Goal: Book appointment/travel/reservation

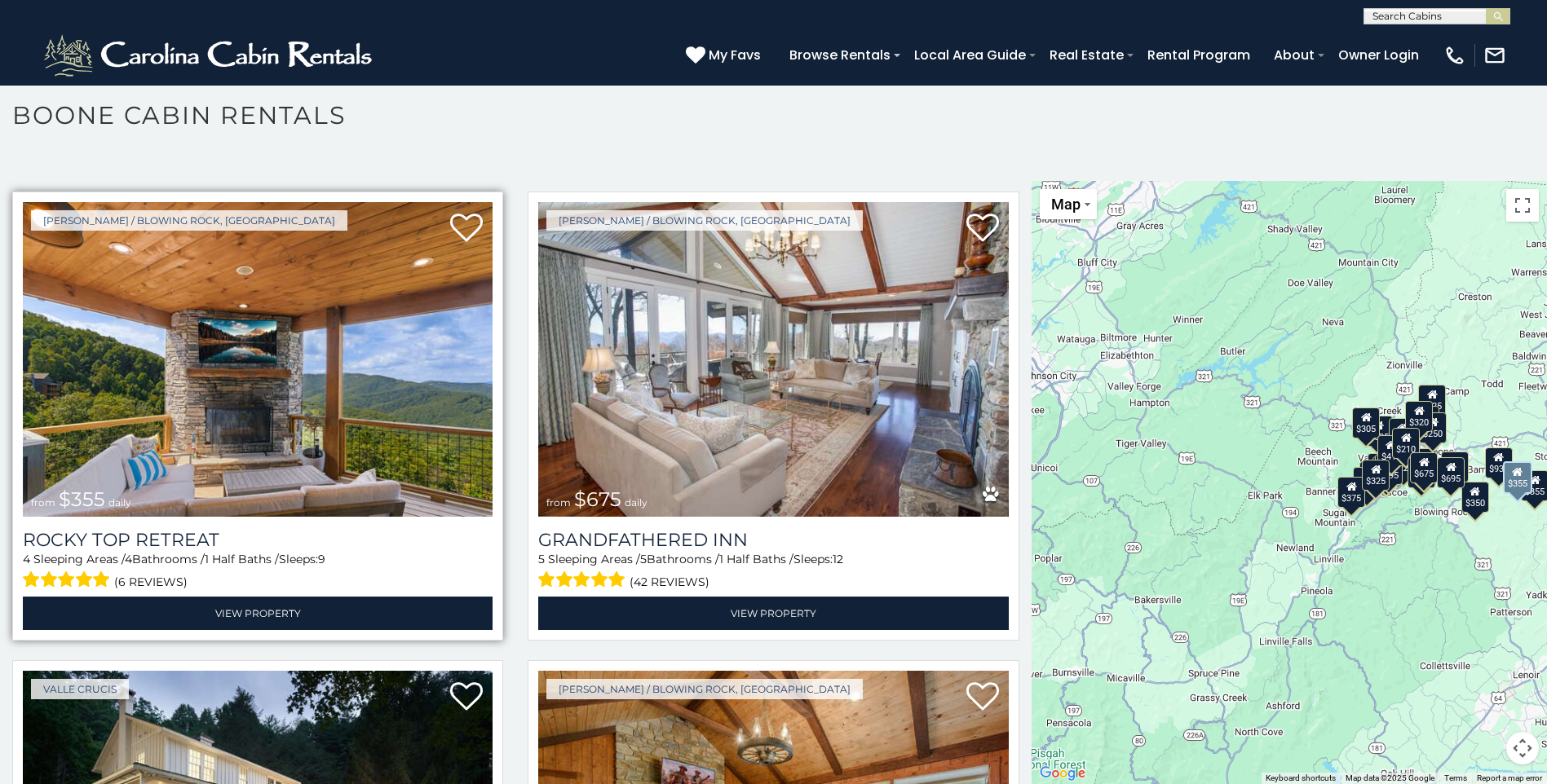
scroll to position [896, 0]
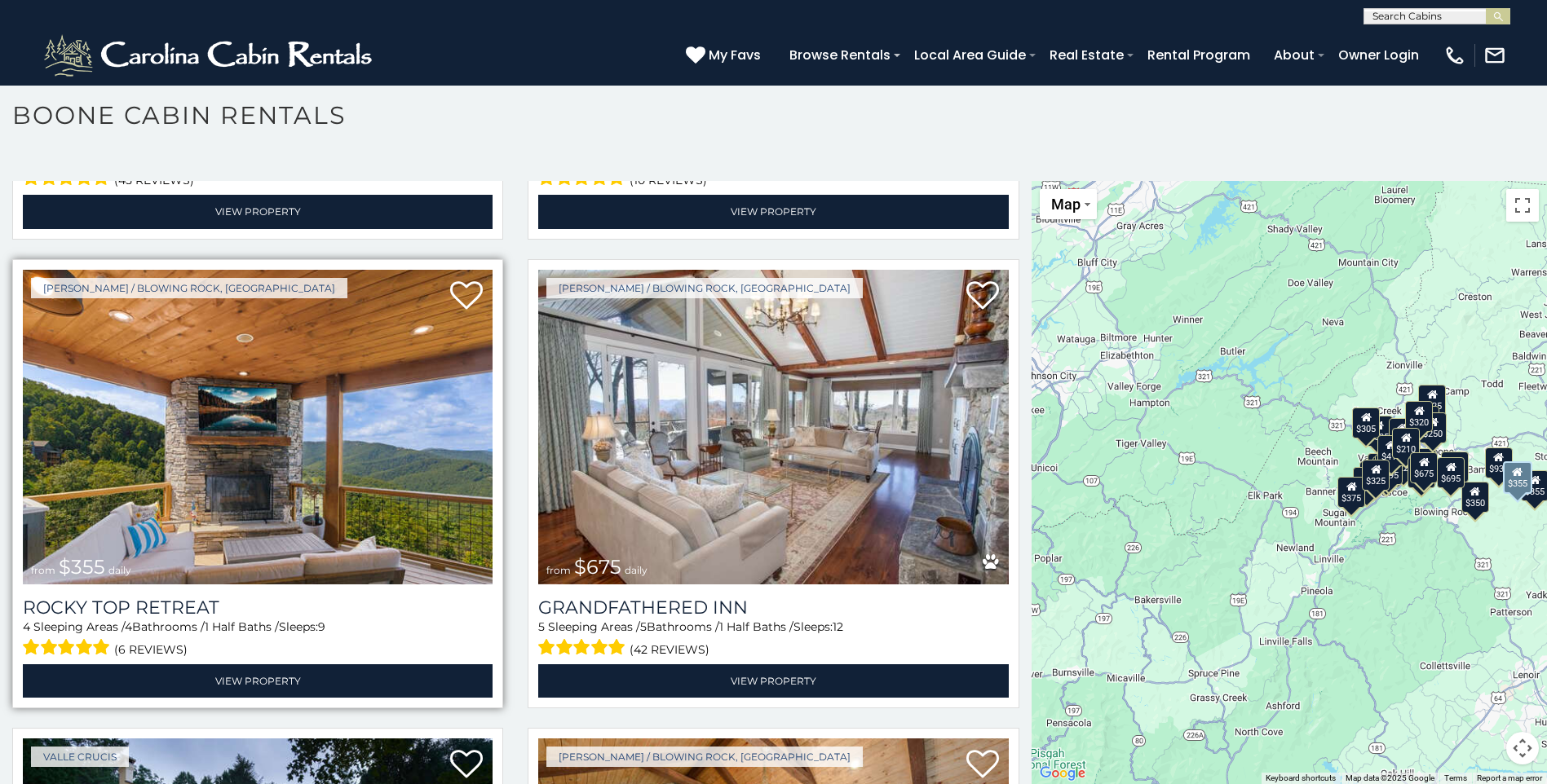
click at [276, 420] on img at bounding box center [257, 427] width 469 height 315
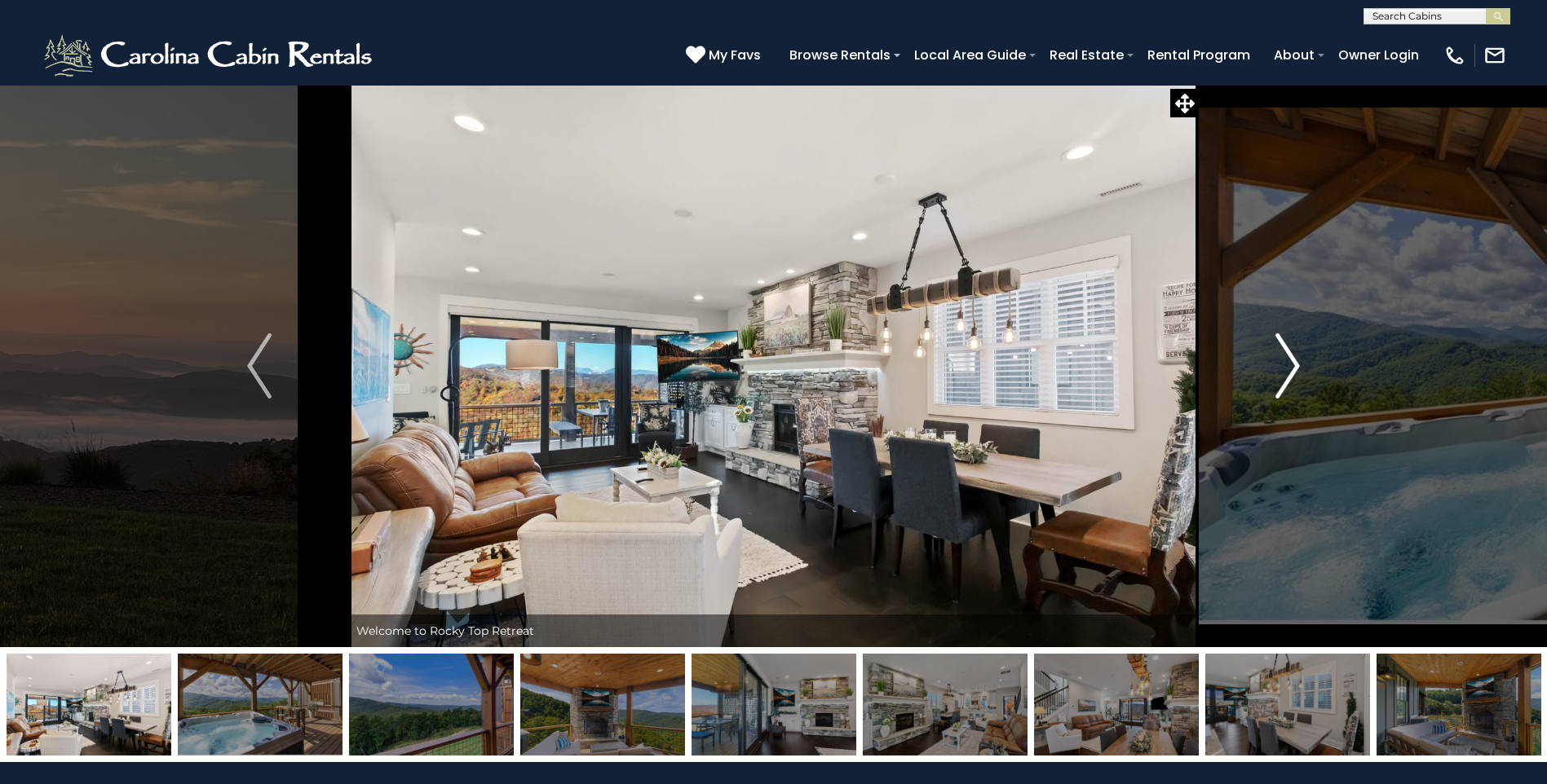
click at [1299, 365] on img "Next" at bounding box center [1287, 366] width 24 height 65
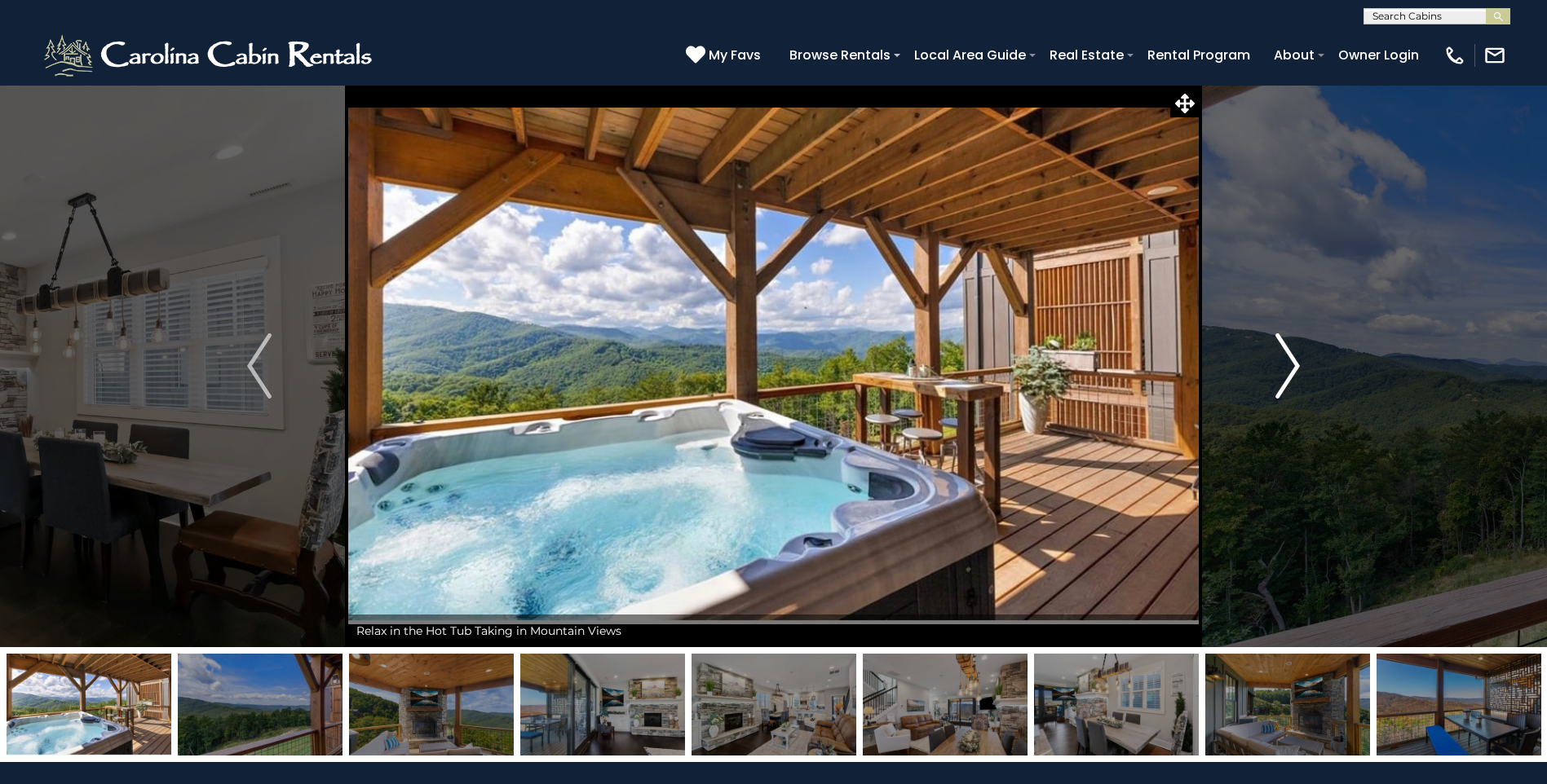
click at [1299, 365] on img "Next" at bounding box center [1287, 366] width 24 height 65
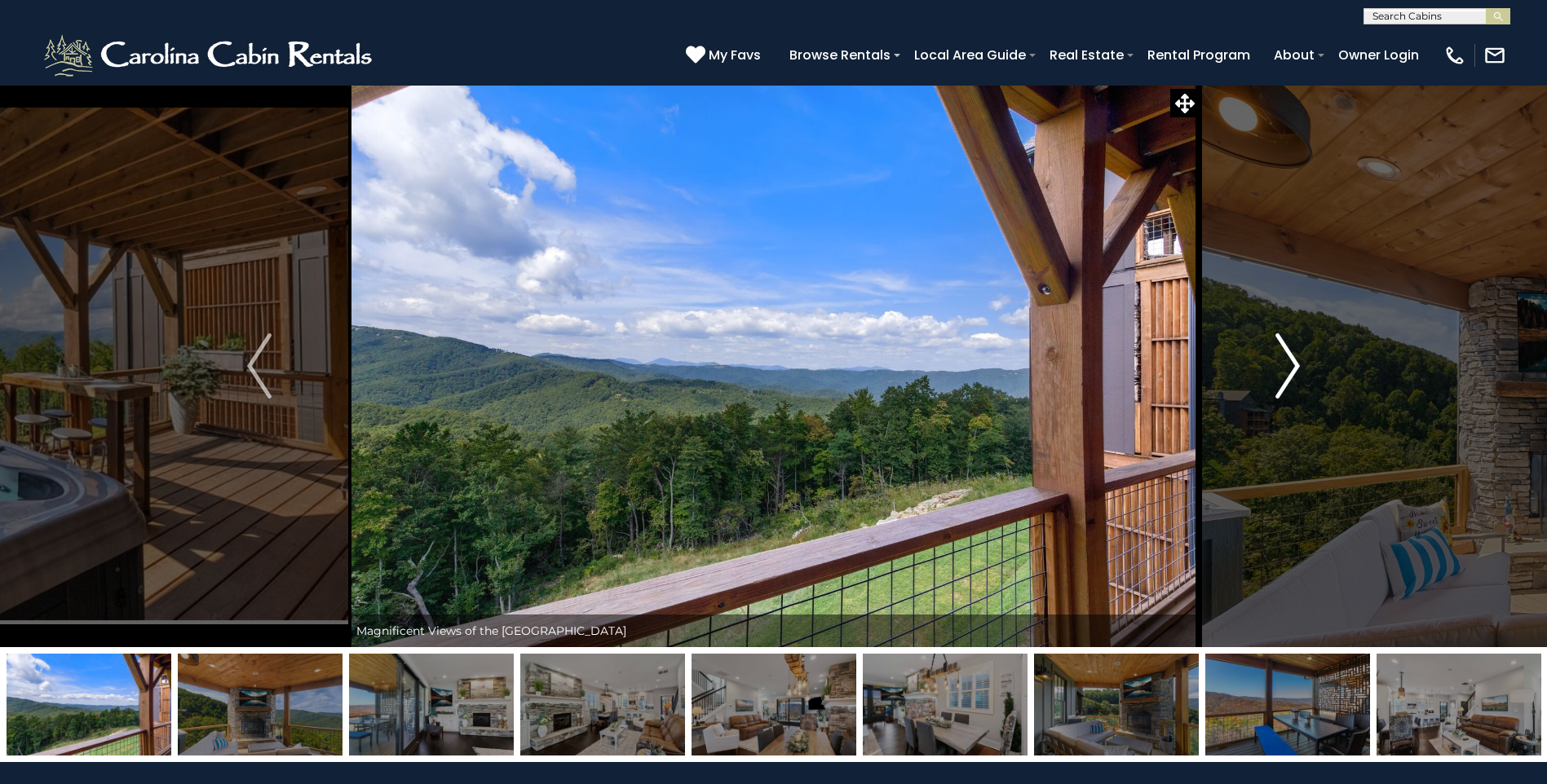
click at [1299, 365] on img "Next" at bounding box center [1287, 366] width 24 height 65
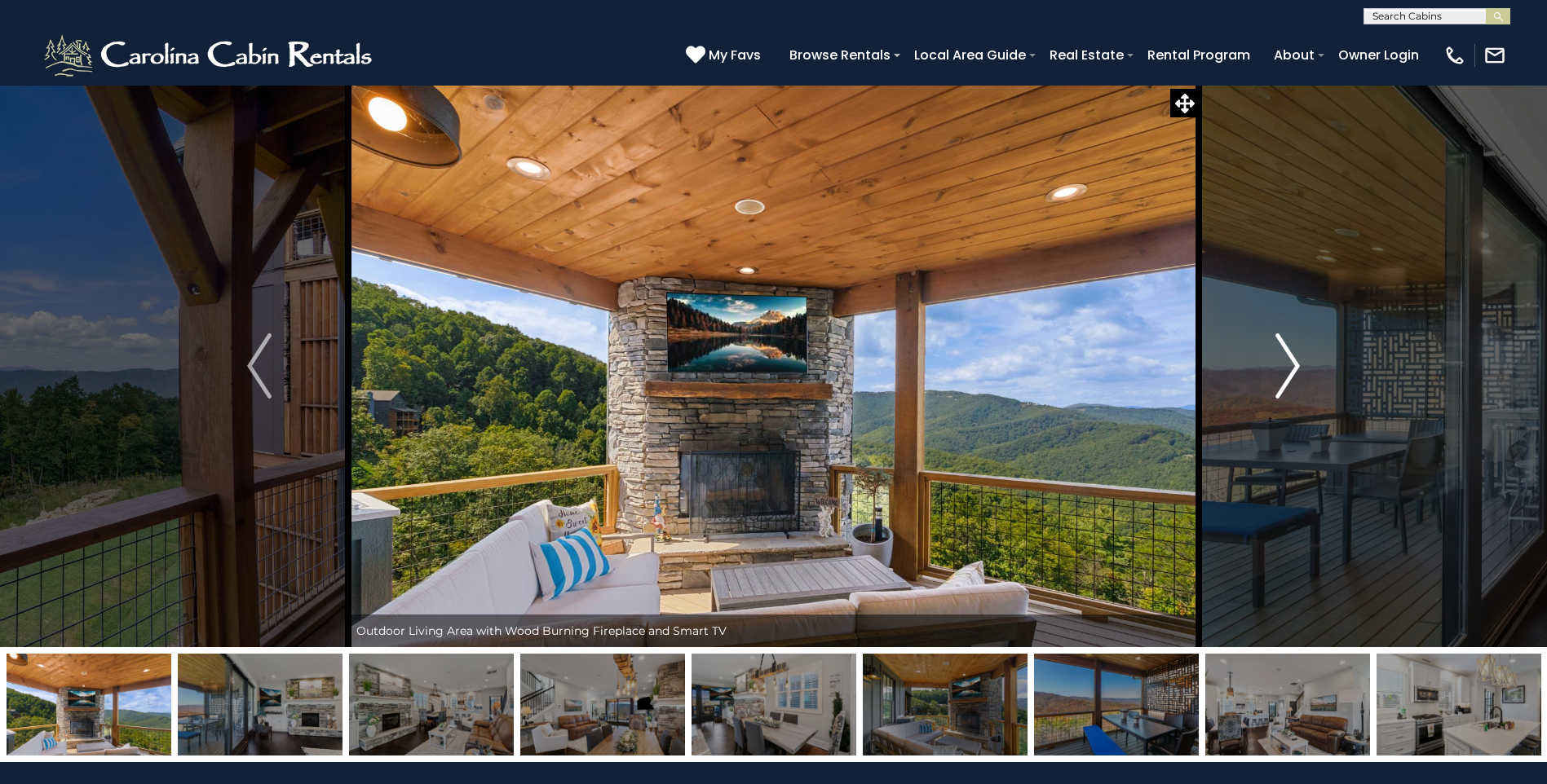
click at [1299, 365] on img "Next" at bounding box center [1287, 366] width 24 height 65
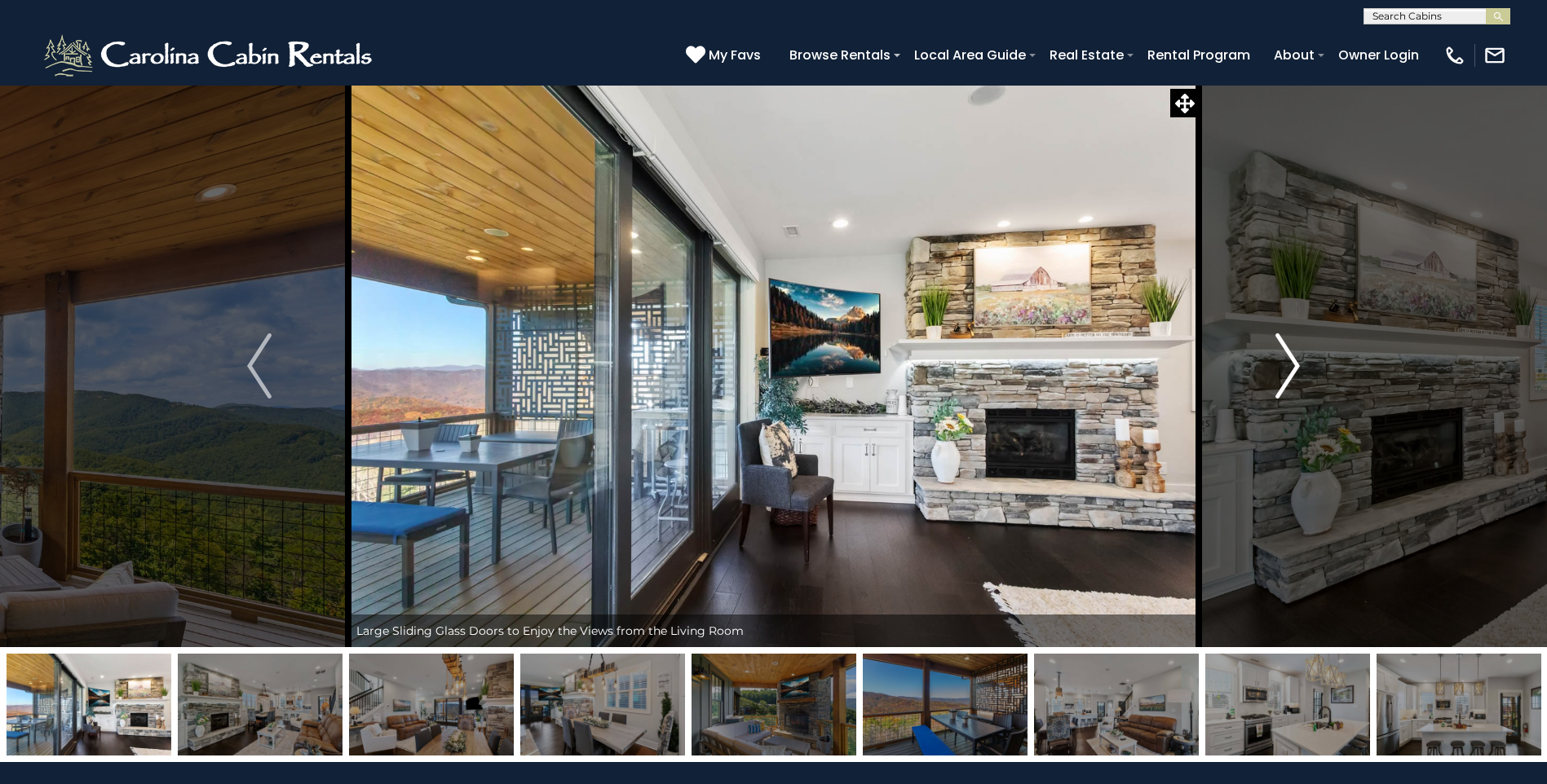
click at [1299, 365] on img "Next" at bounding box center [1287, 366] width 24 height 65
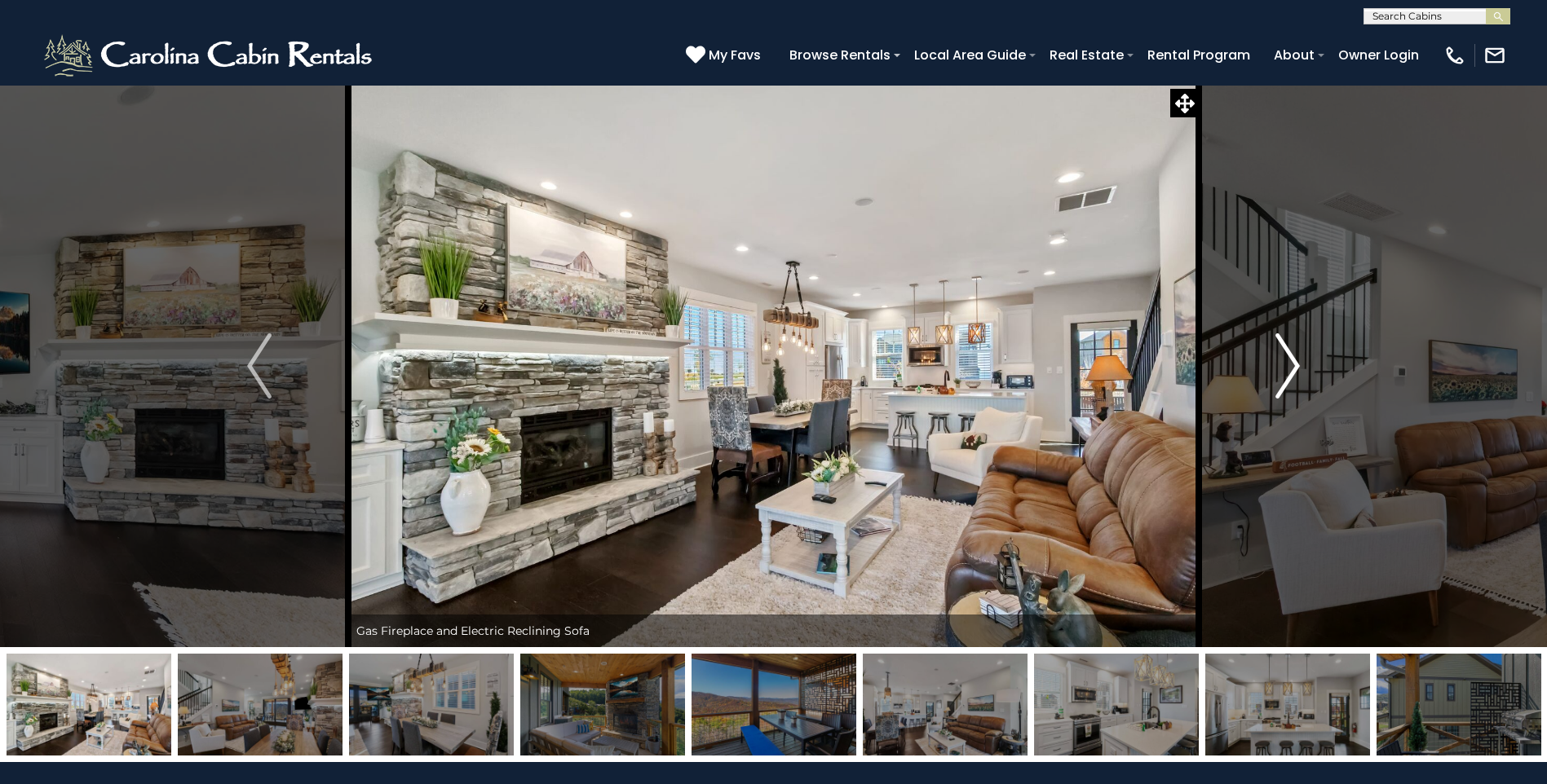
click at [1299, 365] on img "Next" at bounding box center [1287, 366] width 24 height 65
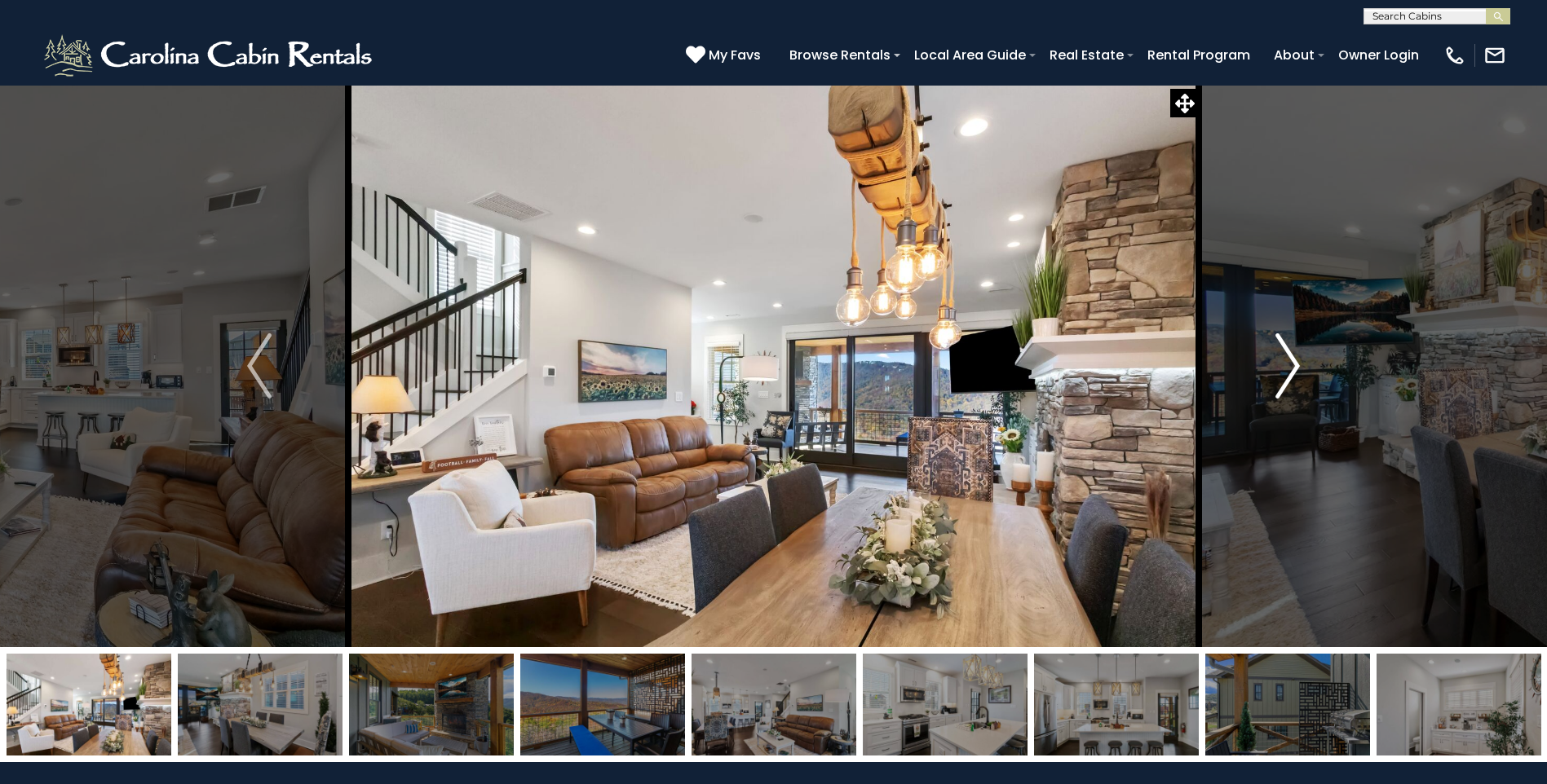
click at [1299, 365] on img "Next" at bounding box center [1287, 366] width 24 height 65
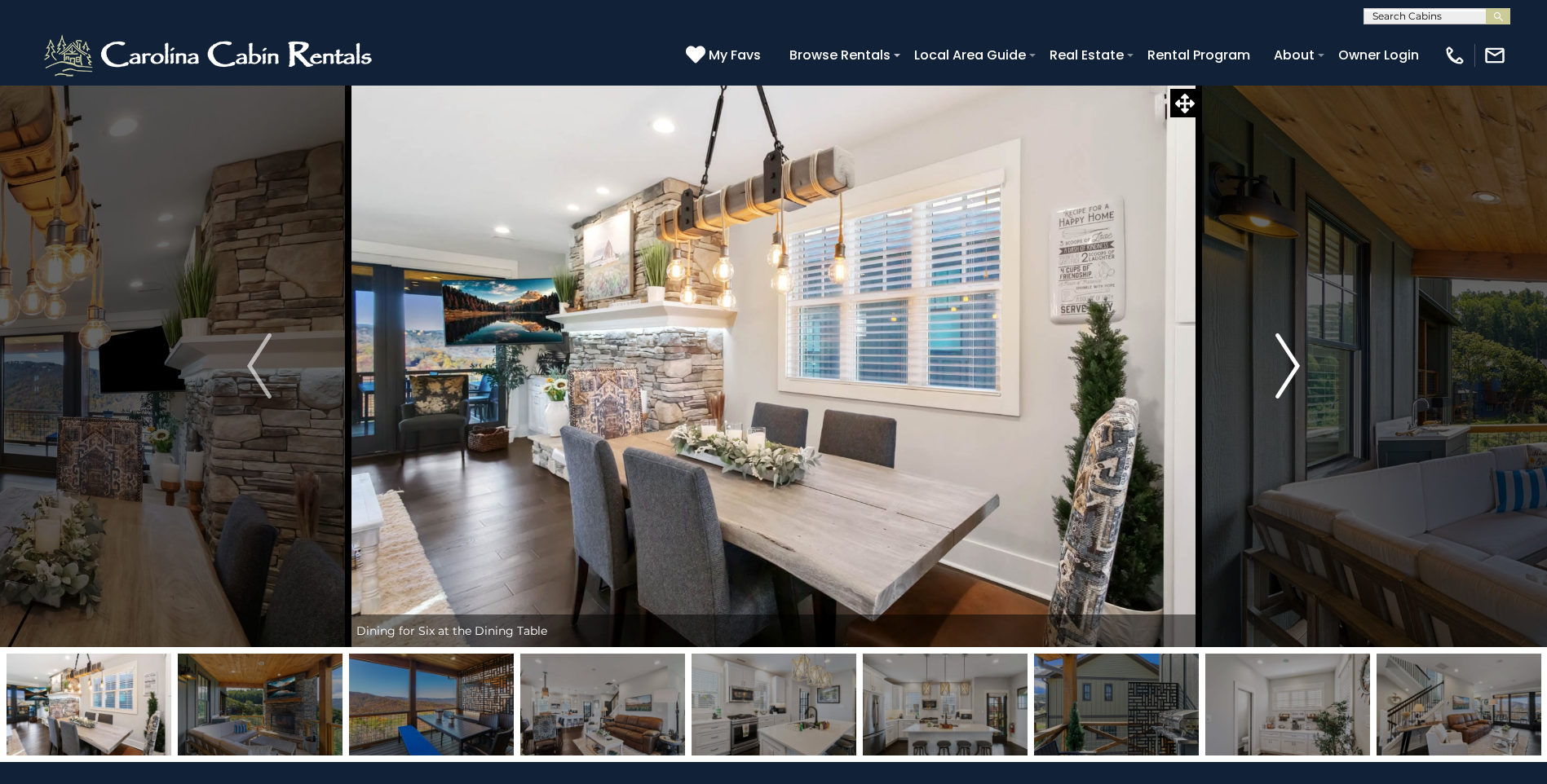
click at [1299, 365] on img "Next" at bounding box center [1287, 366] width 24 height 65
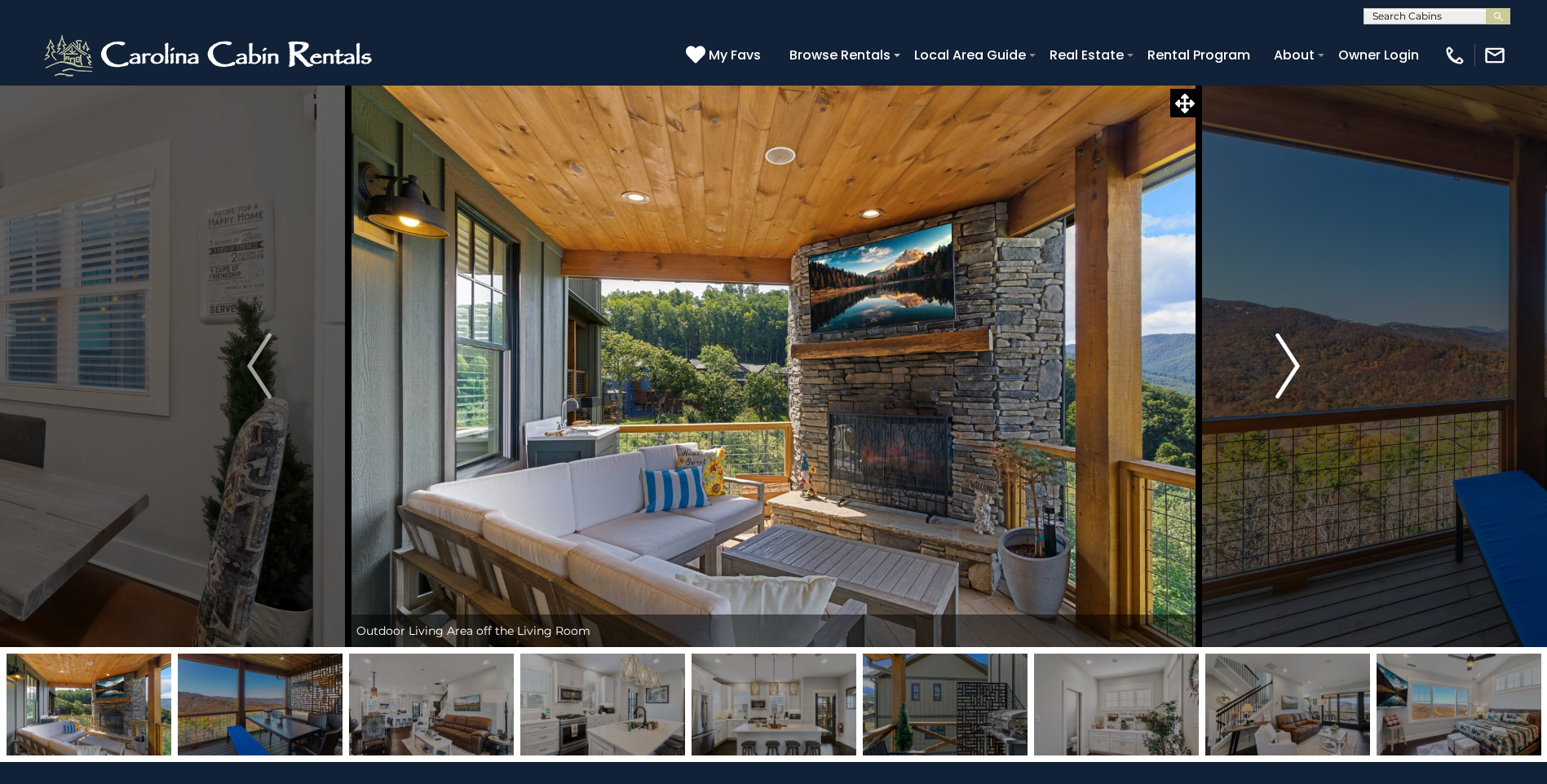
click at [1299, 365] on img "Next" at bounding box center [1287, 366] width 24 height 65
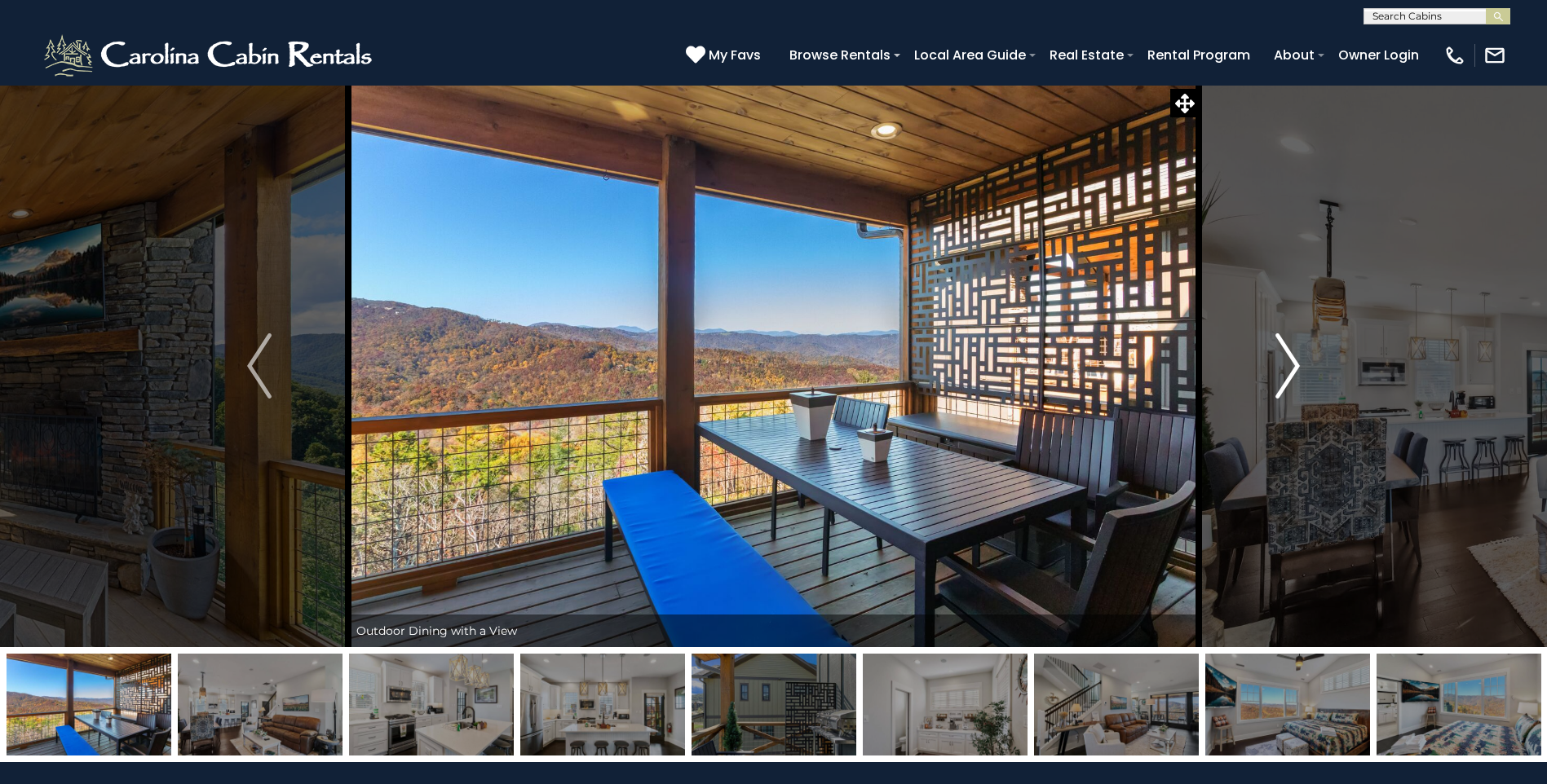
click at [1299, 365] on img "Next" at bounding box center [1287, 366] width 24 height 65
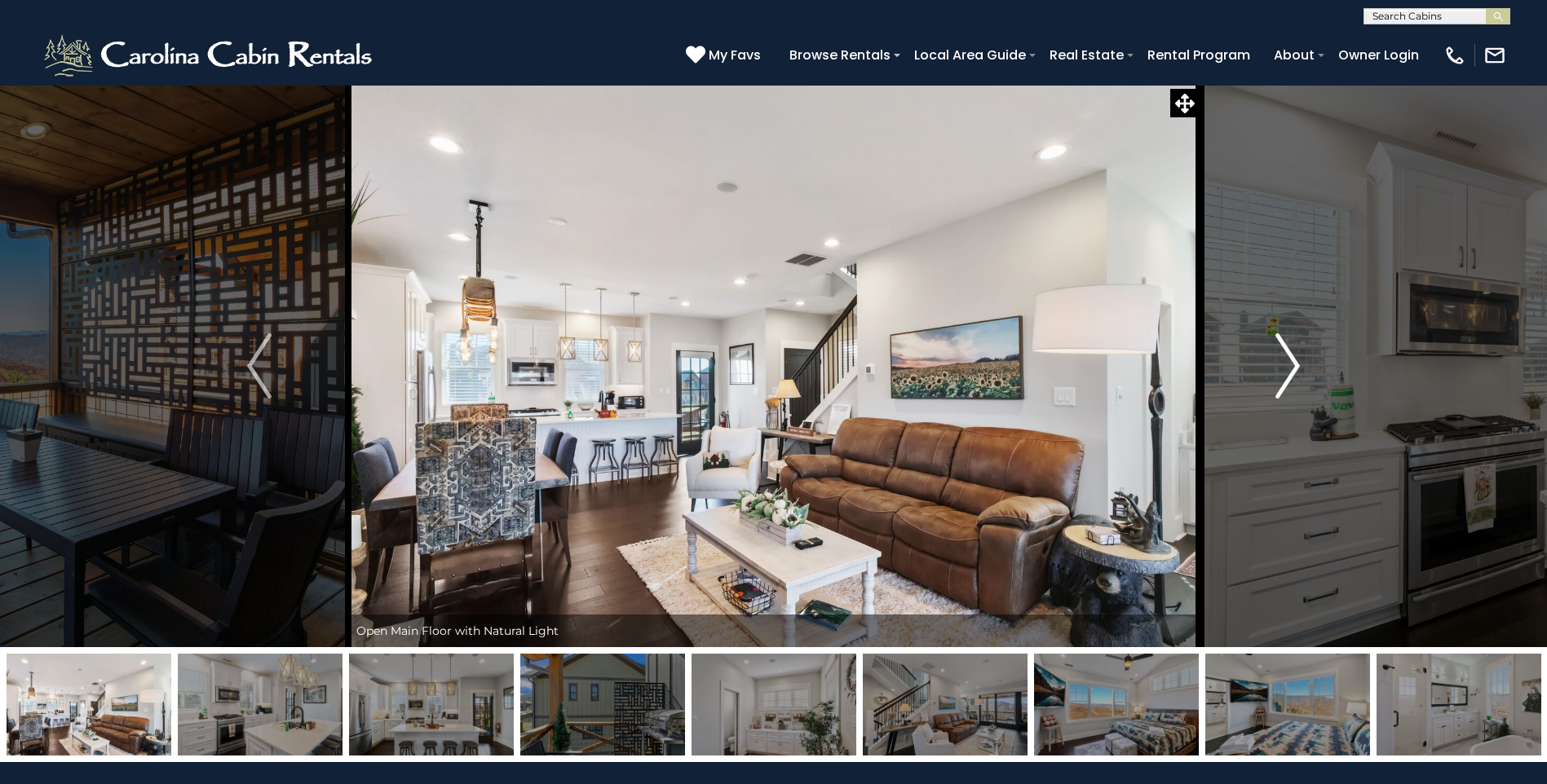
click at [1299, 365] on img "Next" at bounding box center [1287, 366] width 24 height 65
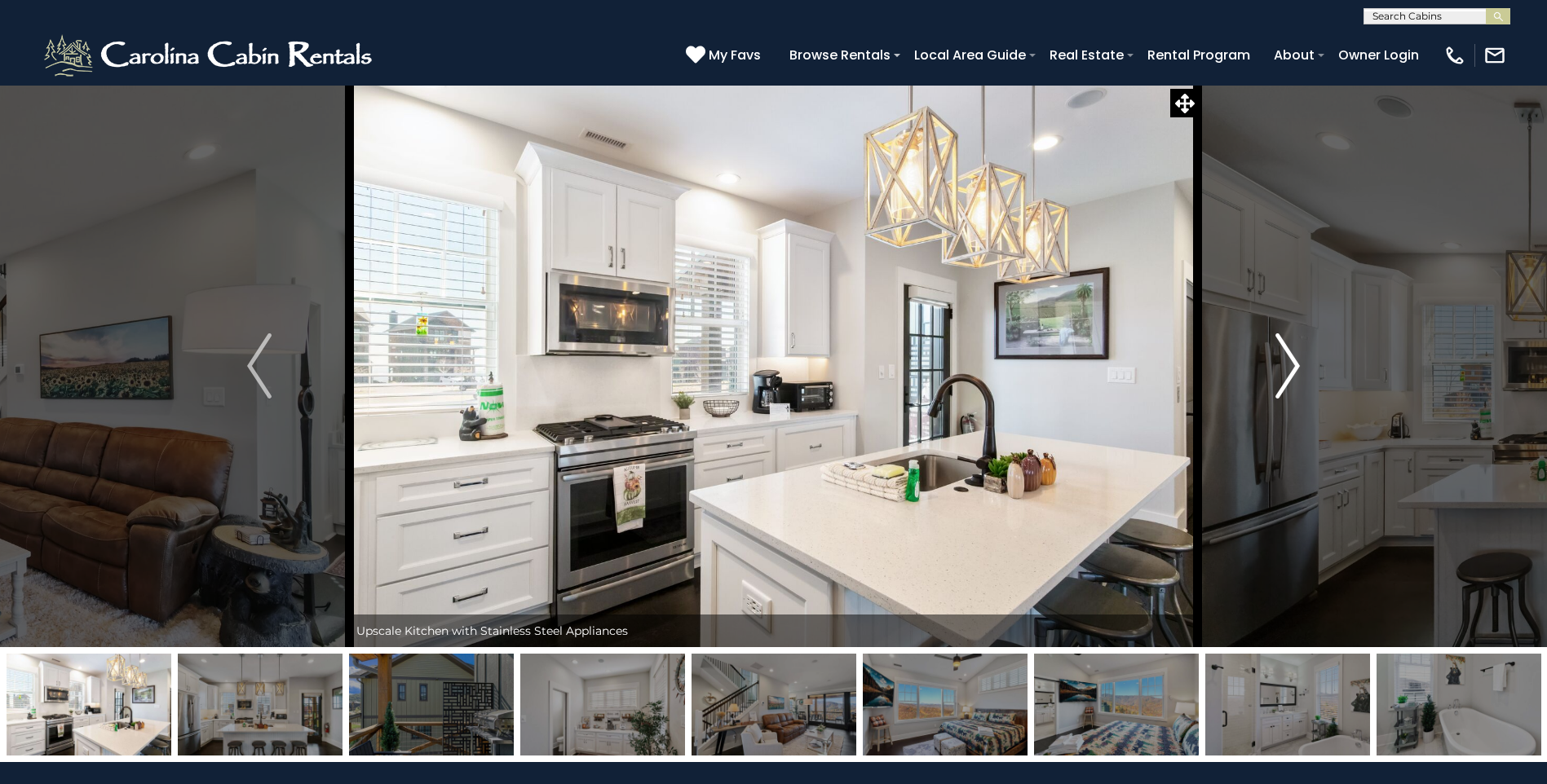
click at [1299, 365] on img "Next" at bounding box center [1287, 366] width 24 height 65
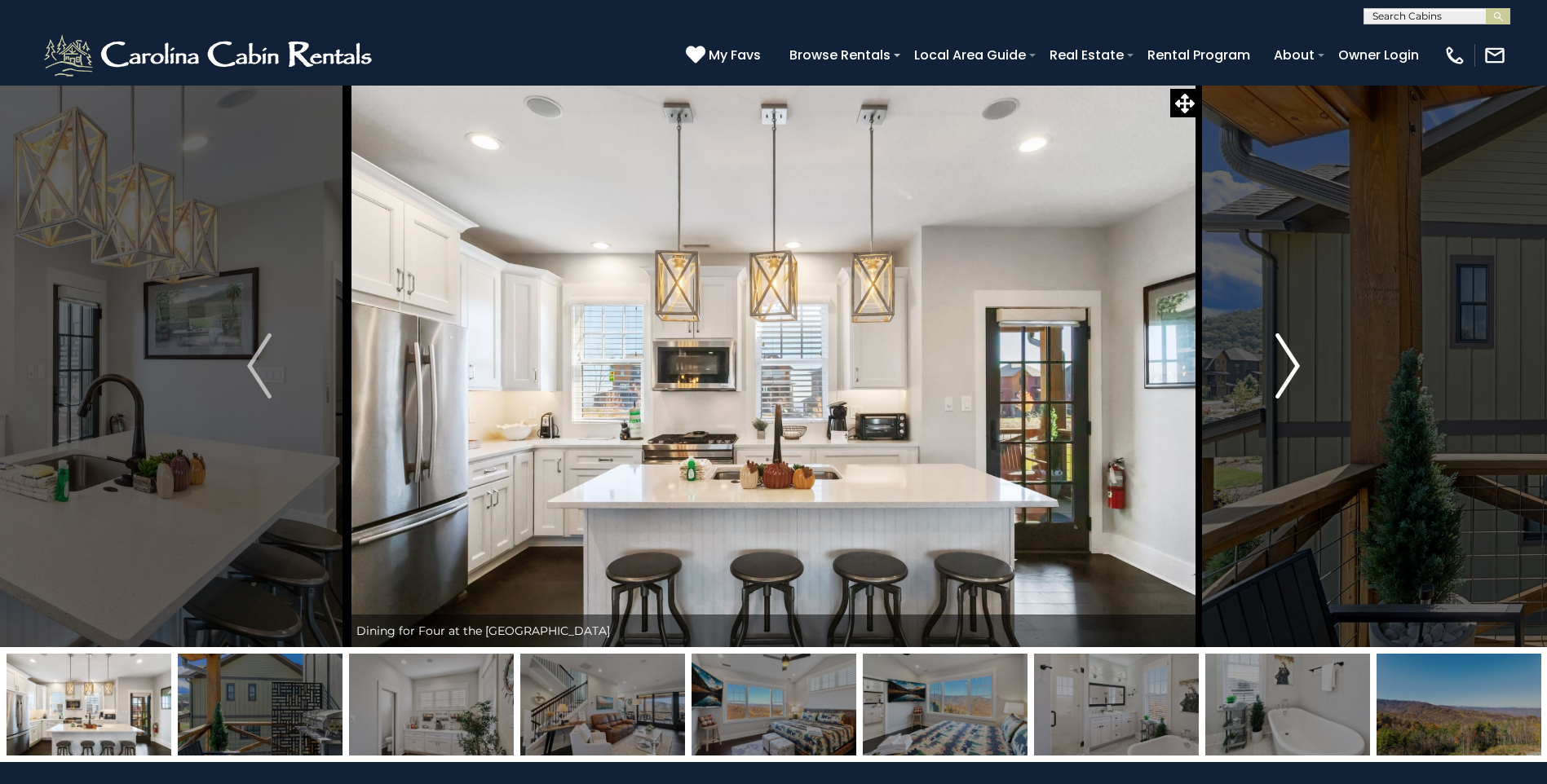
click at [1299, 365] on img "Next" at bounding box center [1287, 366] width 24 height 65
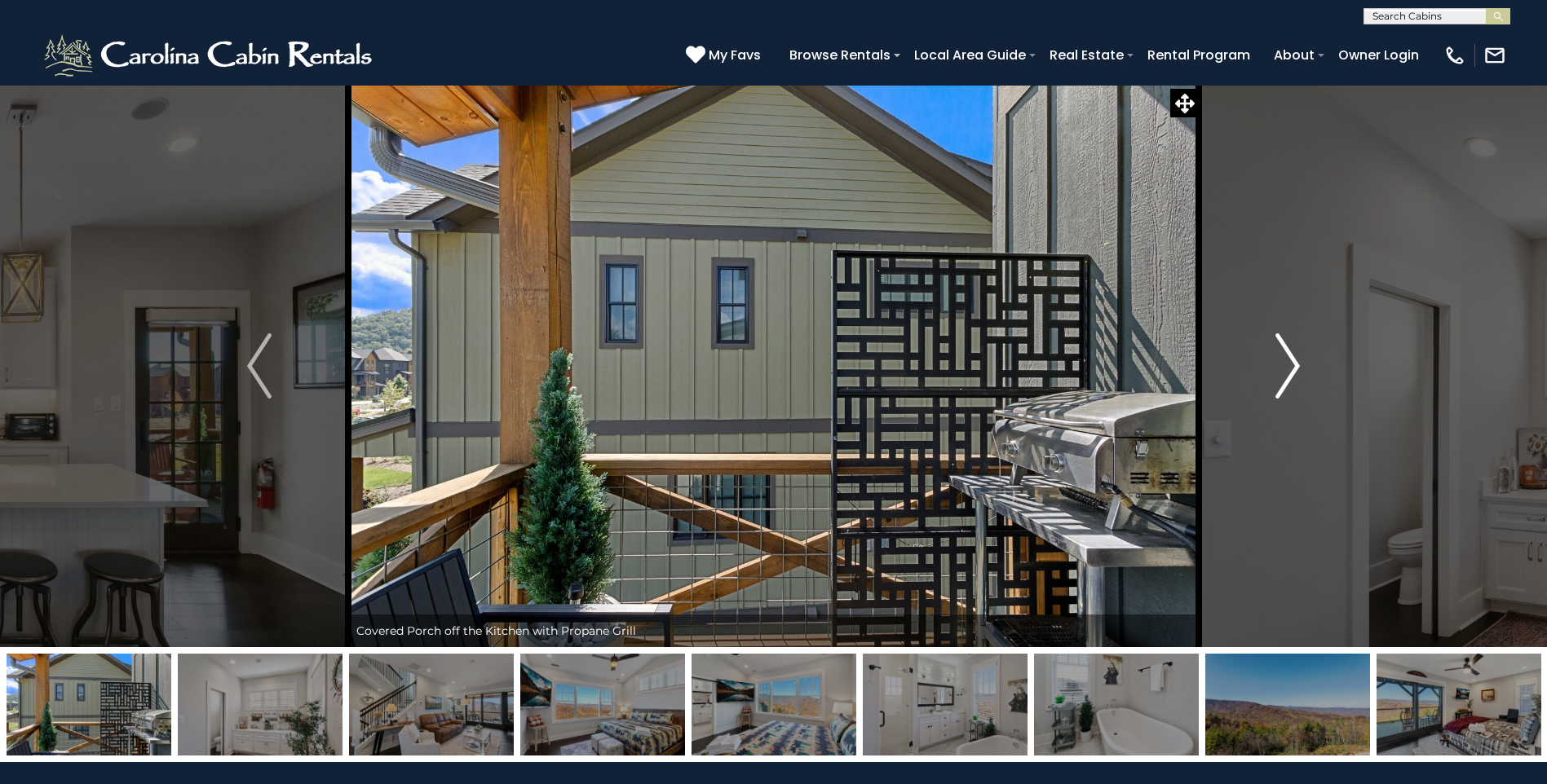
click at [1299, 365] on img "Next" at bounding box center [1287, 366] width 24 height 65
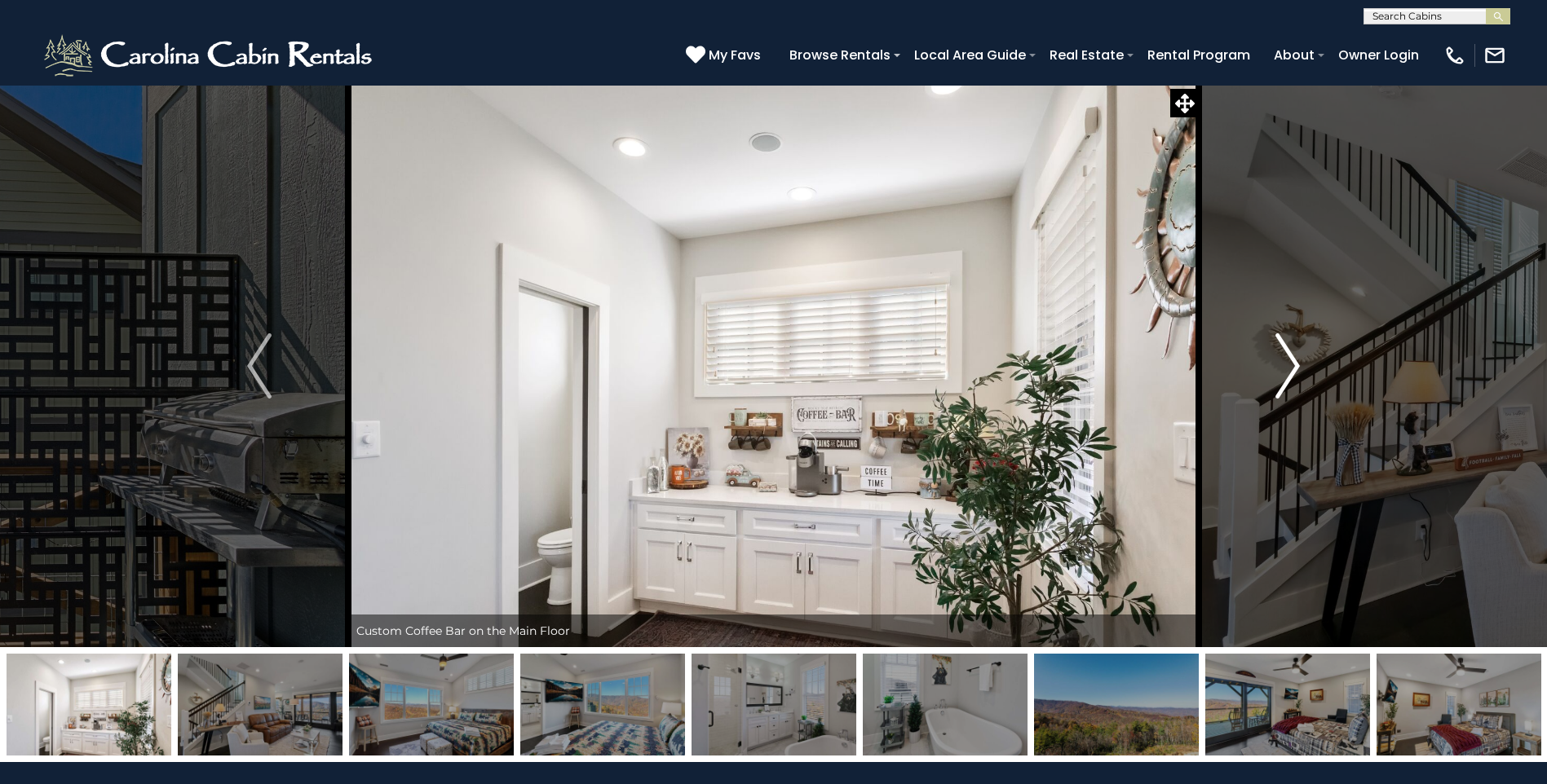
click at [1303, 365] on button "Next" at bounding box center [1288, 366] width 178 height 563
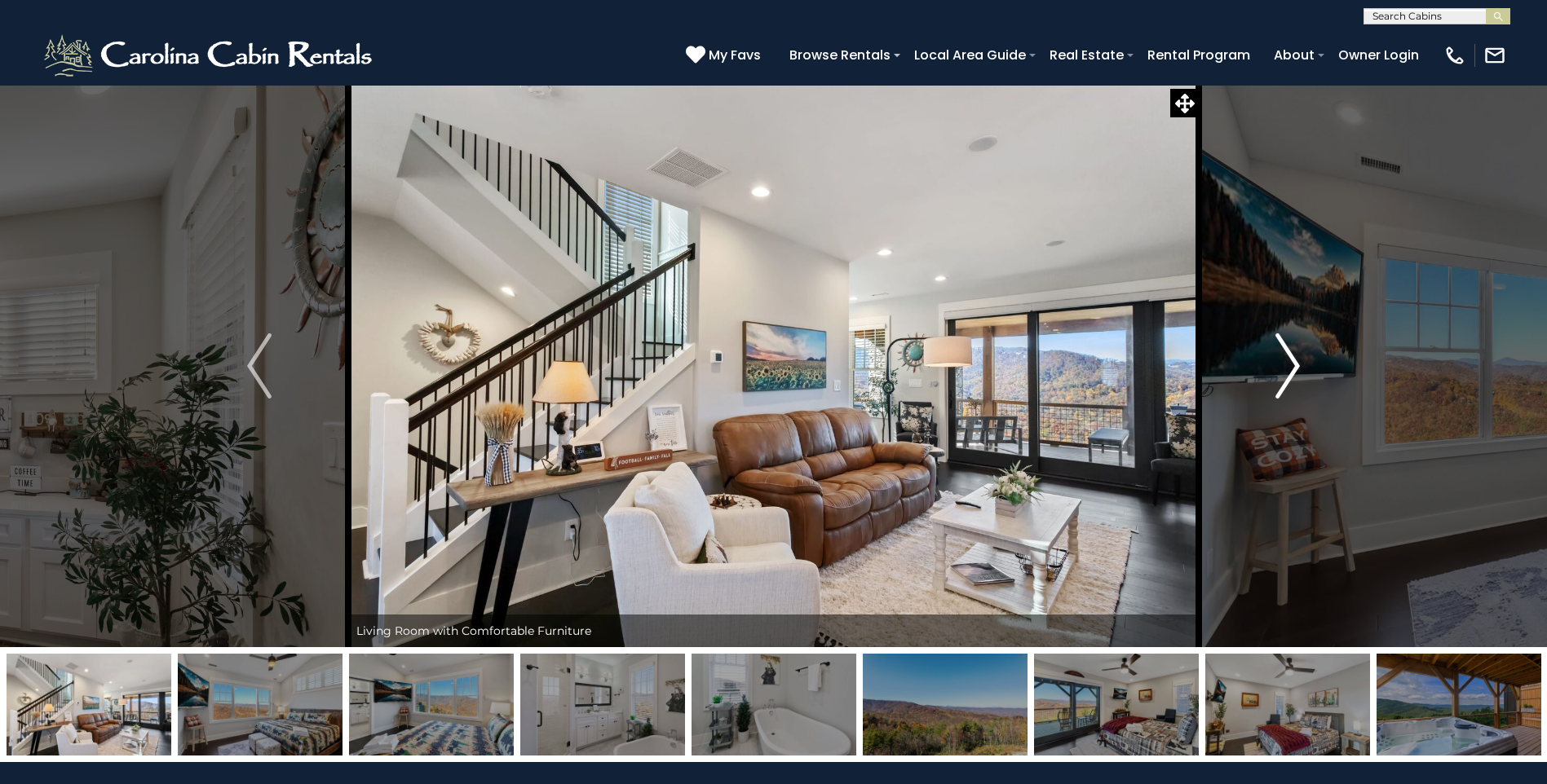
click at [1303, 365] on button "Next" at bounding box center [1288, 366] width 178 height 563
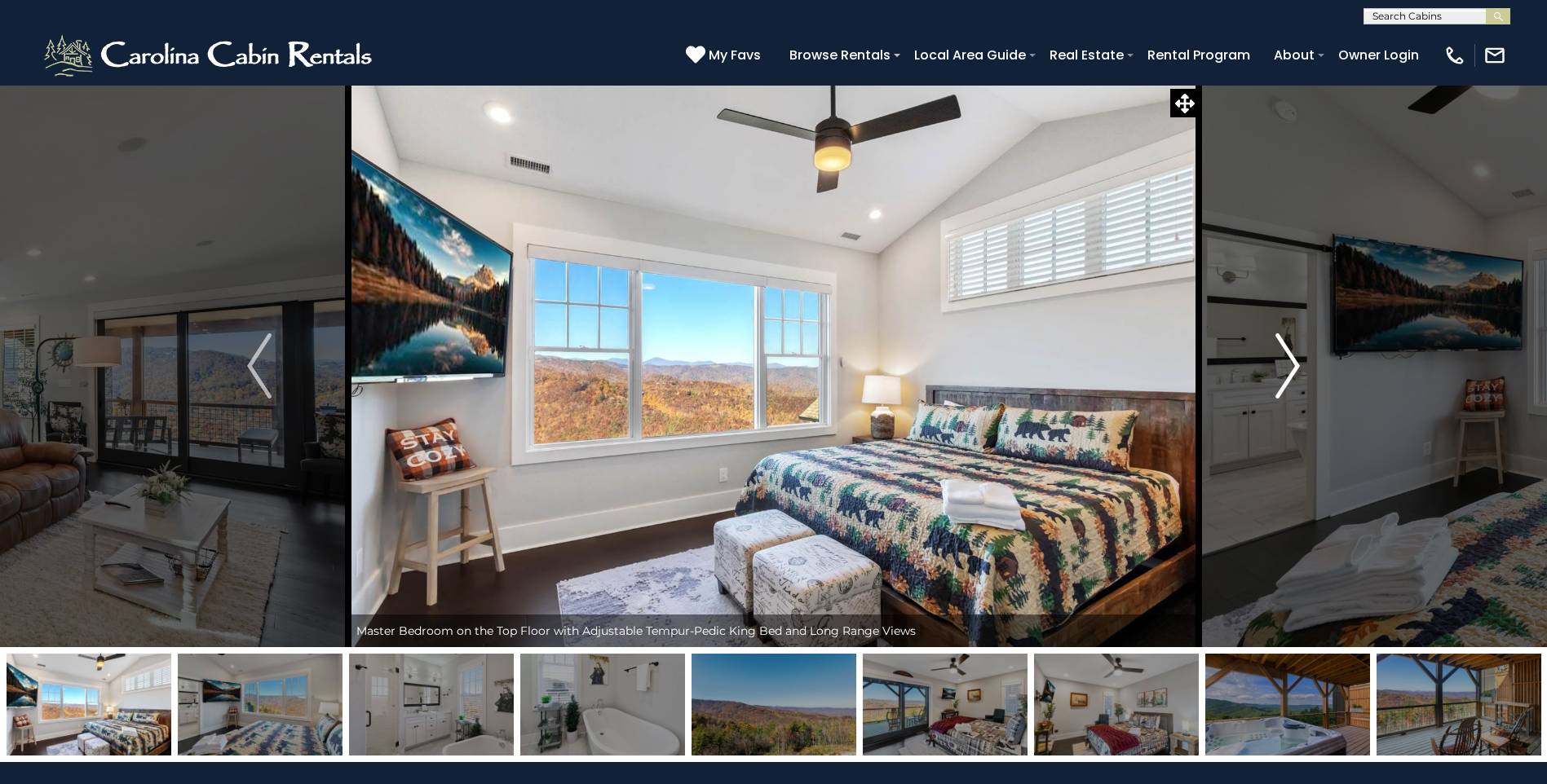
click at [1303, 365] on button "Next" at bounding box center [1288, 366] width 178 height 563
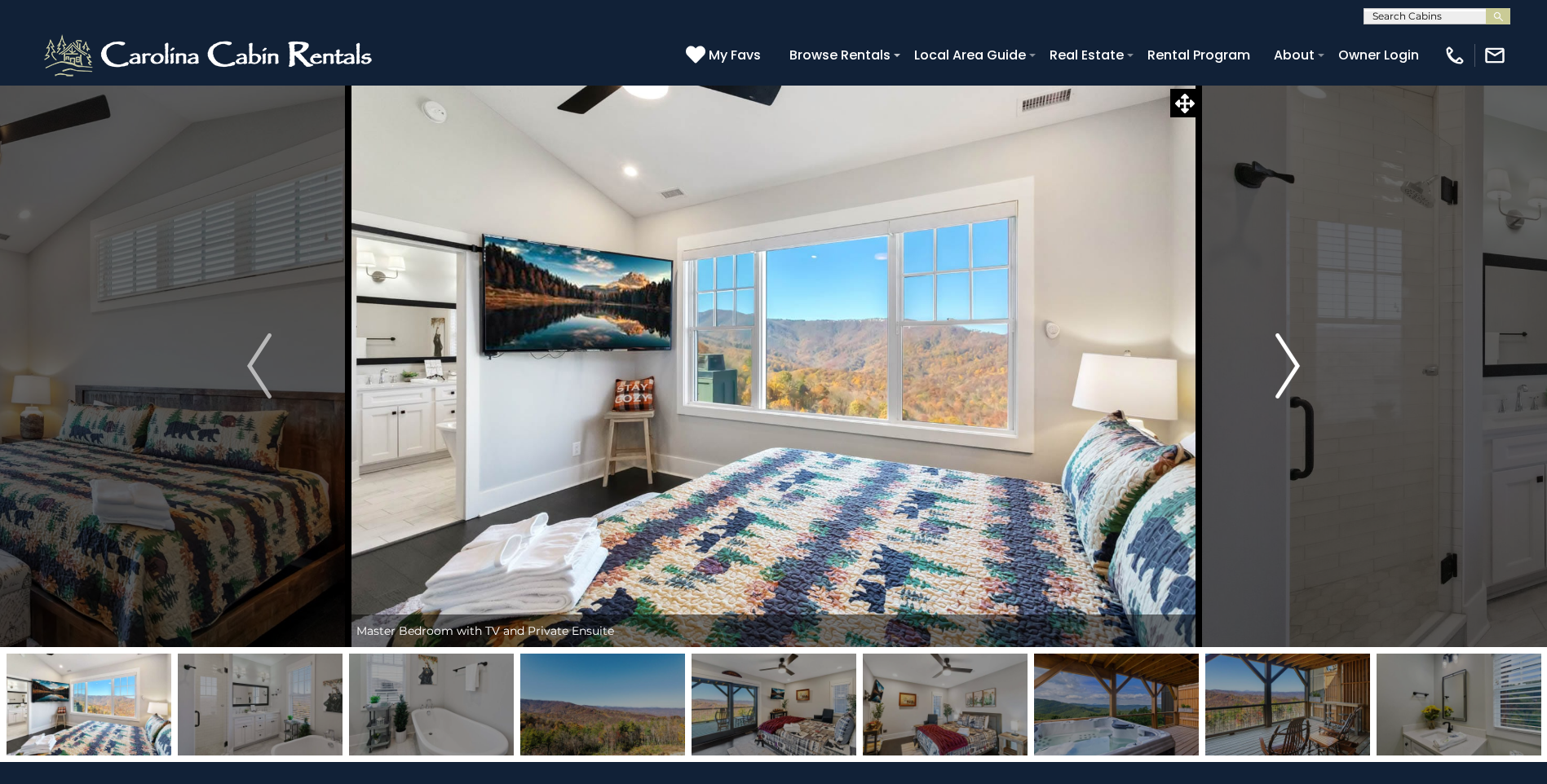
click at [1303, 365] on button "Next" at bounding box center [1288, 366] width 178 height 563
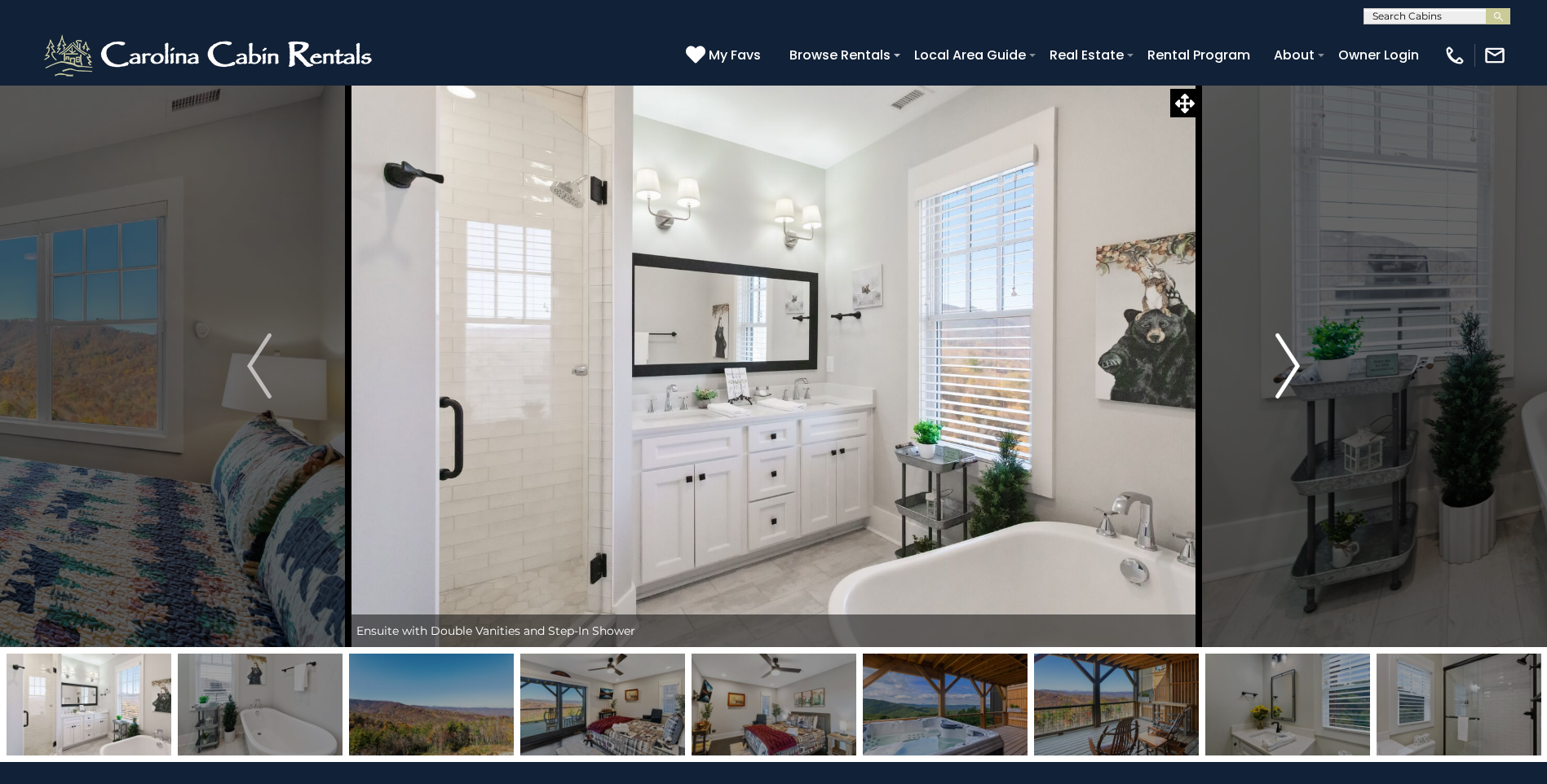
click at [1303, 365] on button "Next" at bounding box center [1288, 366] width 178 height 563
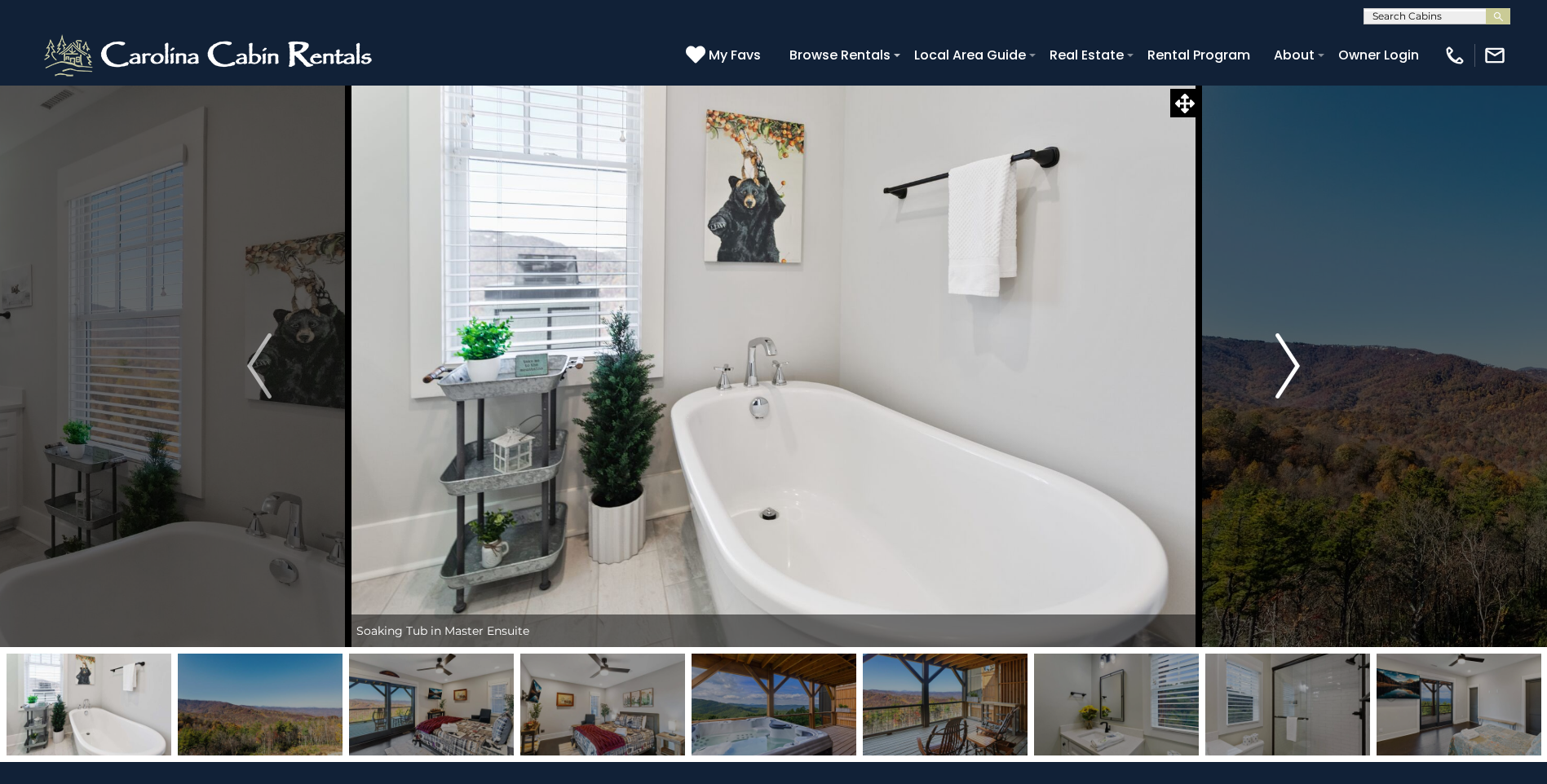
click at [1303, 365] on button "Next" at bounding box center [1288, 366] width 178 height 563
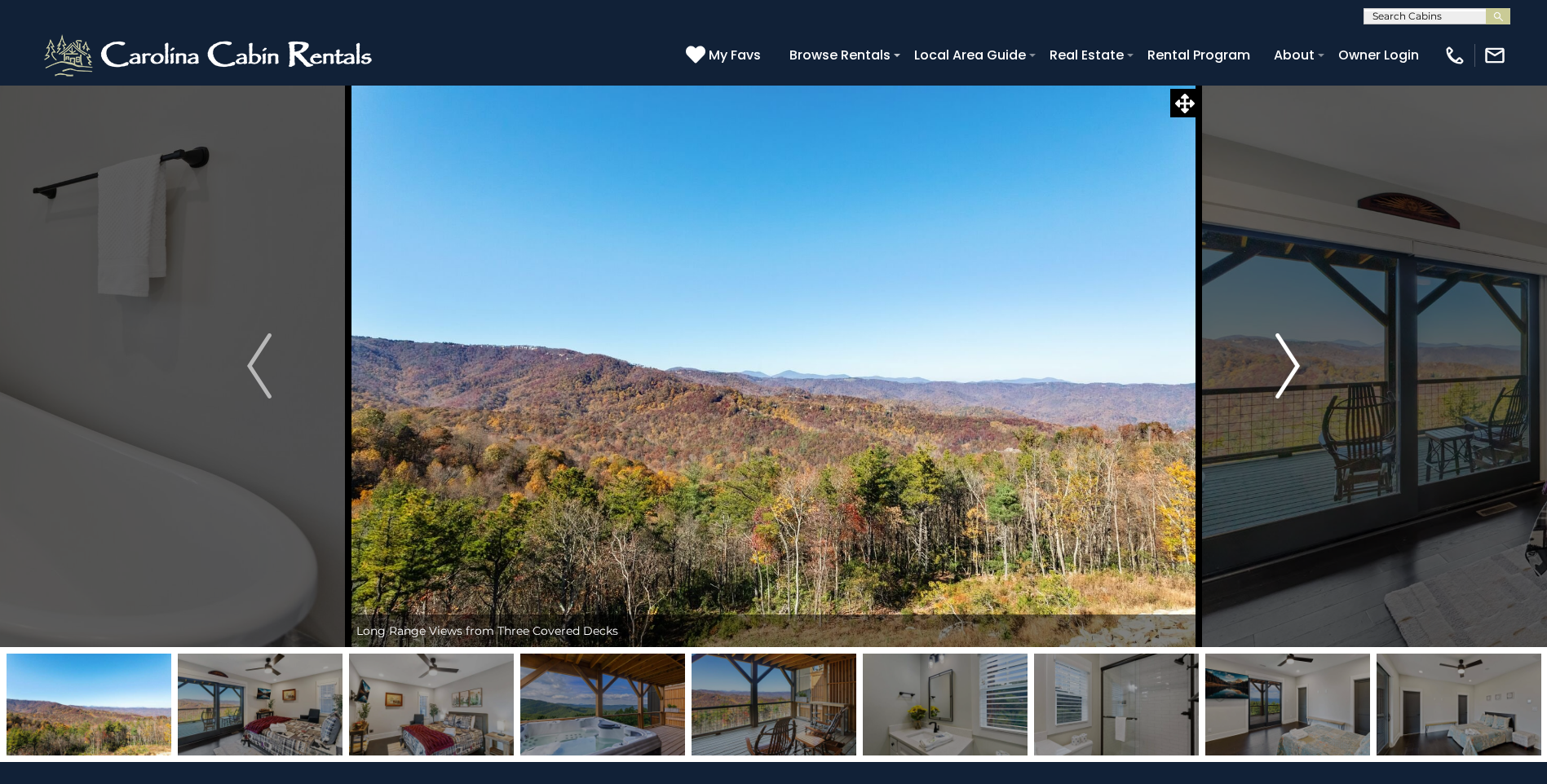
click at [1303, 365] on button "Next" at bounding box center [1288, 366] width 178 height 563
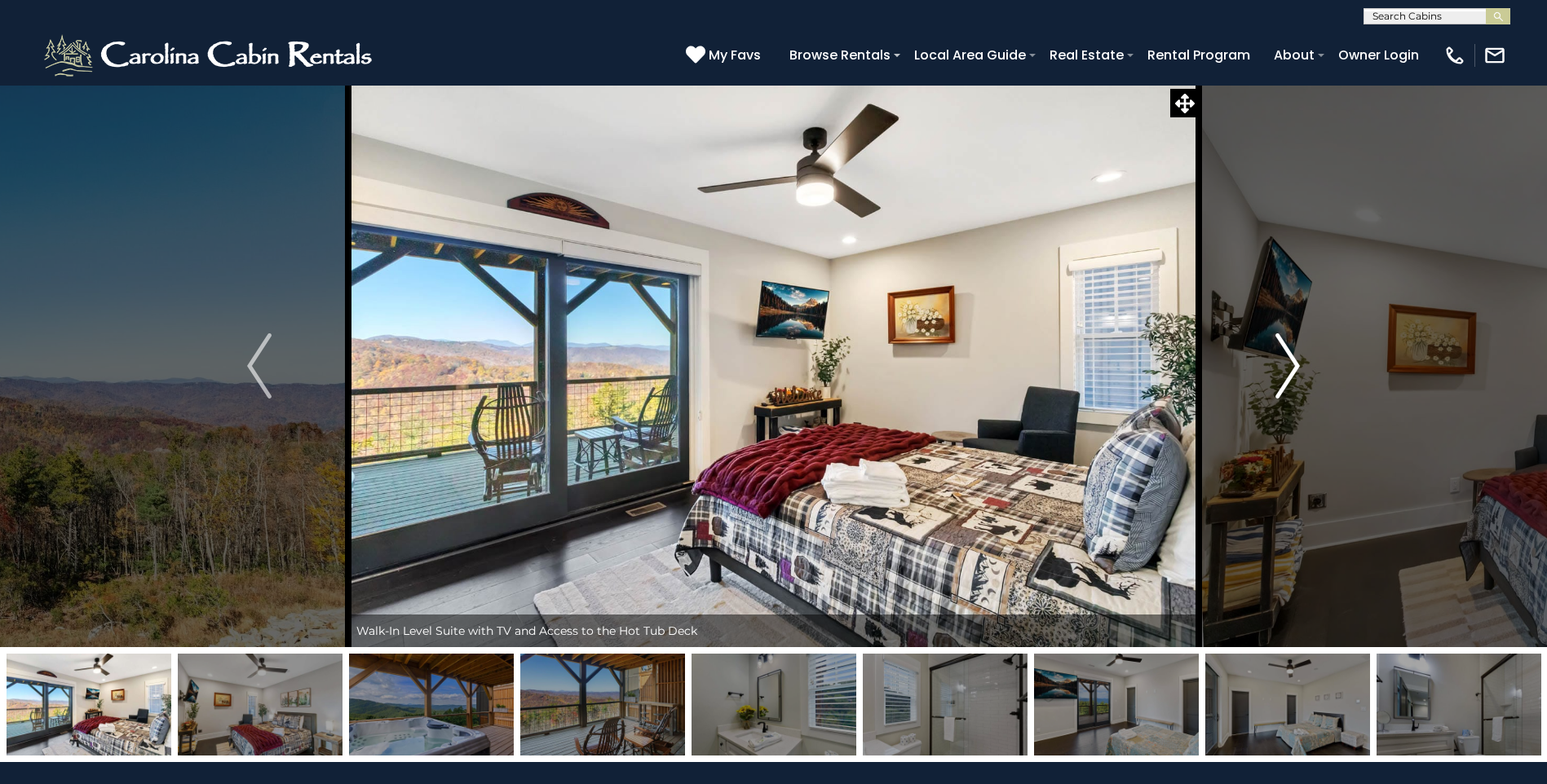
click at [1303, 365] on button "Next" at bounding box center [1288, 366] width 178 height 563
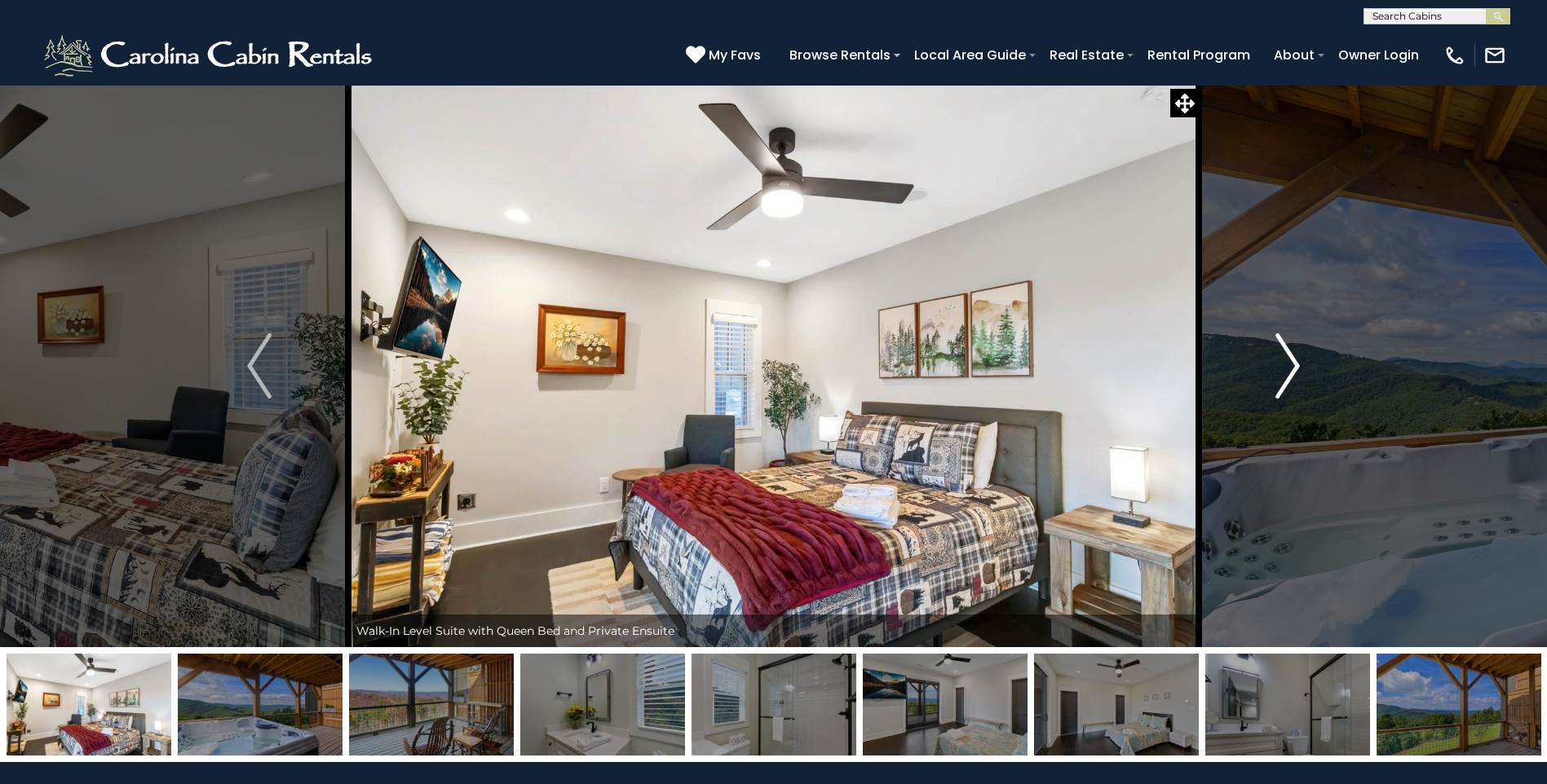
click at [1303, 365] on button "Next" at bounding box center [1288, 366] width 178 height 563
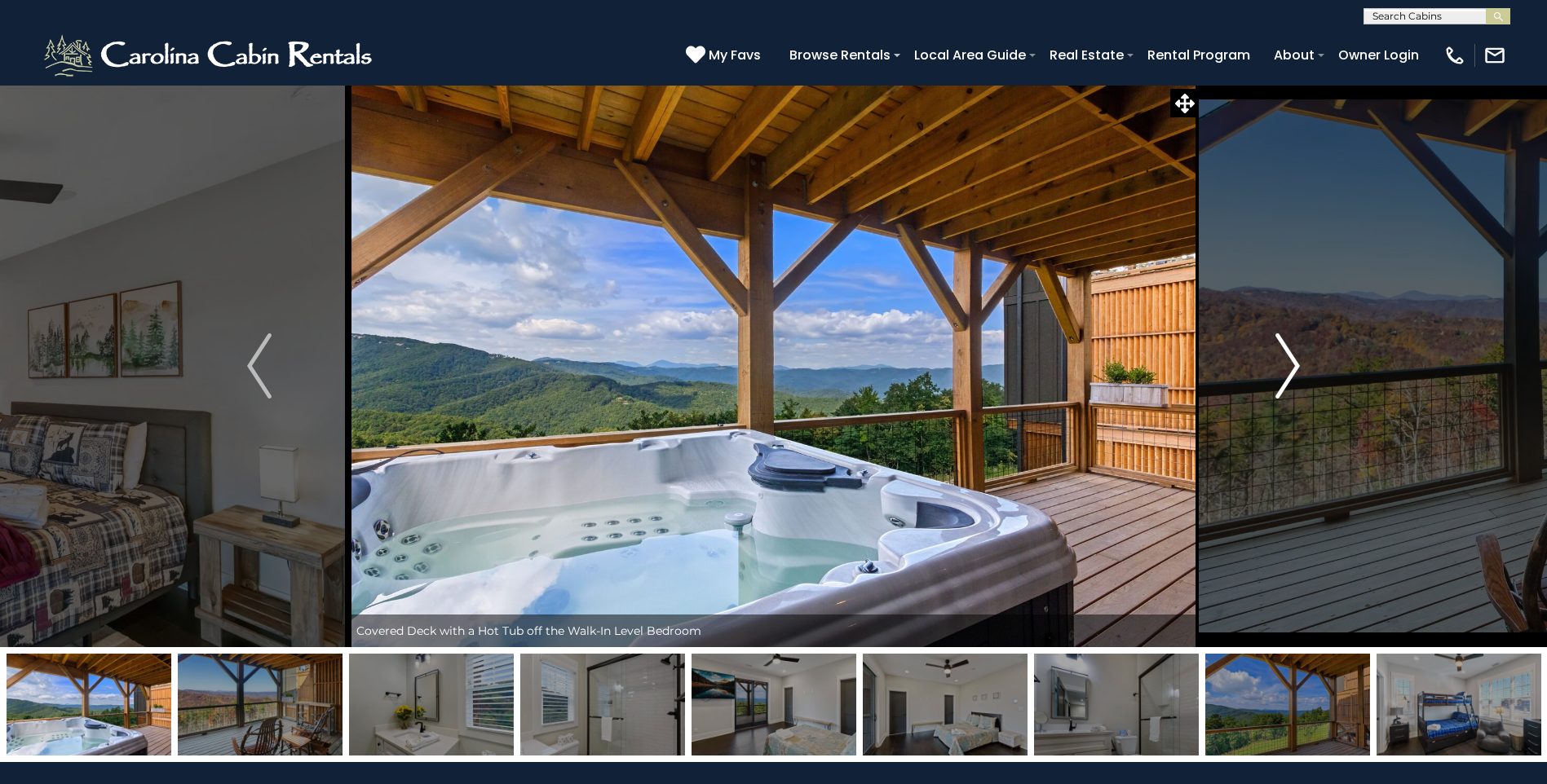
click at [1303, 365] on button "Next" at bounding box center [1288, 366] width 178 height 563
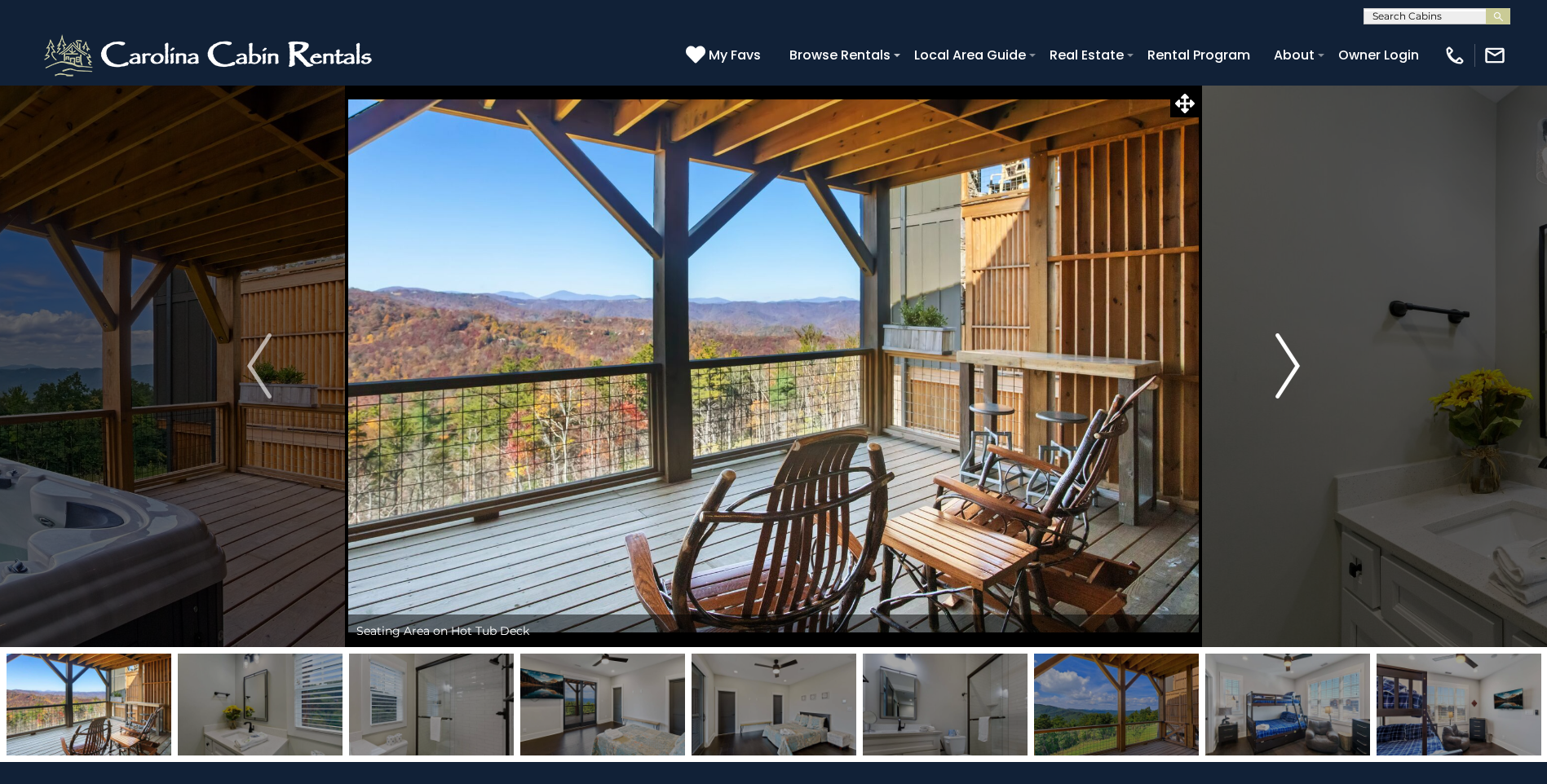
click at [1303, 365] on button "Next" at bounding box center [1288, 366] width 178 height 563
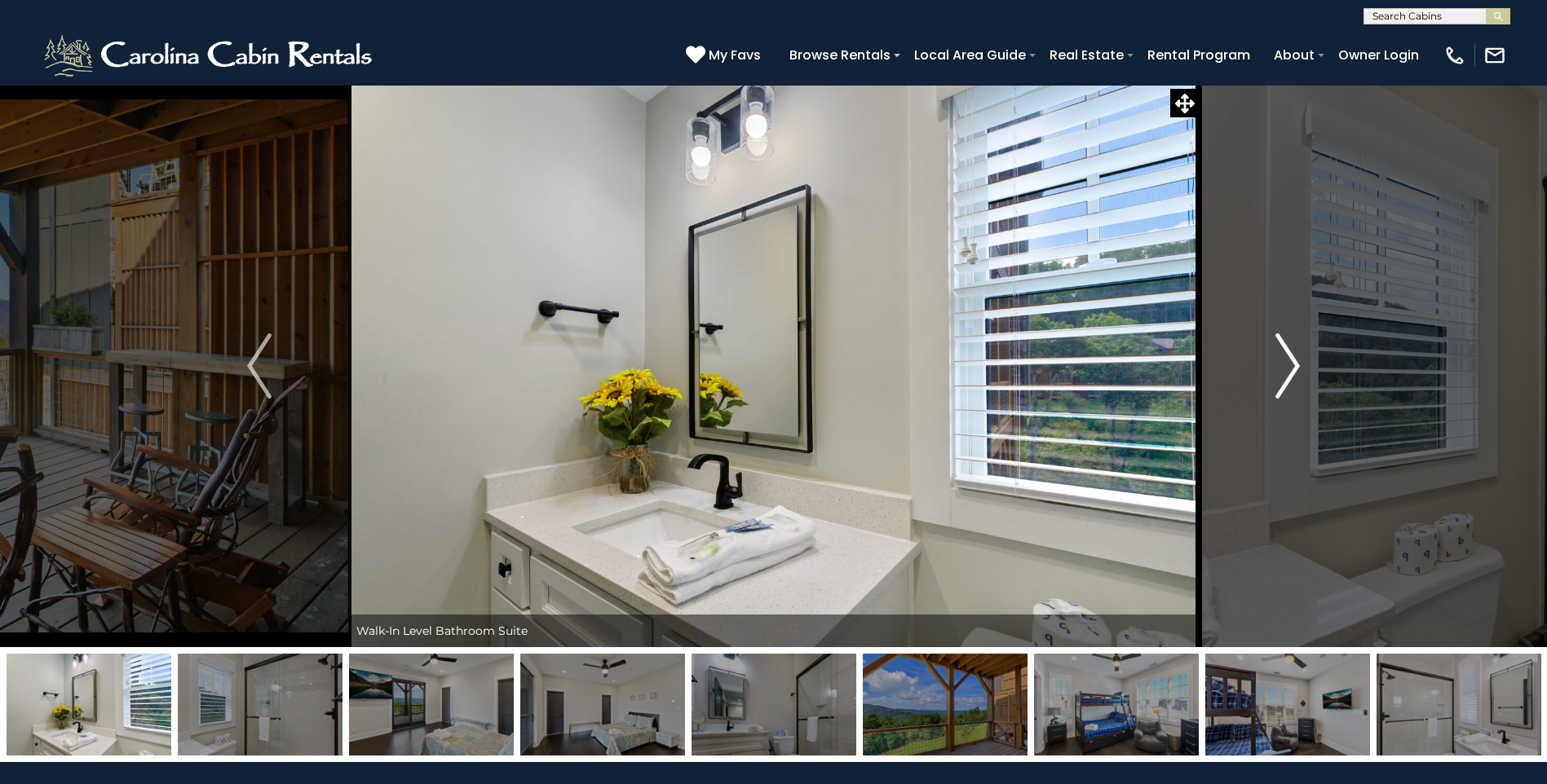
click at [1290, 363] on img "Next" at bounding box center [1287, 366] width 24 height 65
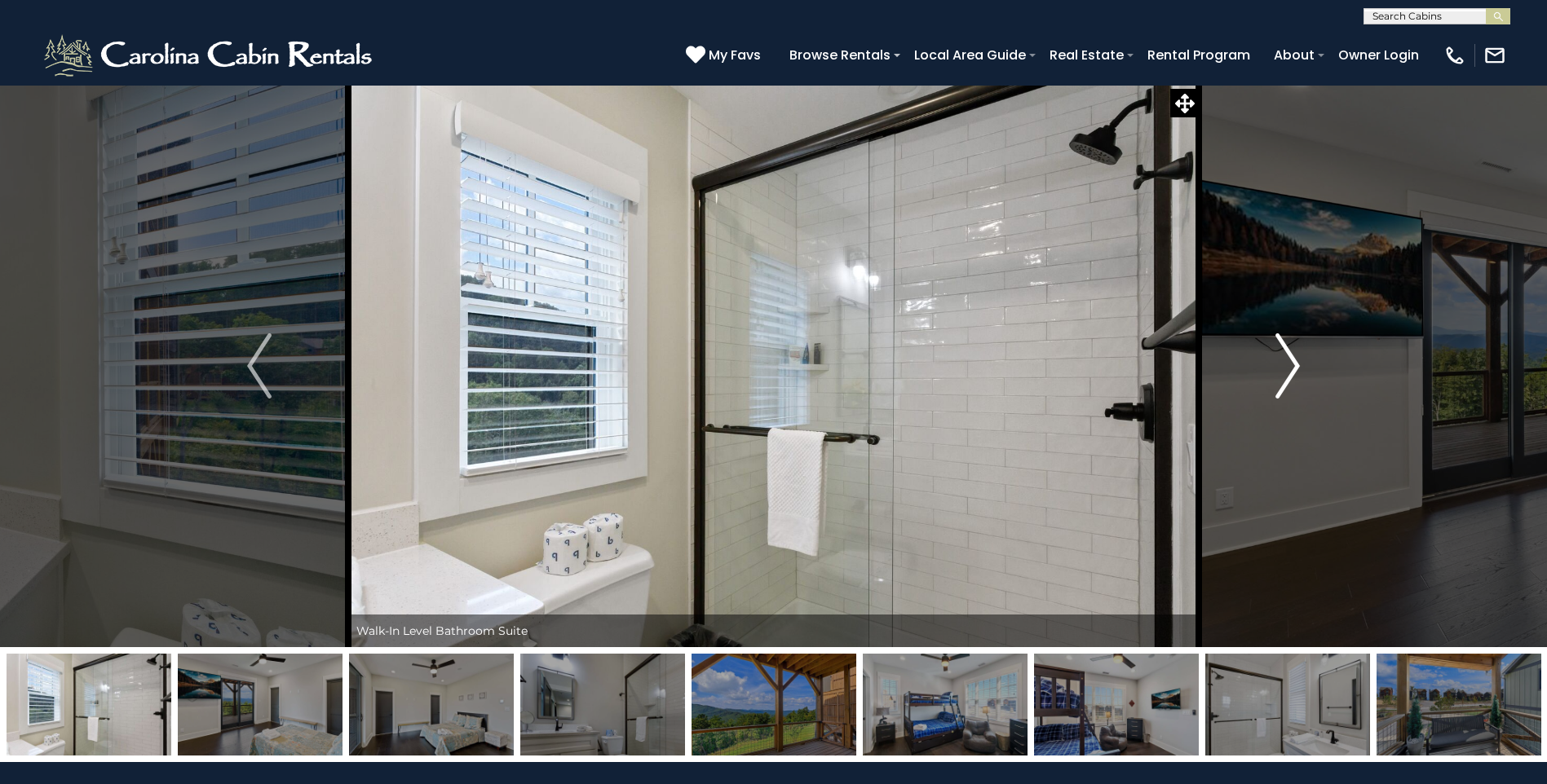
click at [1290, 363] on img "Next" at bounding box center [1287, 366] width 24 height 65
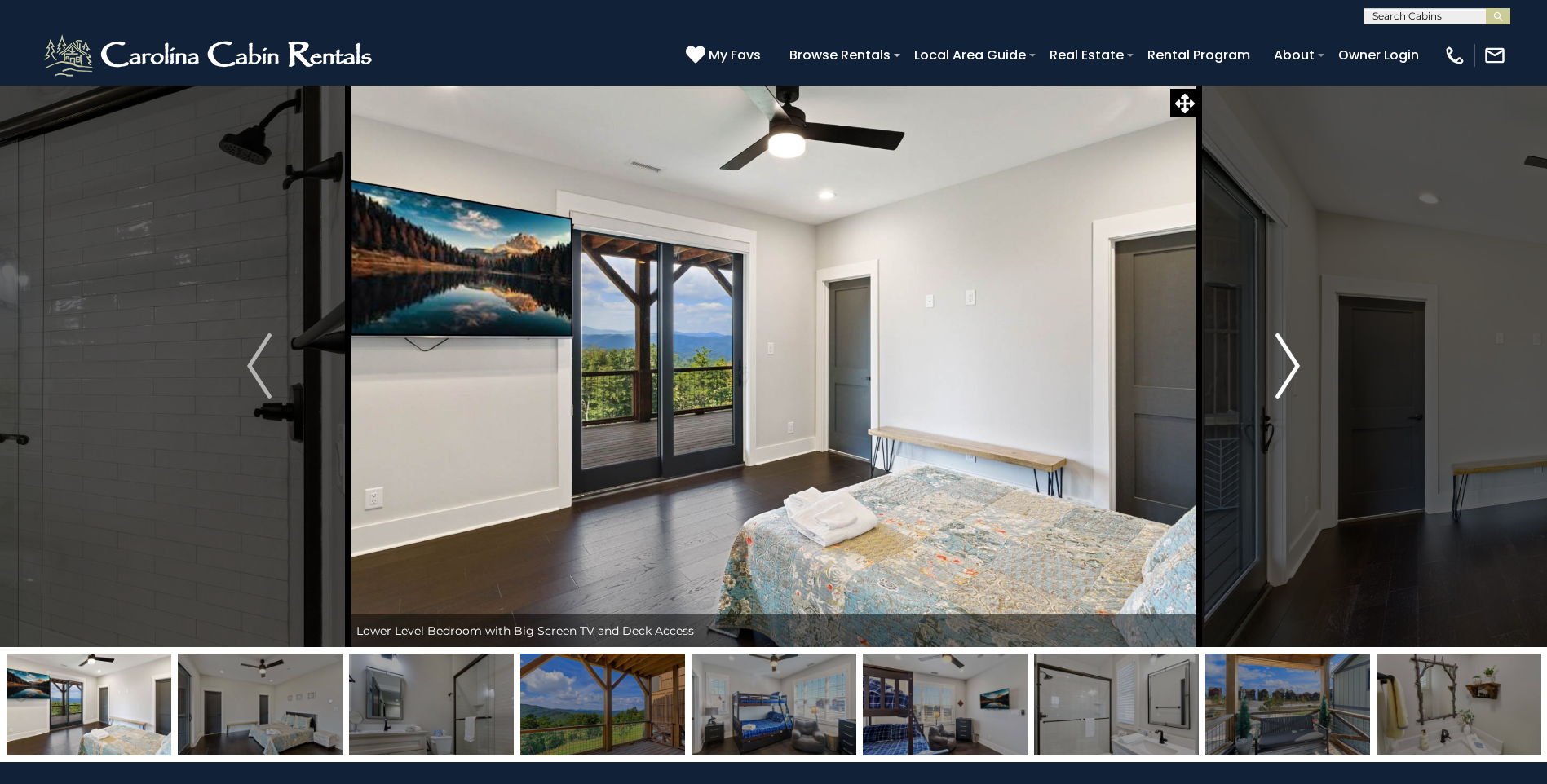
click at [1290, 363] on img "Next" at bounding box center [1287, 366] width 24 height 65
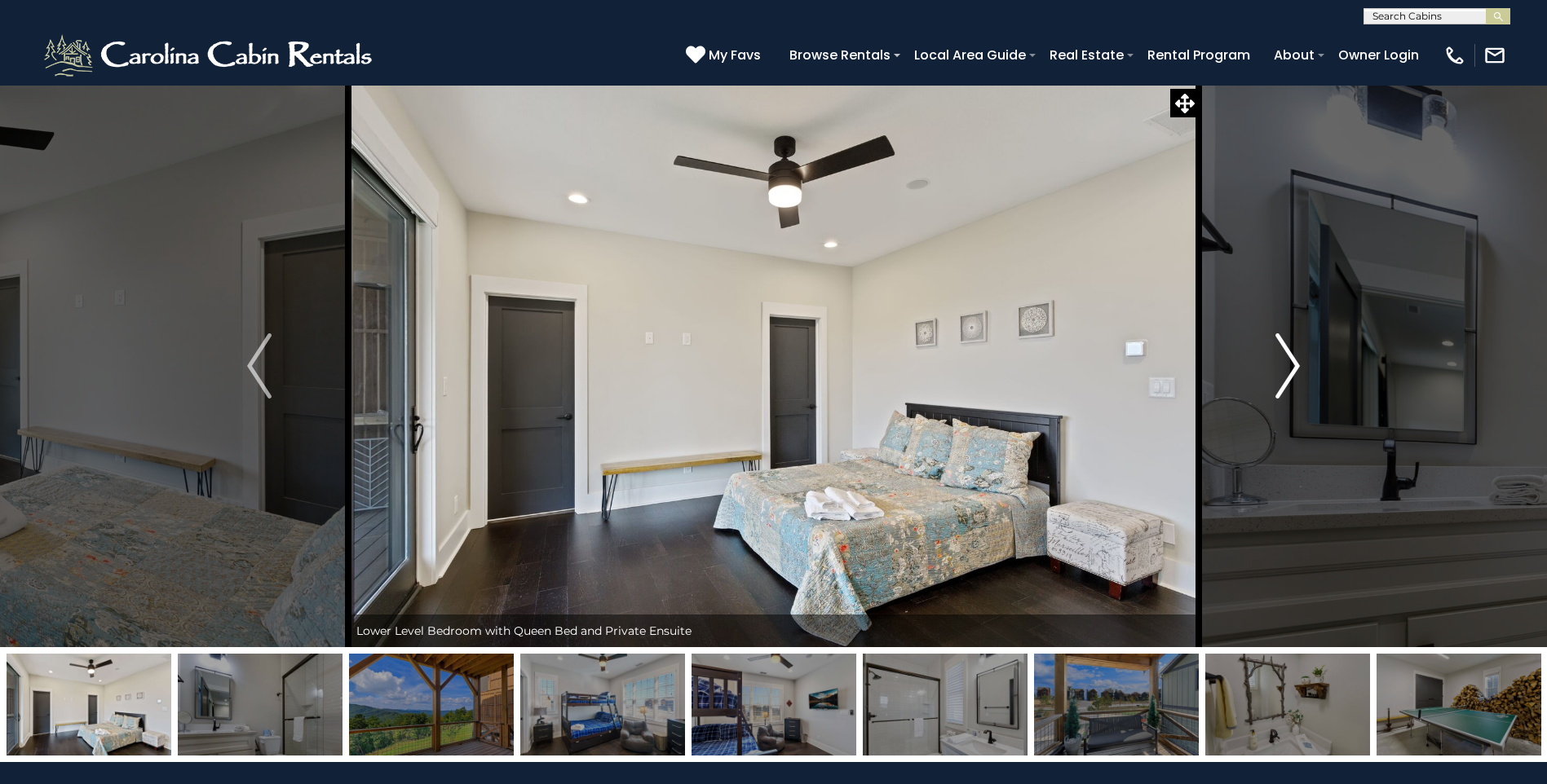
click at [1290, 363] on img "Next" at bounding box center [1287, 366] width 24 height 65
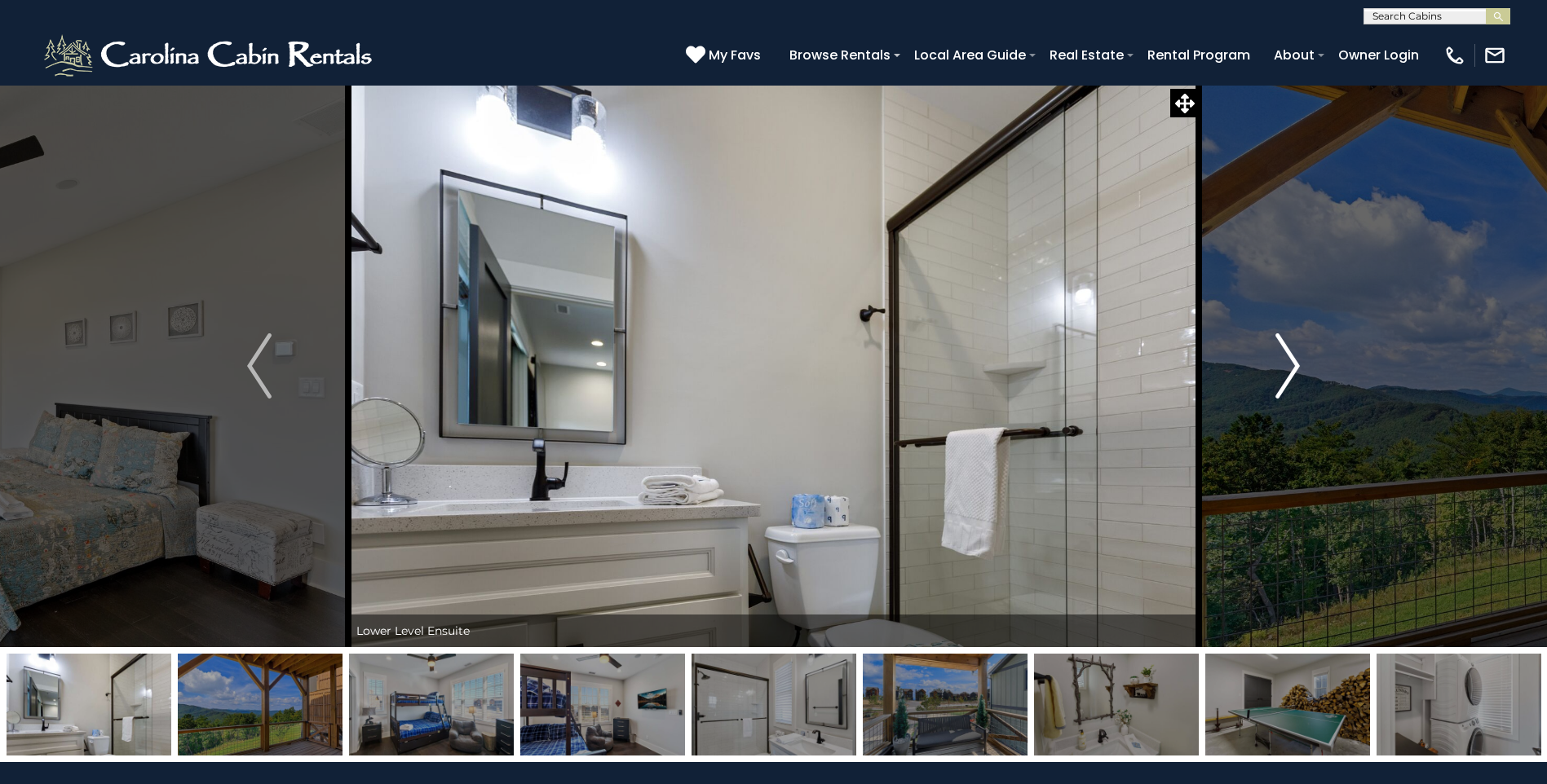
click at [1290, 363] on img "Next" at bounding box center [1287, 366] width 24 height 65
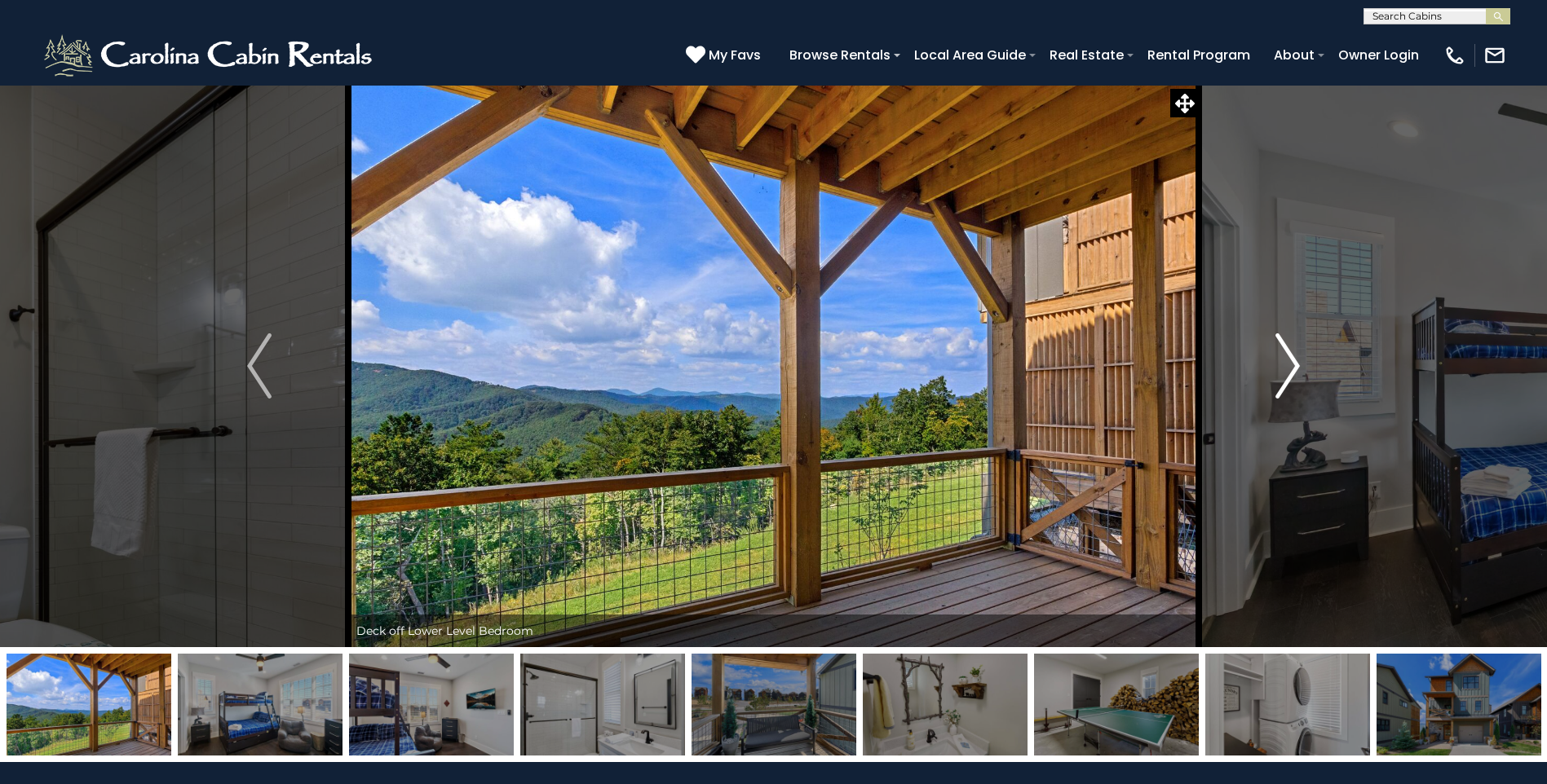
click at [1290, 363] on img "Next" at bounding box center [1287, 366] width 24 height 65
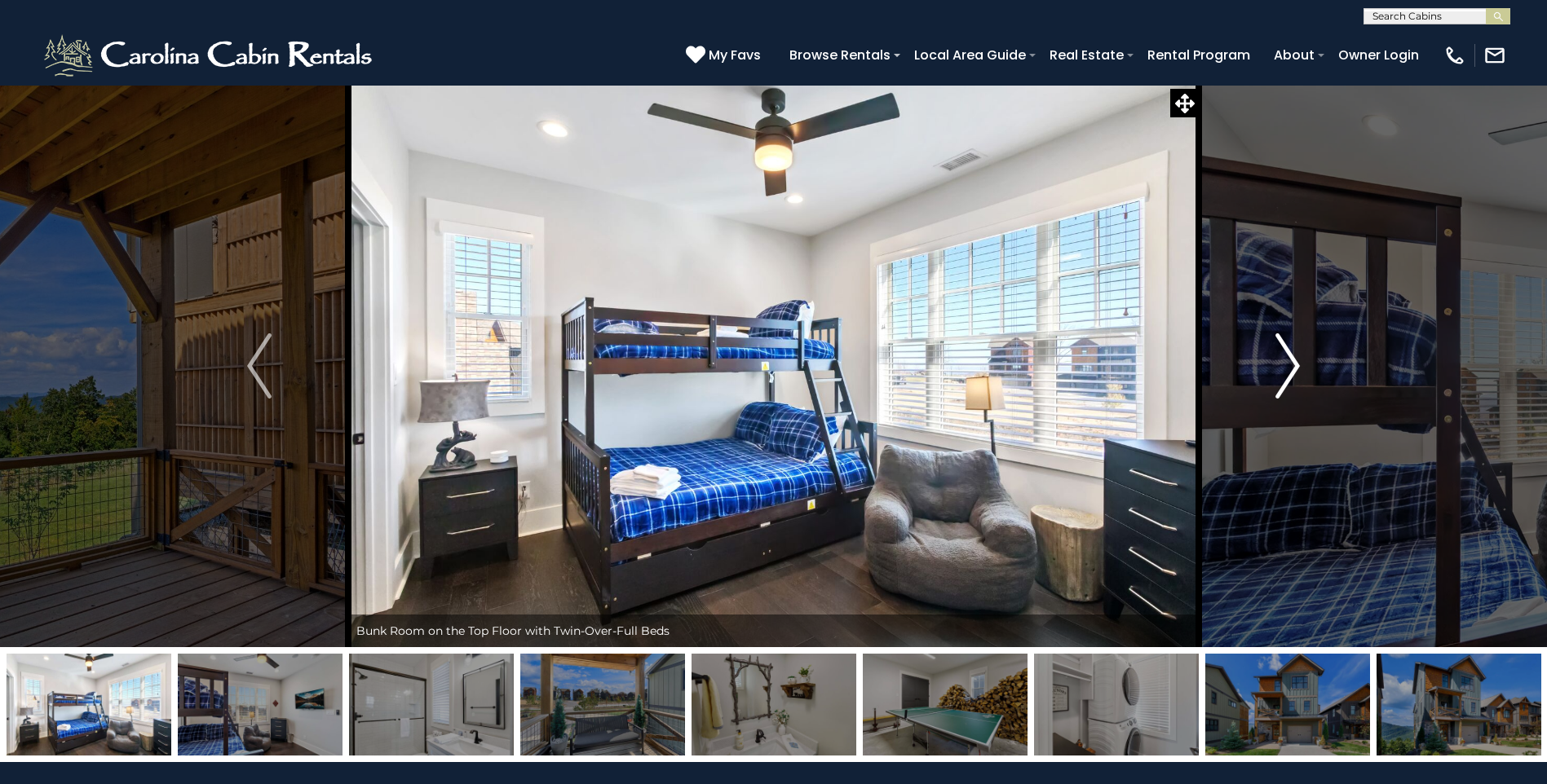
click at [1290, 363] on img "Next" at bounding box center [1287, 366] width 24 height 65
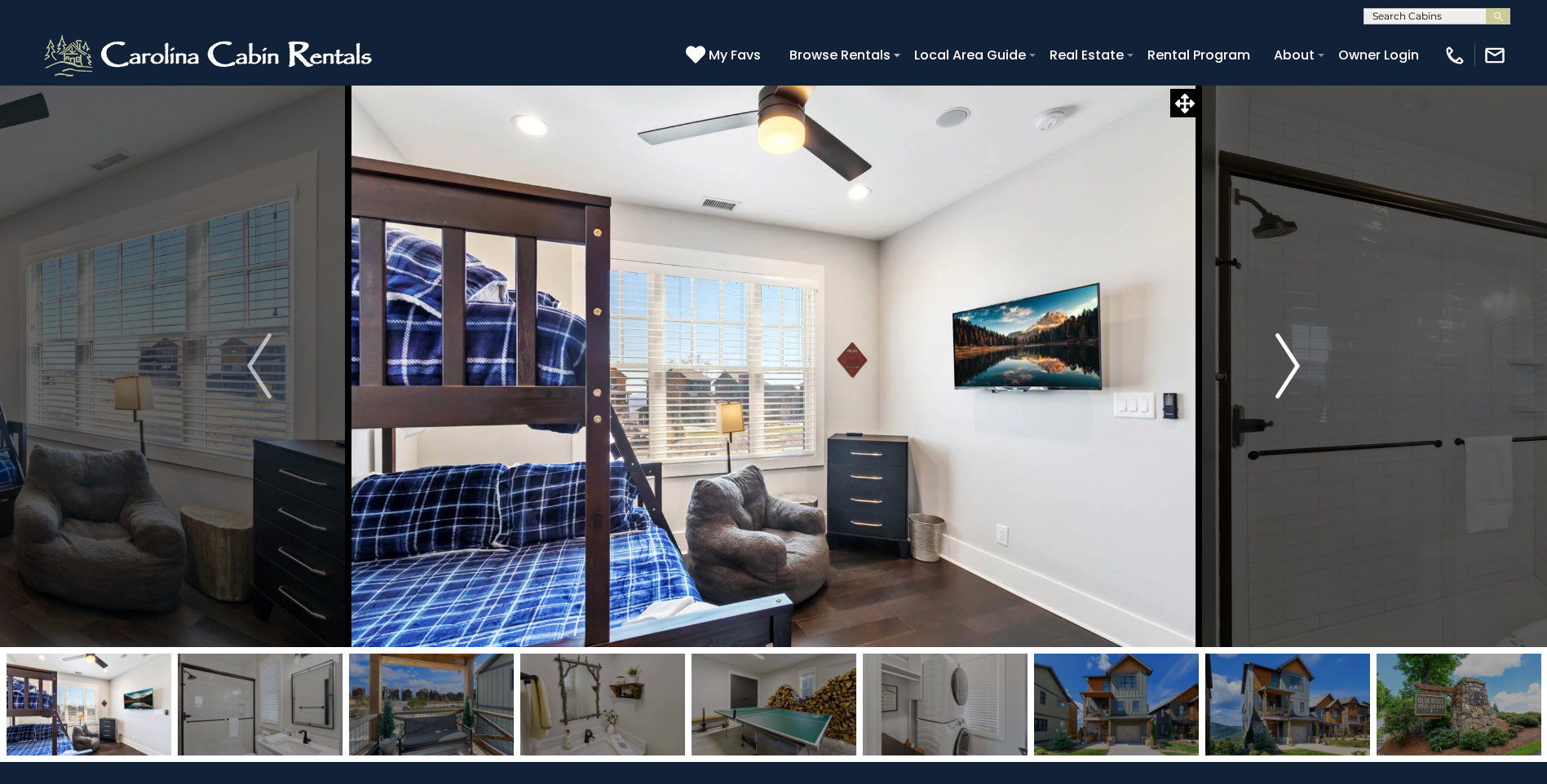
click at [1290, 363] on img "Next" at bounding box center [1287, 366] width 24 height 65
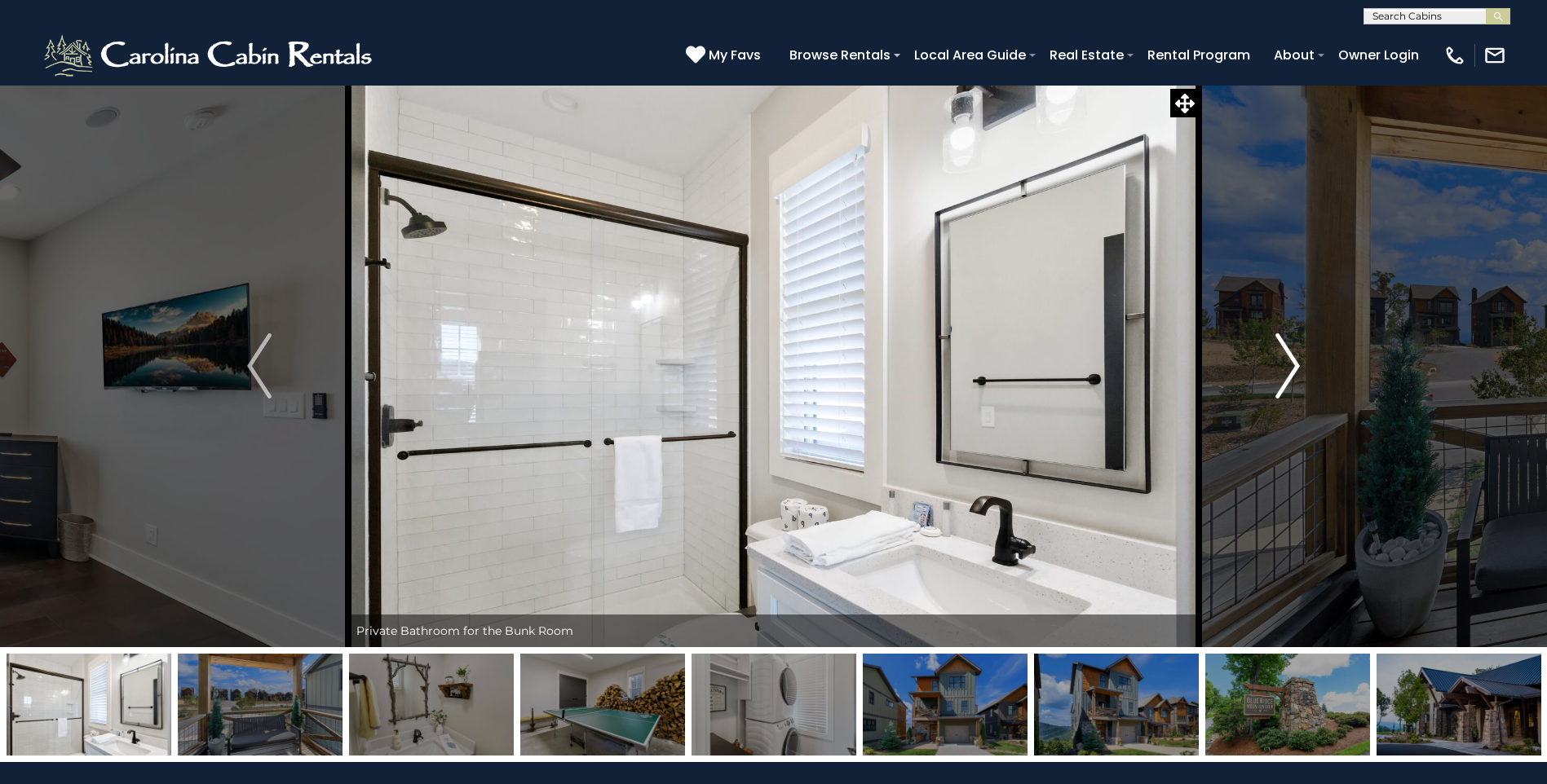
click at [1290, 363] on img "Next" at bounding box center [1287, 366] width 24 height 65
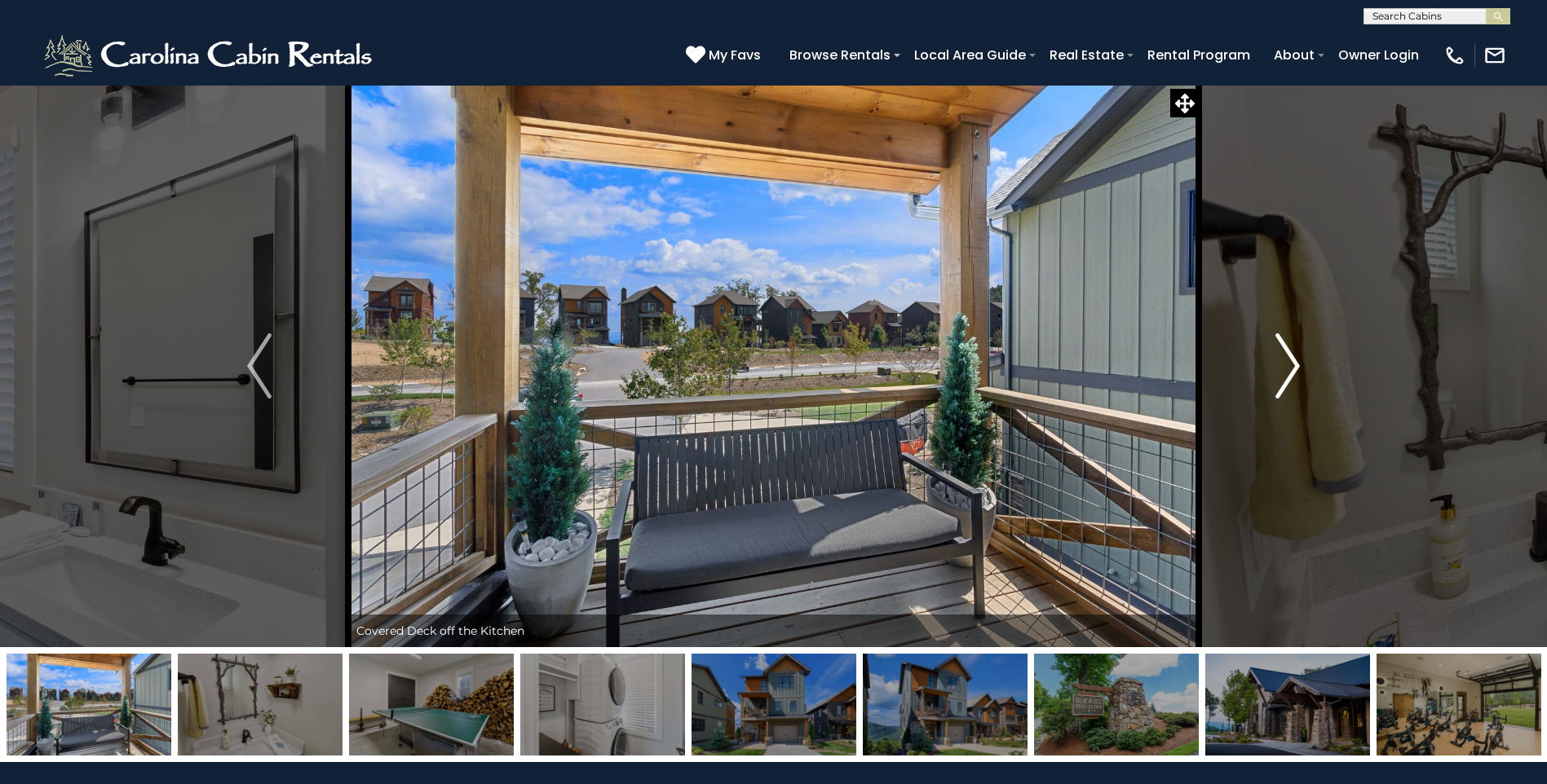
click at [1290, 363] on img "Next" at bounding box center [1287, 366] width 24 height 65
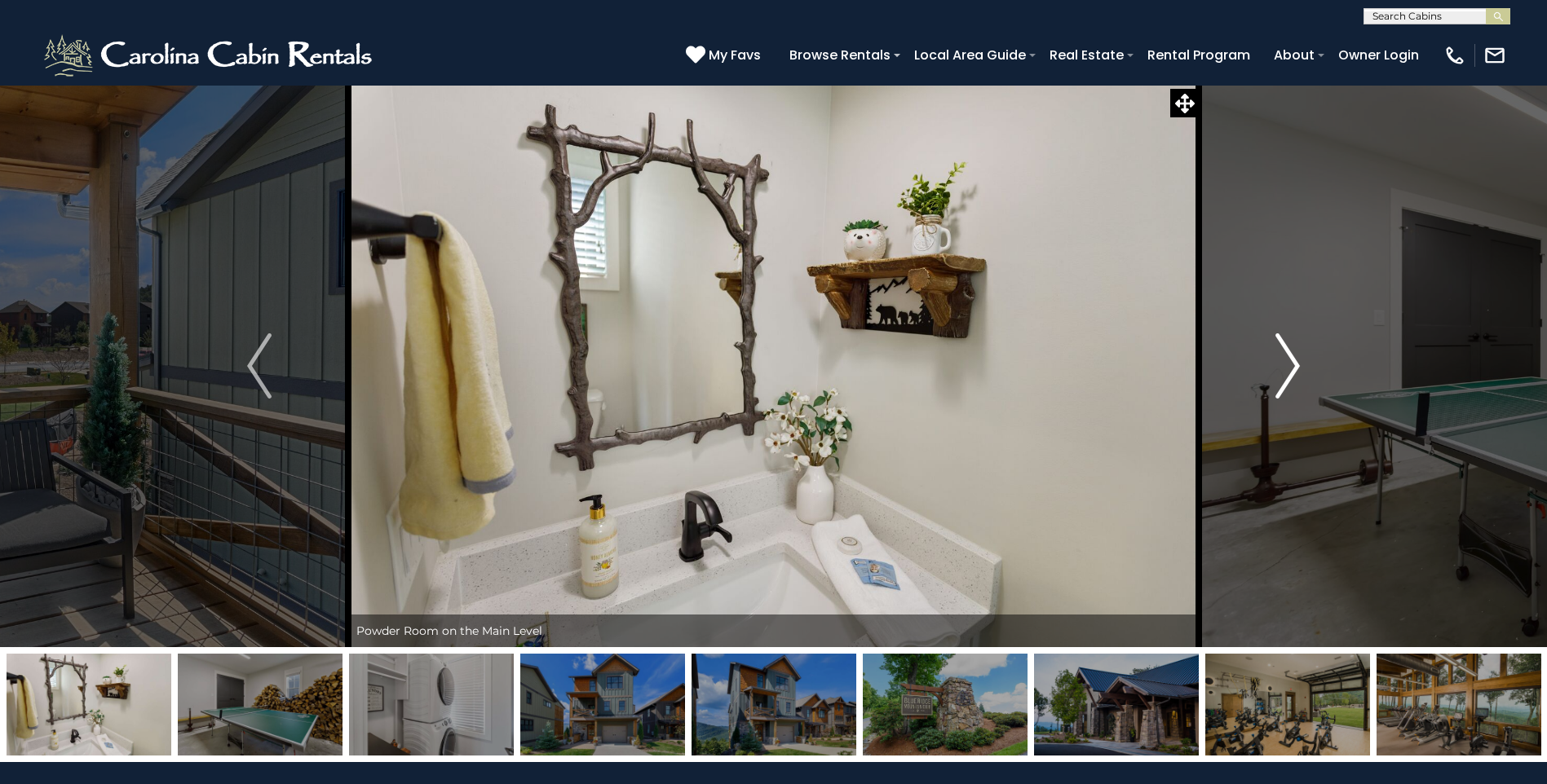
click at [1290, 363] on img "Next" at bounding box center [1287, 366] width 24 height 65
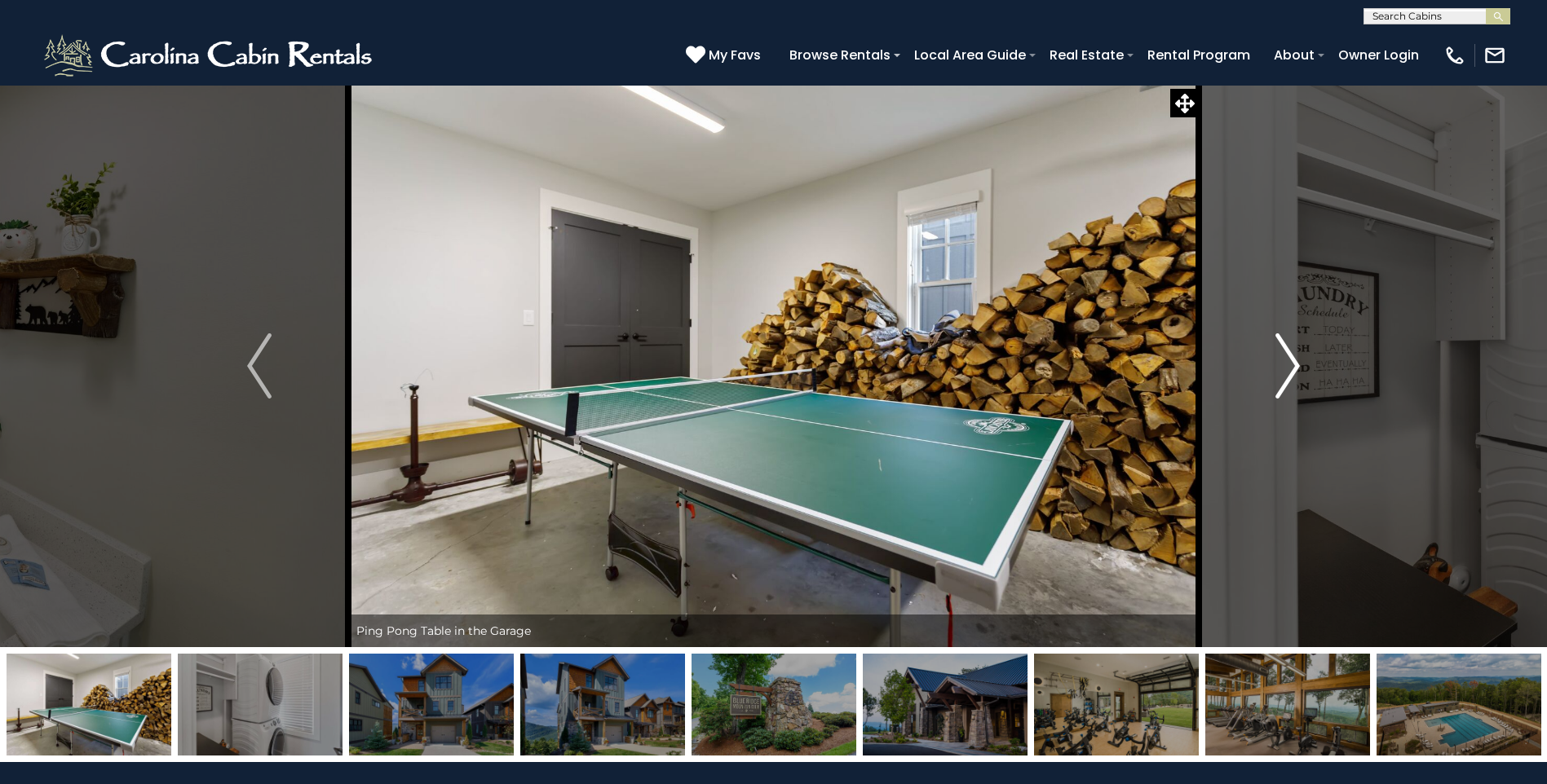
click at [1290, 363] on img "Next" at bounding box center [1287, 366] width 24 height 65
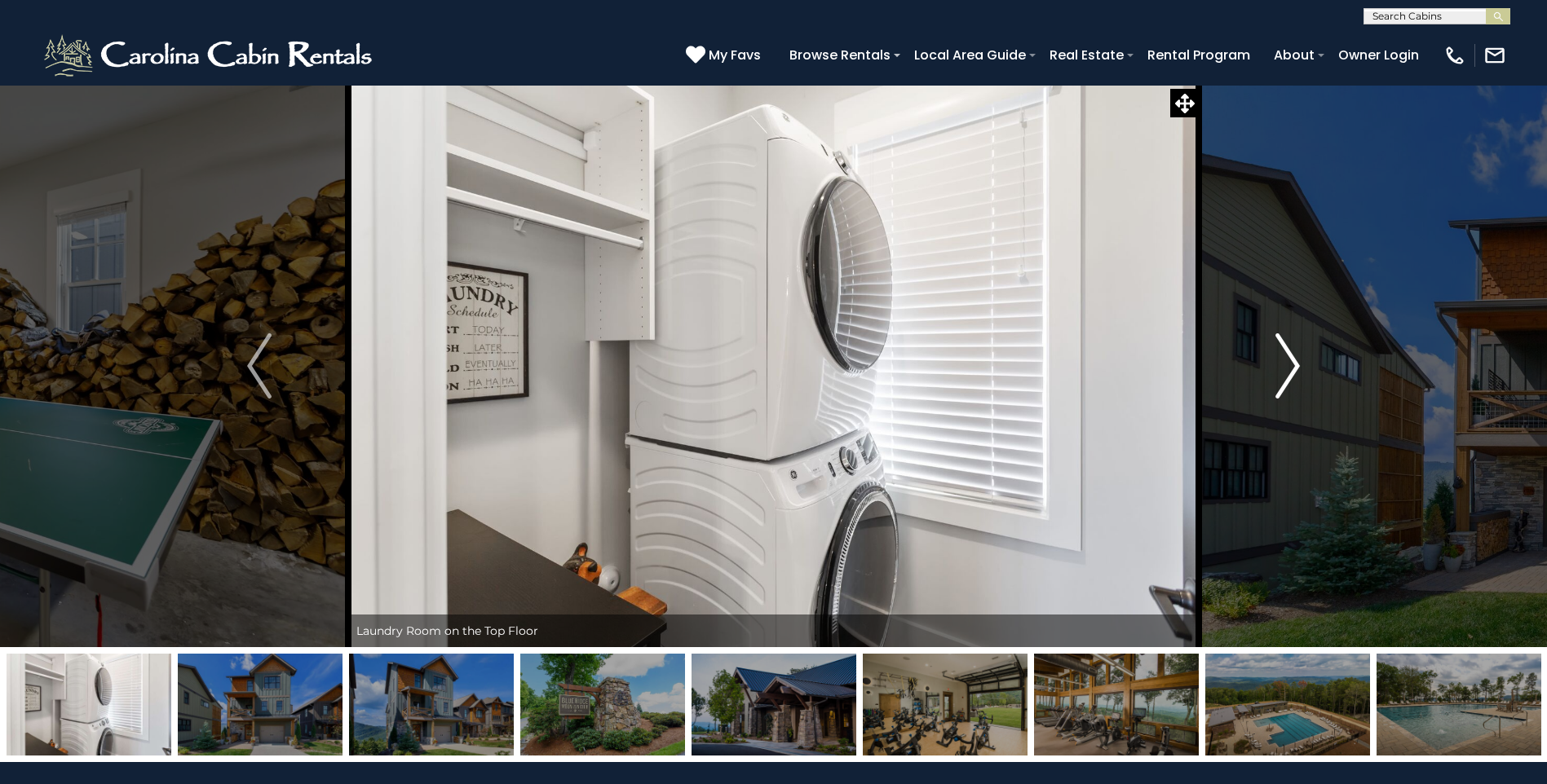
click at [1290, 363] on img "Next" at bounding box center [1287, 366] width 24 height 65
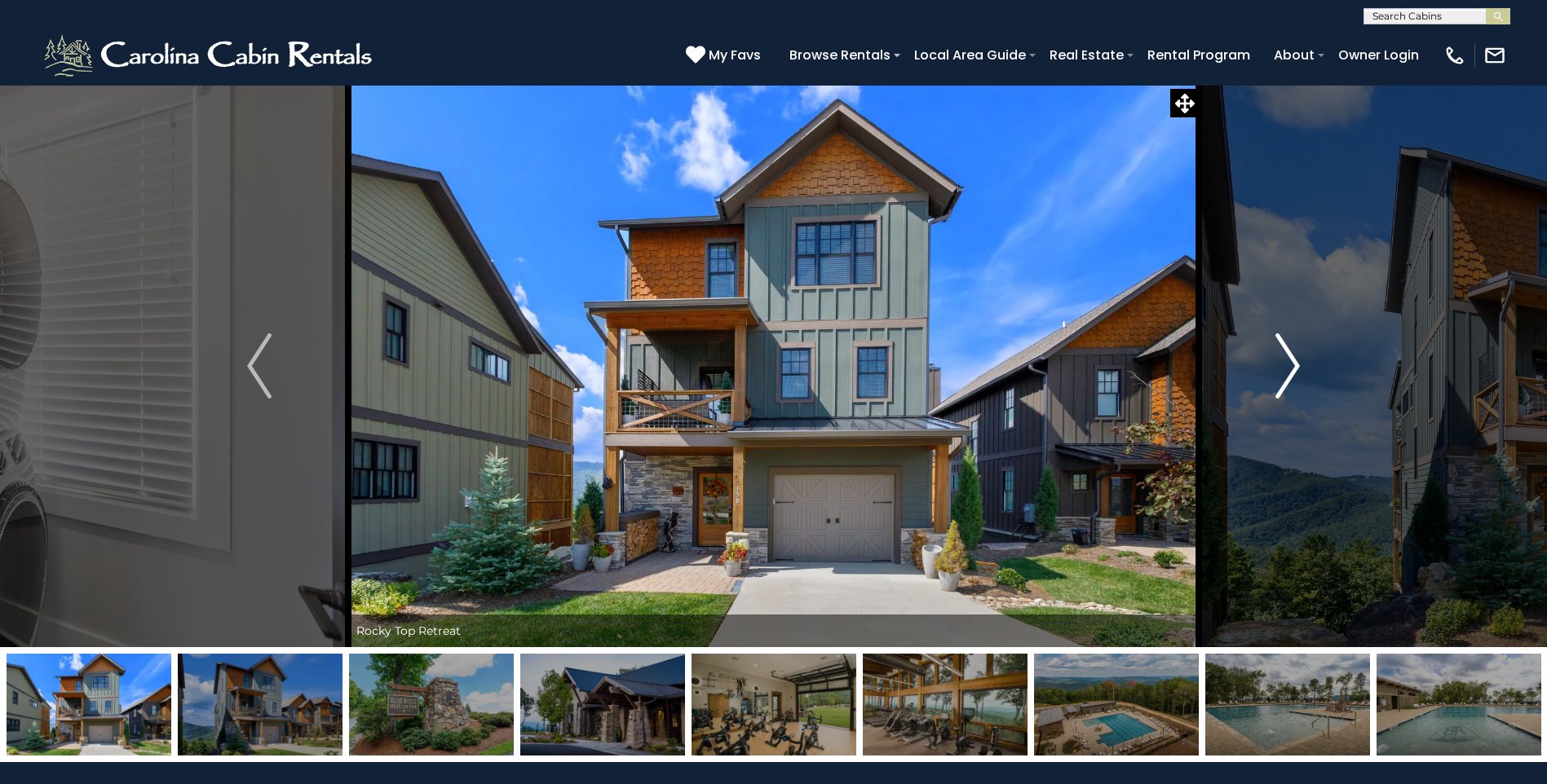
click at [1290, 363] on img "Next" at bounding box center [1287, 366] width 24 height 65
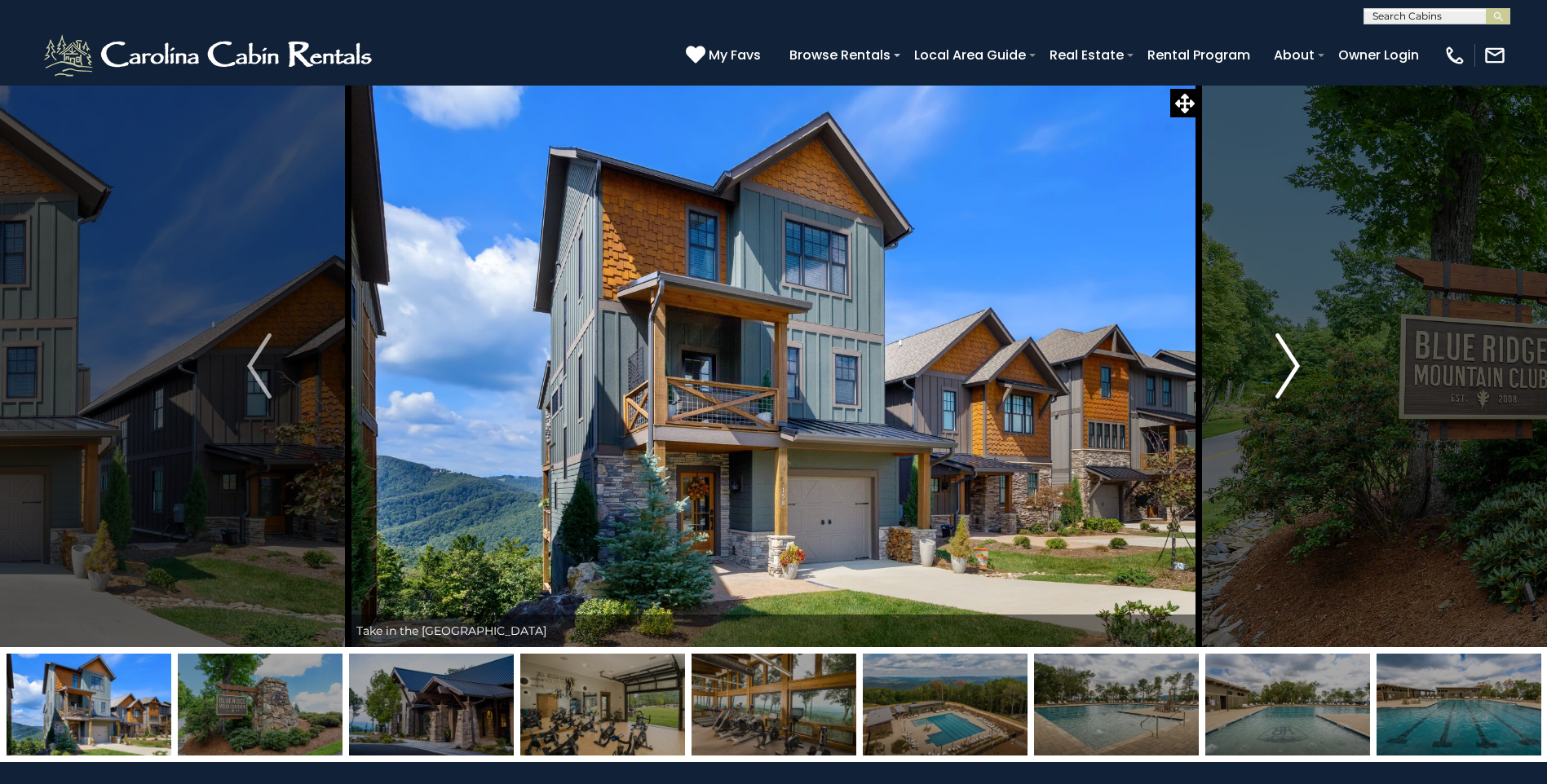
click at [1290, 363] on img "Next" at bounding box center [1287, 366] width 24 height 65
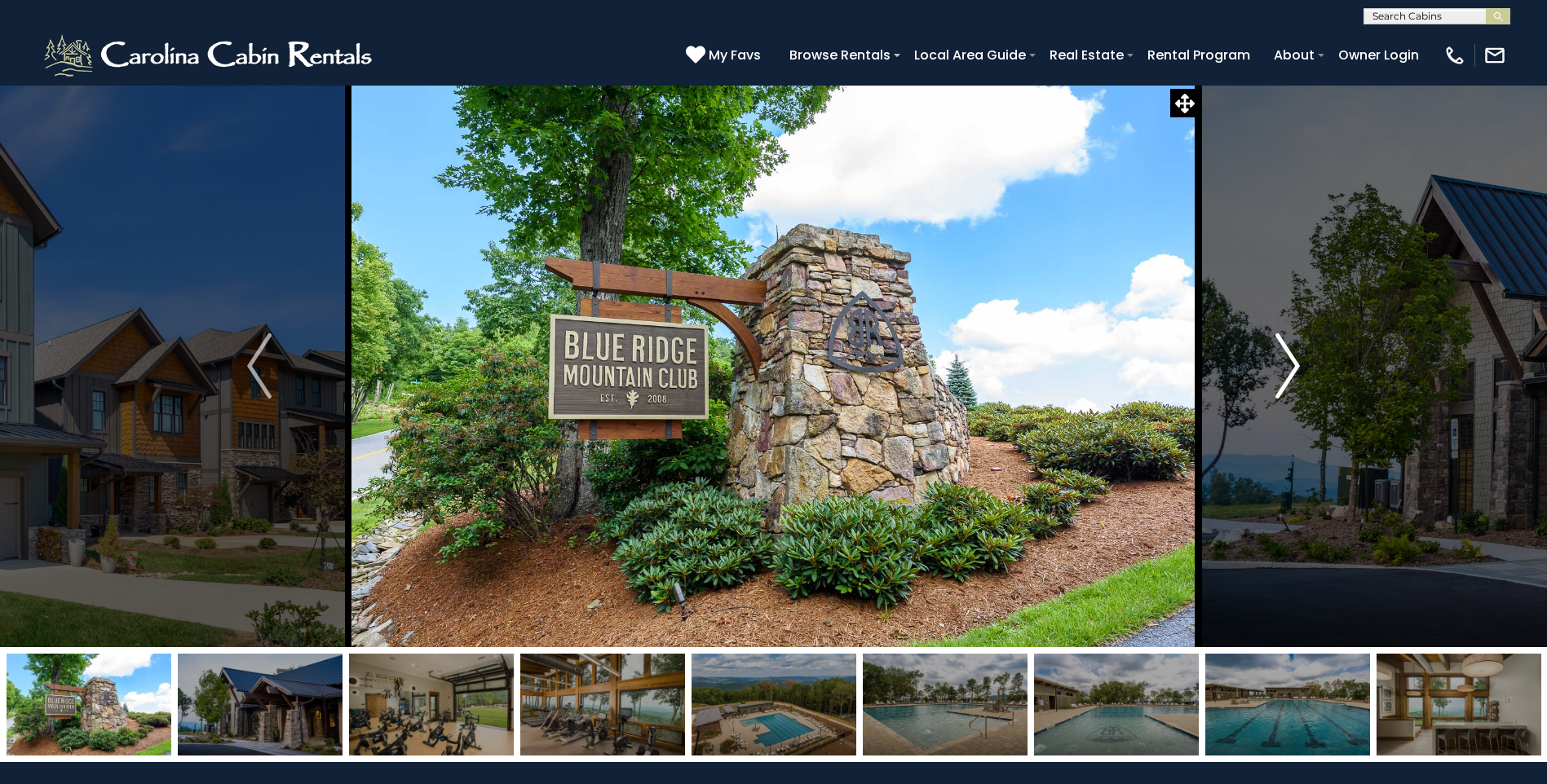
click at [1290, 363] on img "Next" at bounding box center [1287, 366] width 24 height 65
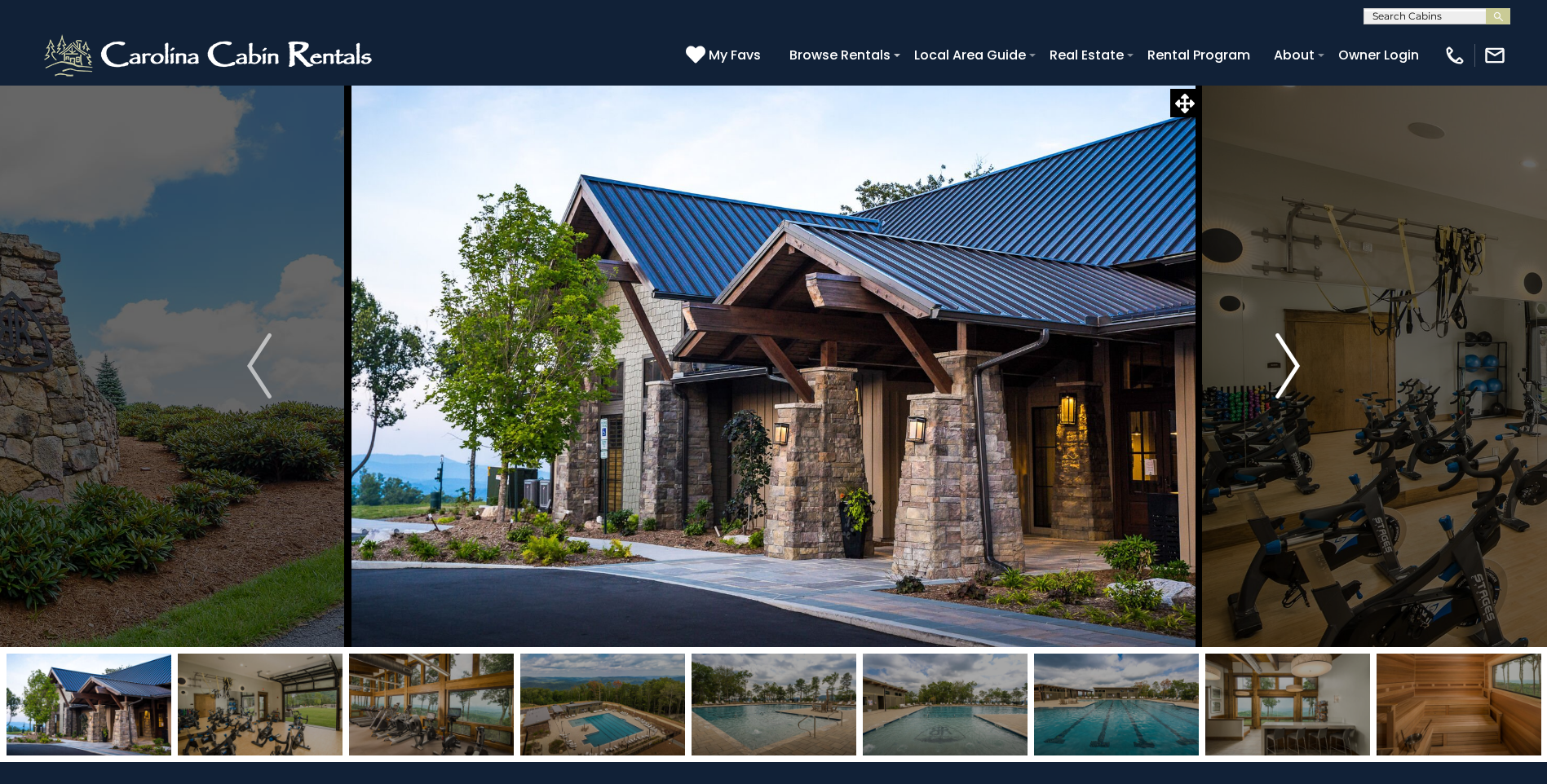
click at [1290, 363] on img "Next" at bounding box center [1287, 366] width 24 height 65
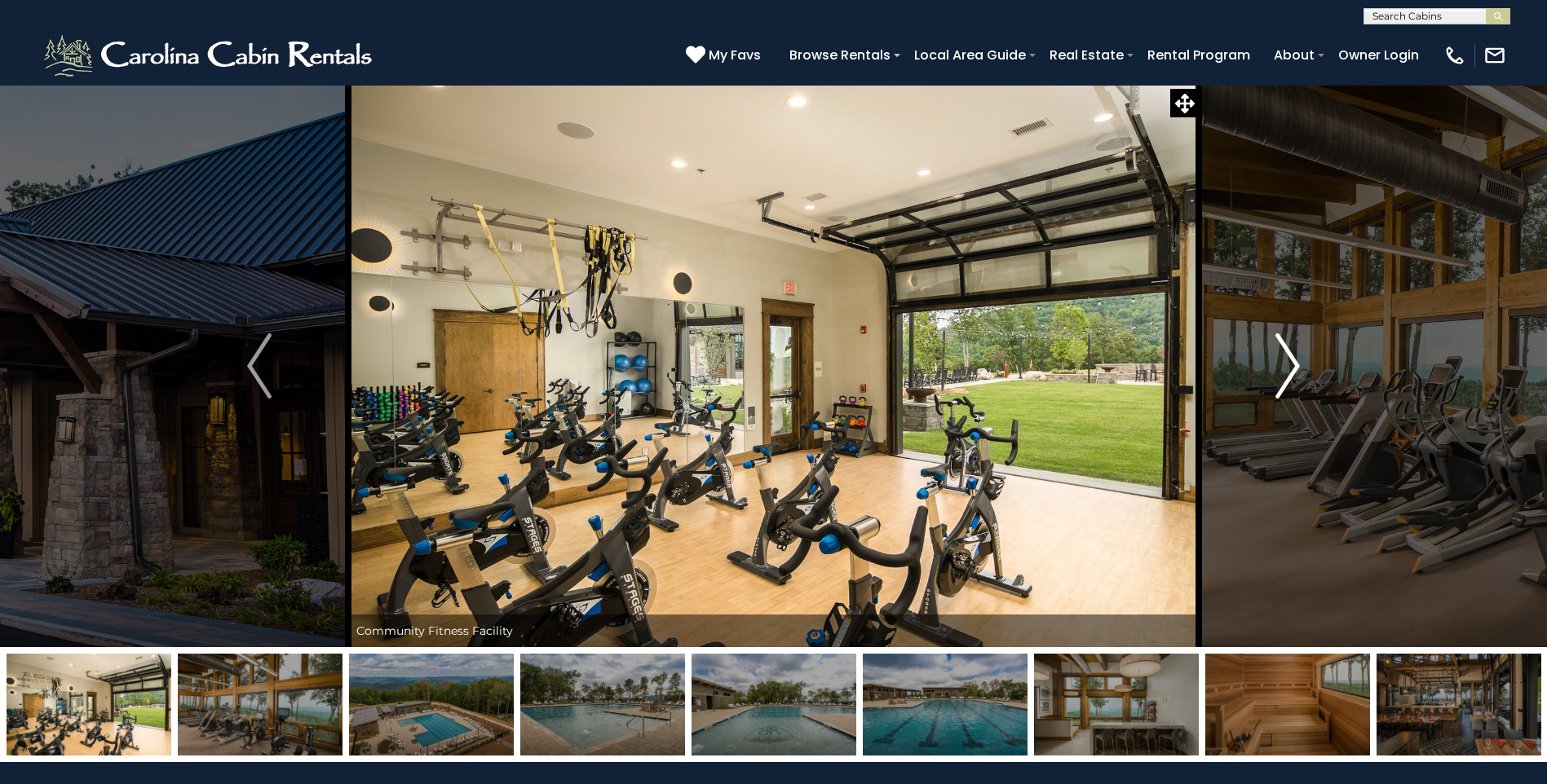
click at [1299, 363] on img "Next" at bounding box center [1287, 366] width 24 height 65
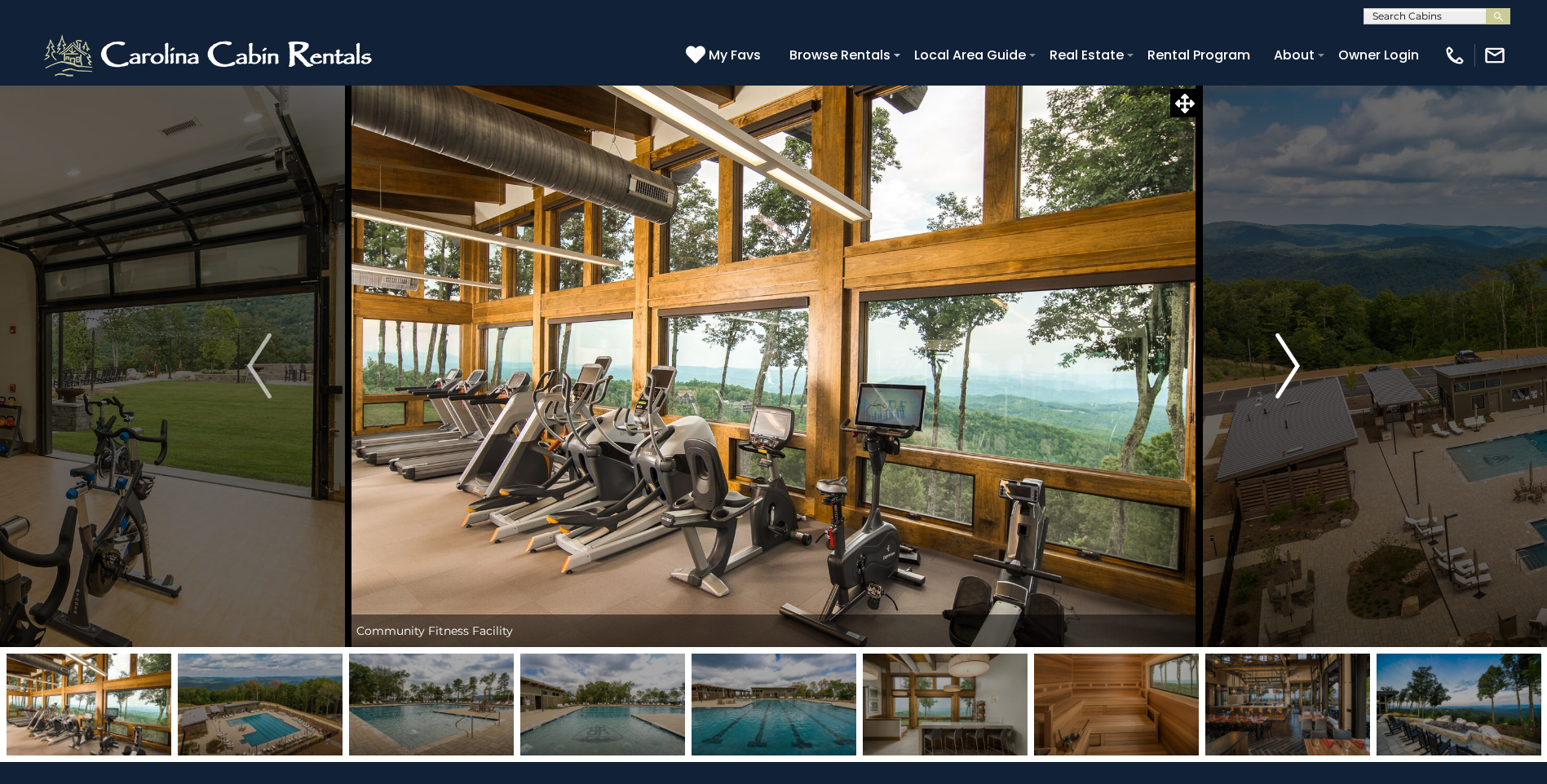
click at [1299, 363] on img "Next" at bounding box center [1287, 366] width 24 height 65
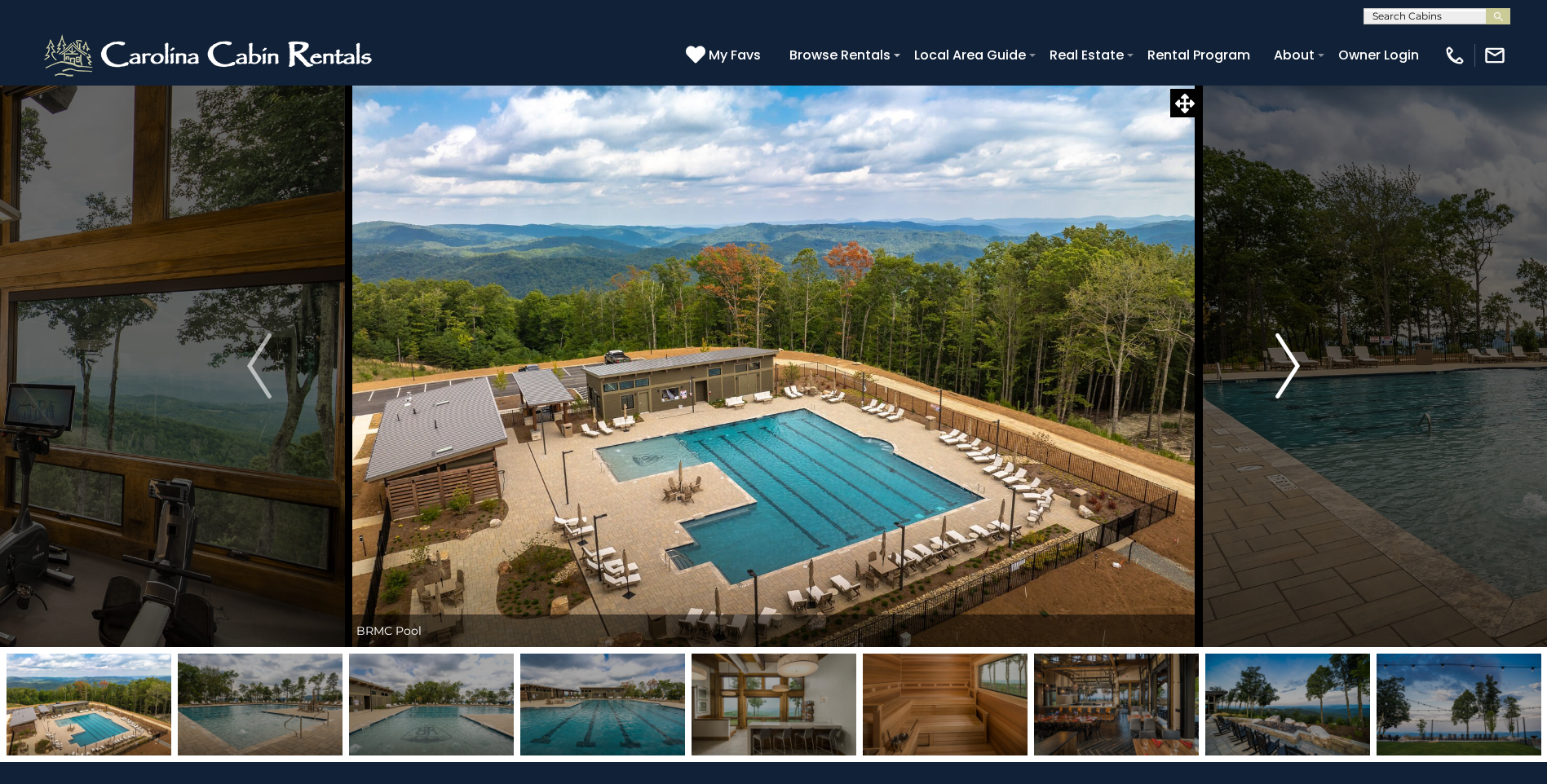
click at [1299, 363] on img "Next" at bounding box center [1287, 366] width 24 height 65
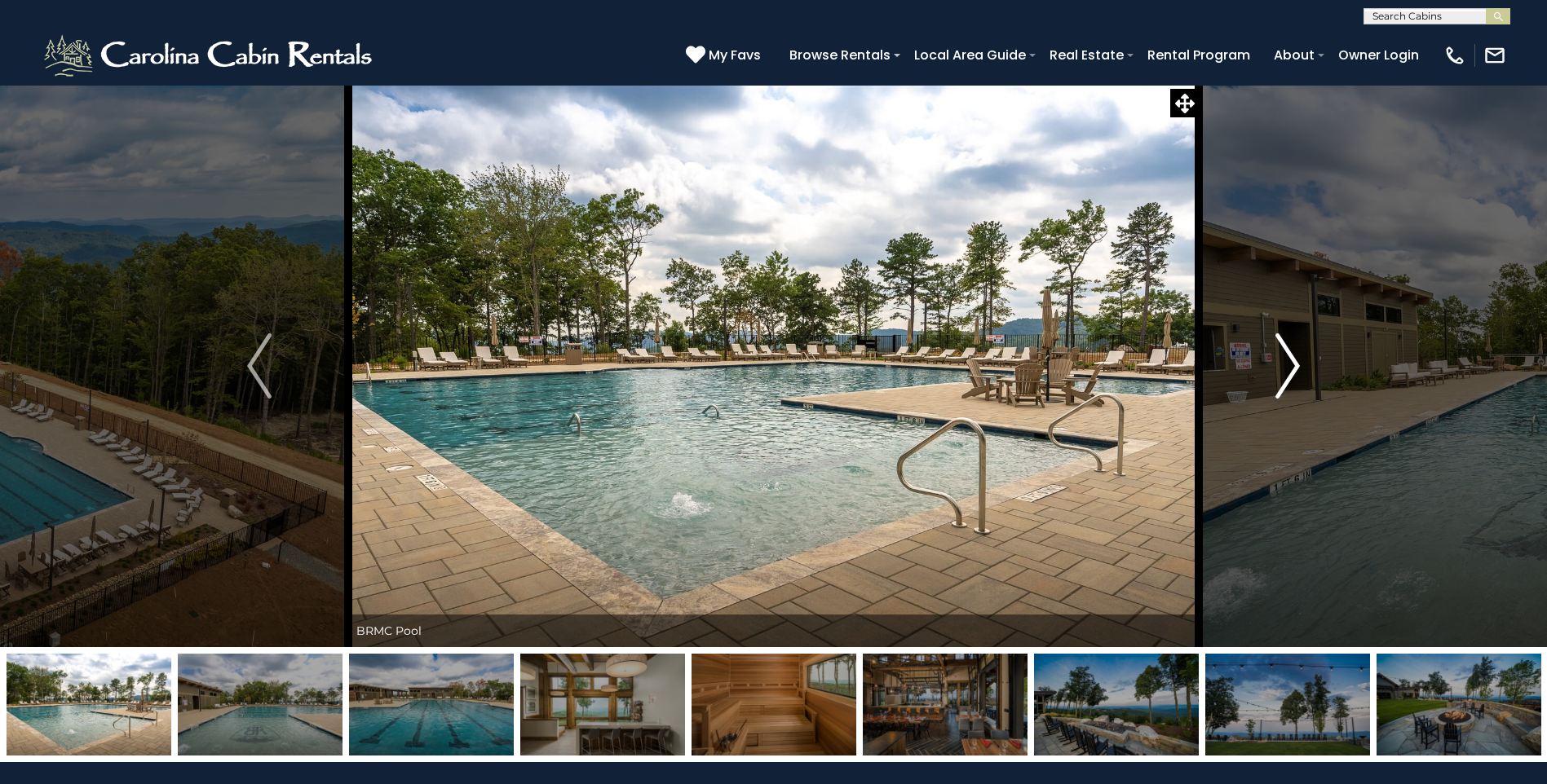
click at [1299, 363] on img "Next" at bounding box center [1287, 366] width 24 height 65
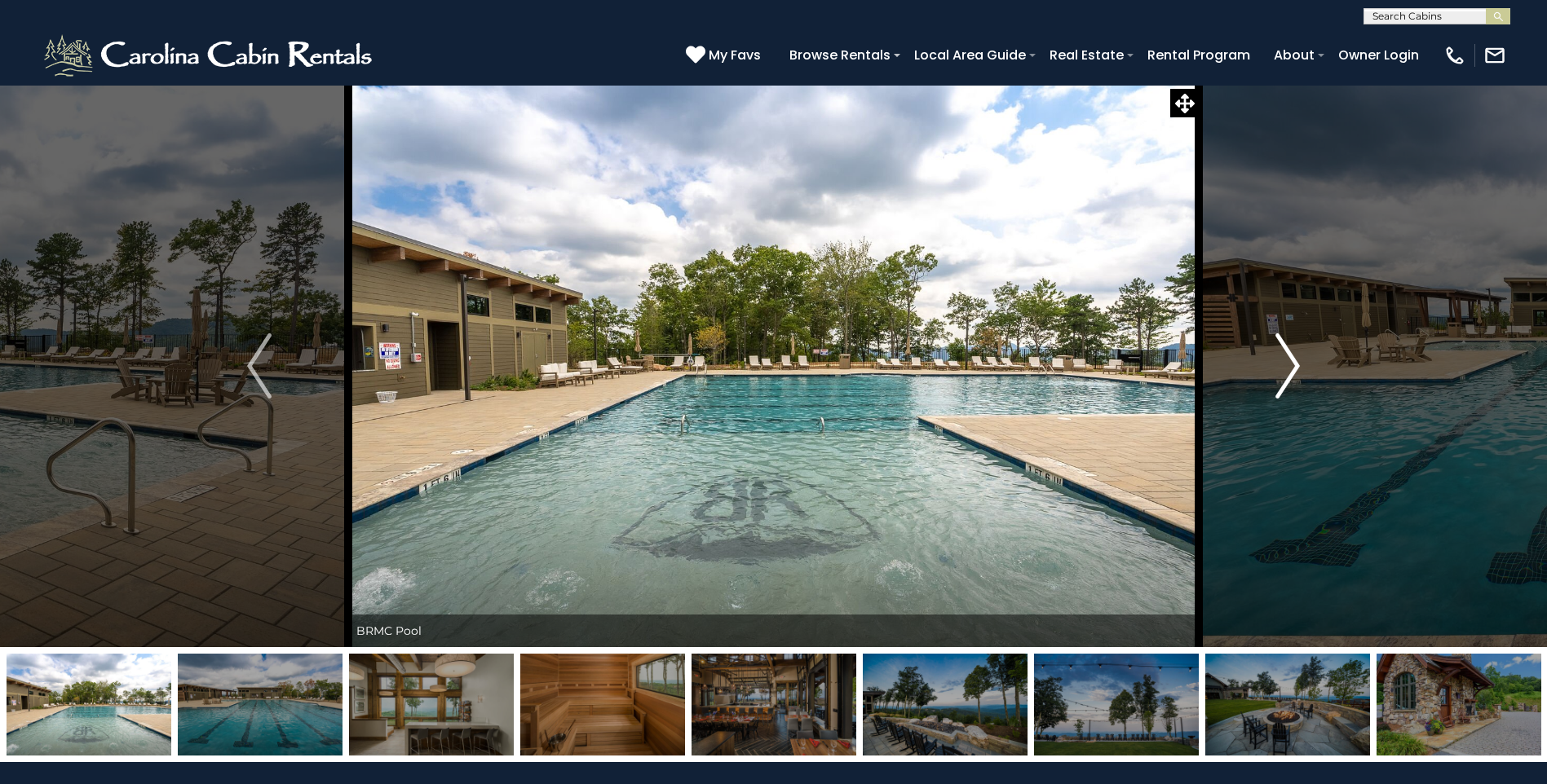
click at [1299, 363] on img "Next" at bounding box center [1287, 366] width 24 height 65
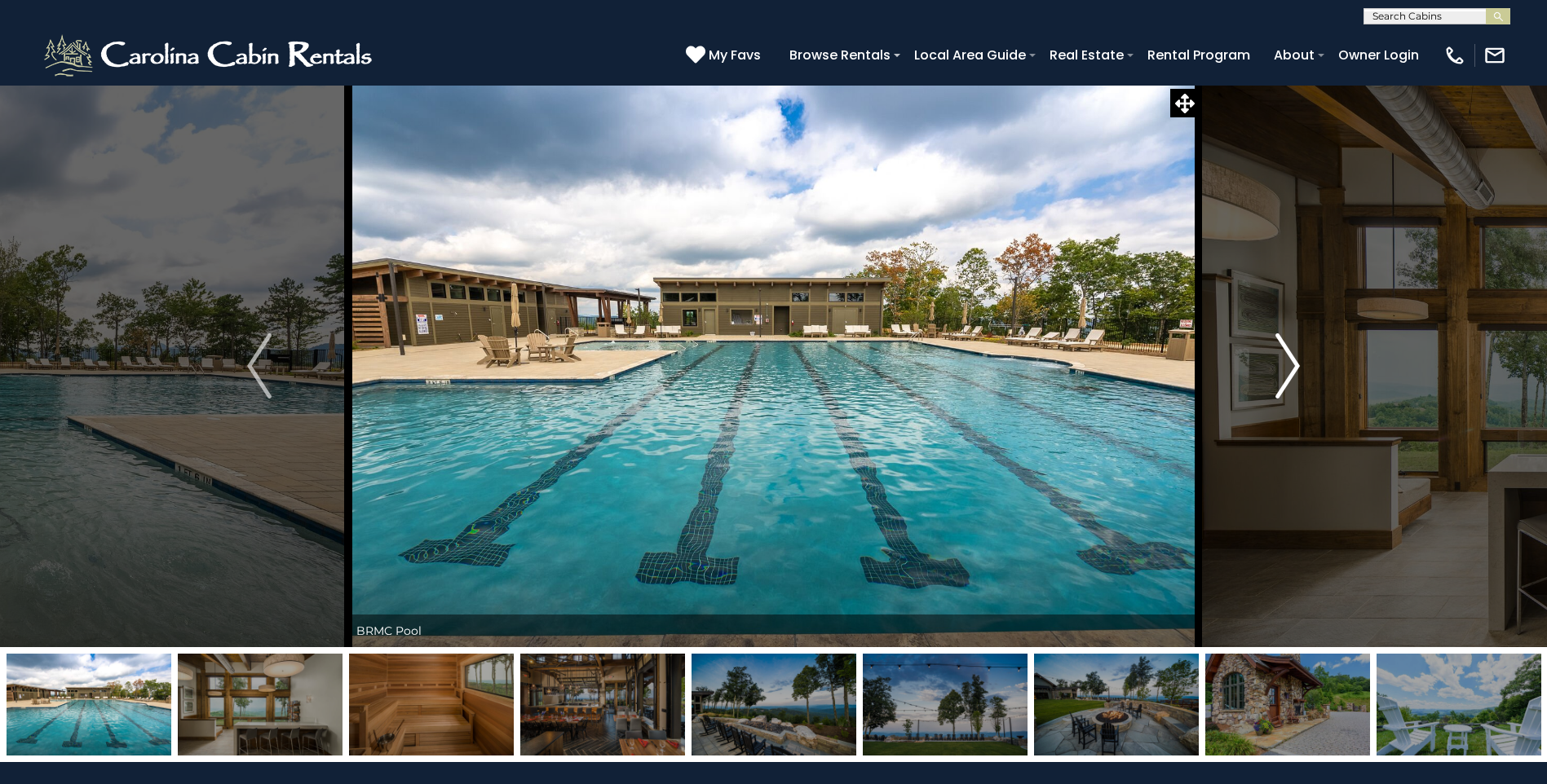
click at [1299, 363] on img "Next" at bounding box center [1287, 366] width 24 height 65
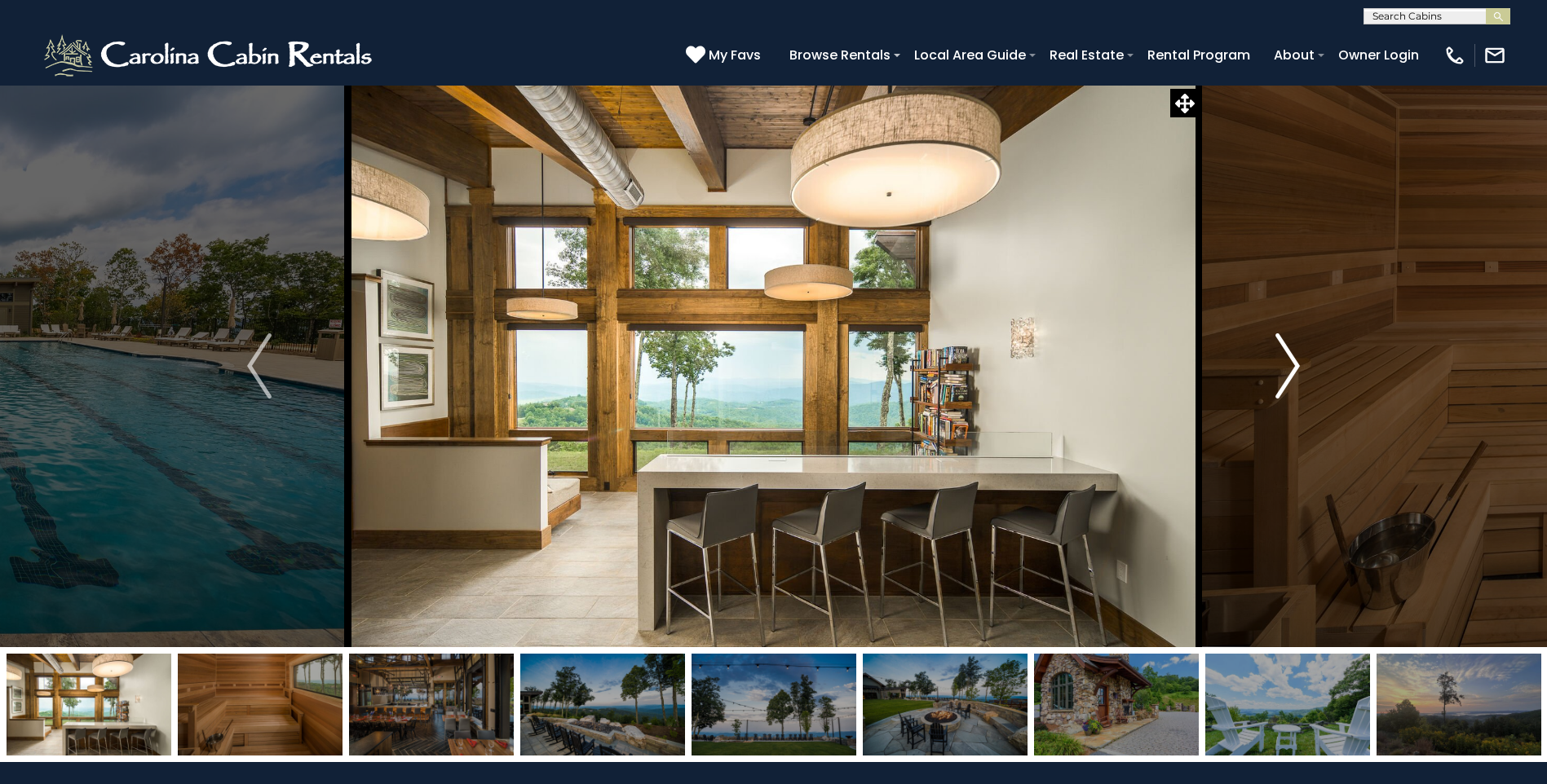
click at [1299, 363] on img "Next" at bounding box center [1287, 366] width 24 height 65
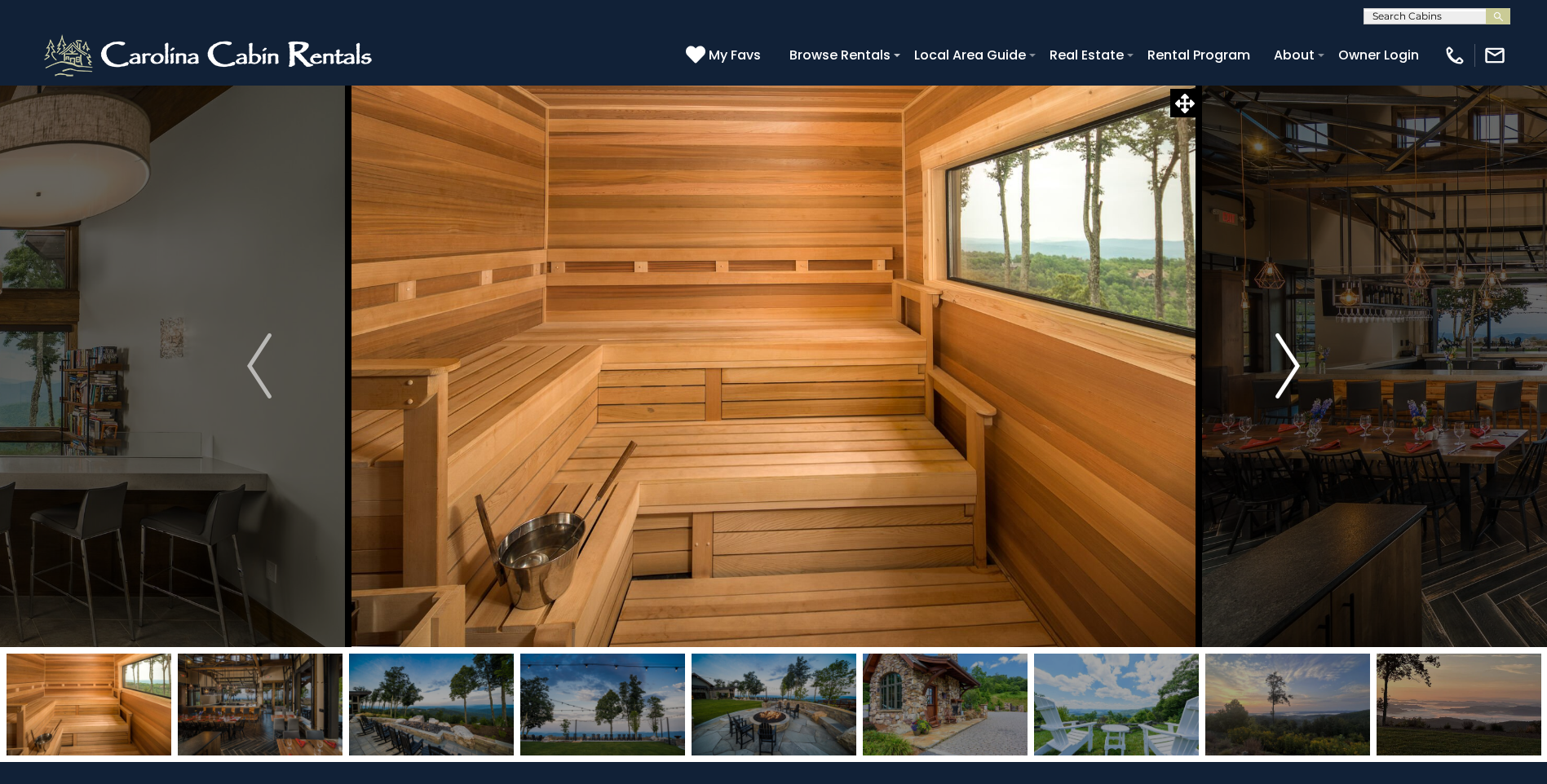
click at [1299, 363] on img "Next" at bounding box center [1287, 366] width 24 height 65
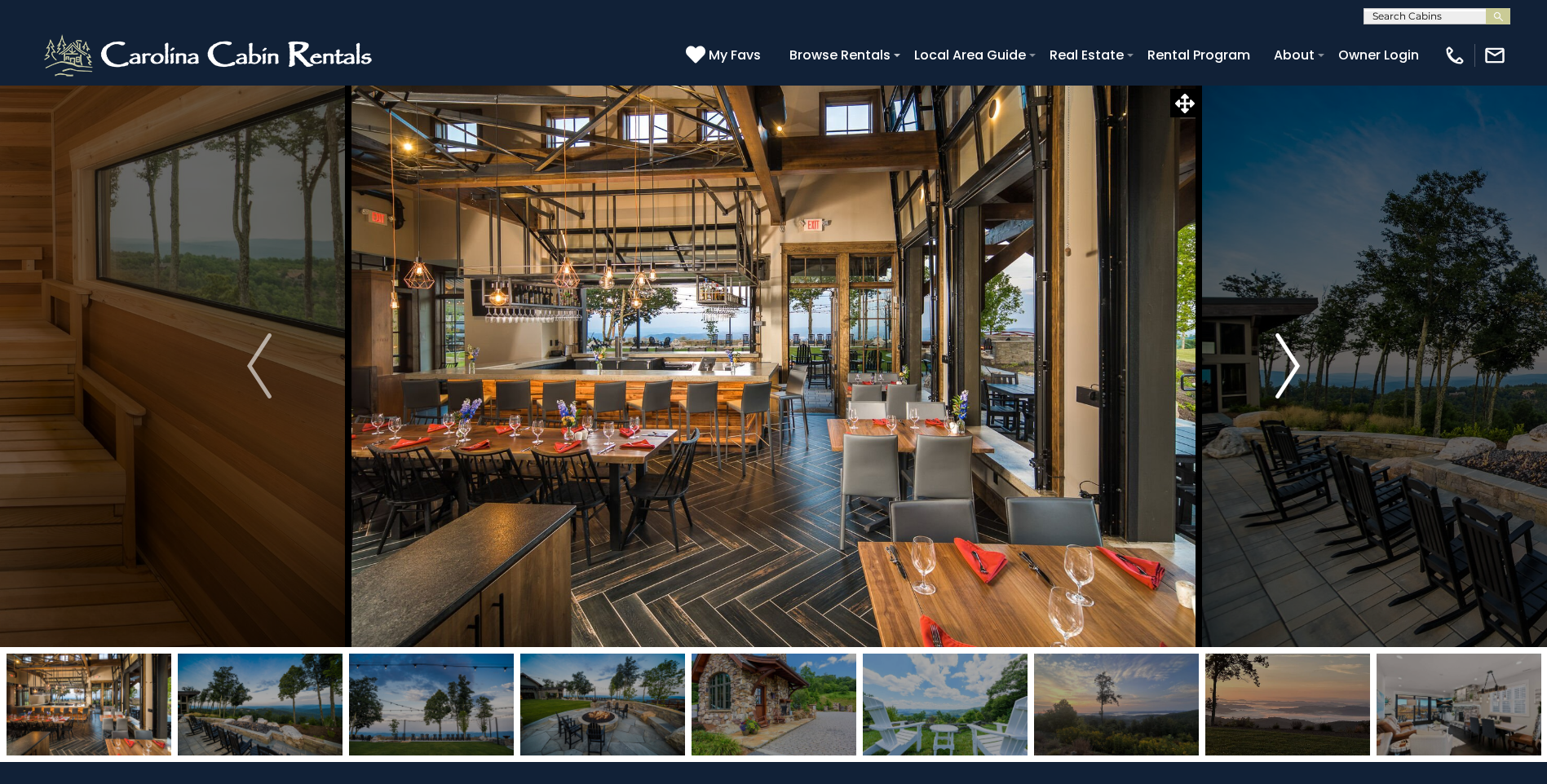
click at [1299, 363] on img "Next" at bounding box center [1287, 366] width 24 height 65
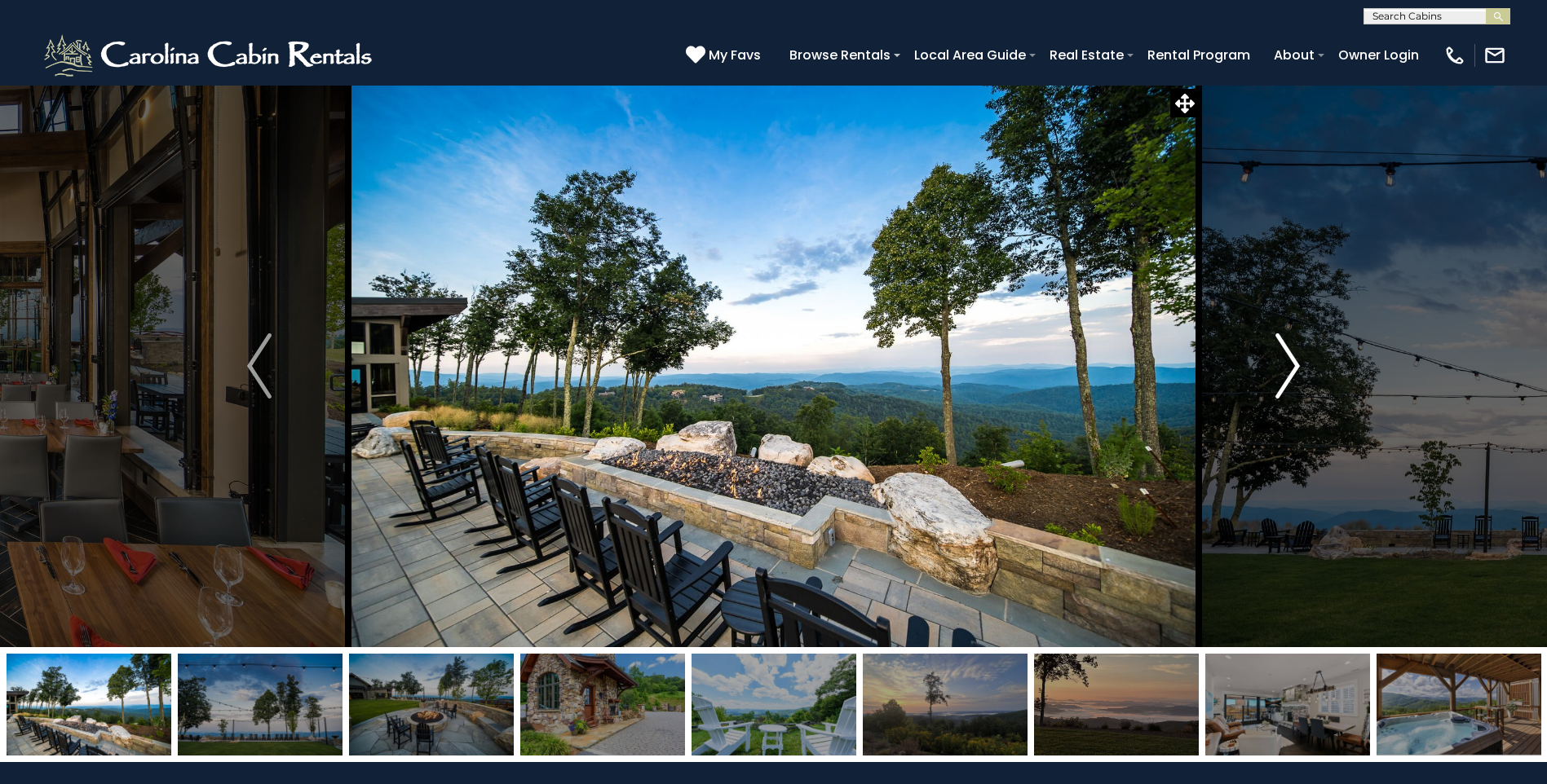
click at [1299, 363] on img "Next" at bounding box center [1287, 366] width 24 height 65
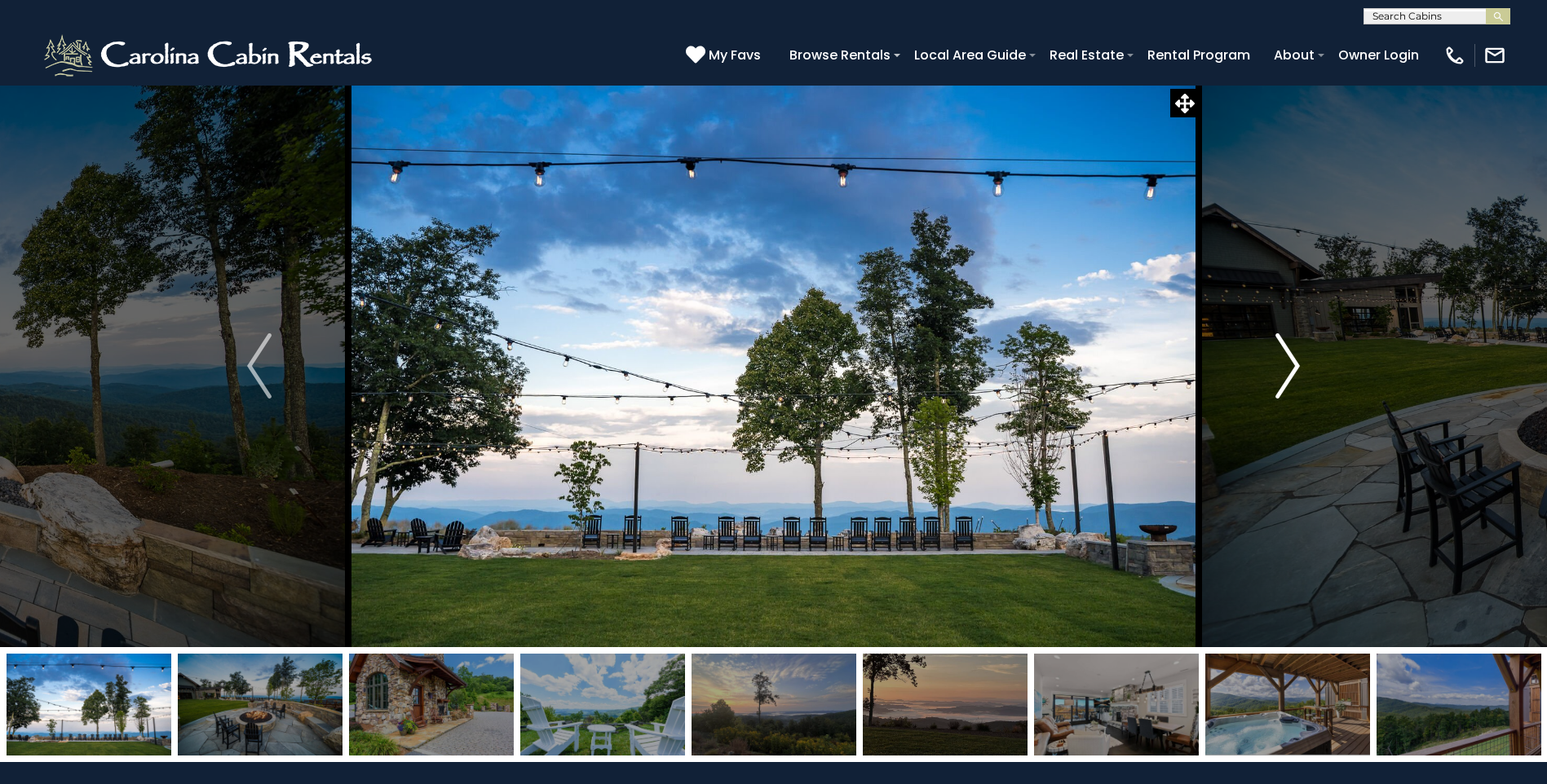
click at [1299, 363] on img "Next" at bounding box center [1287, 366] width 24 height 65
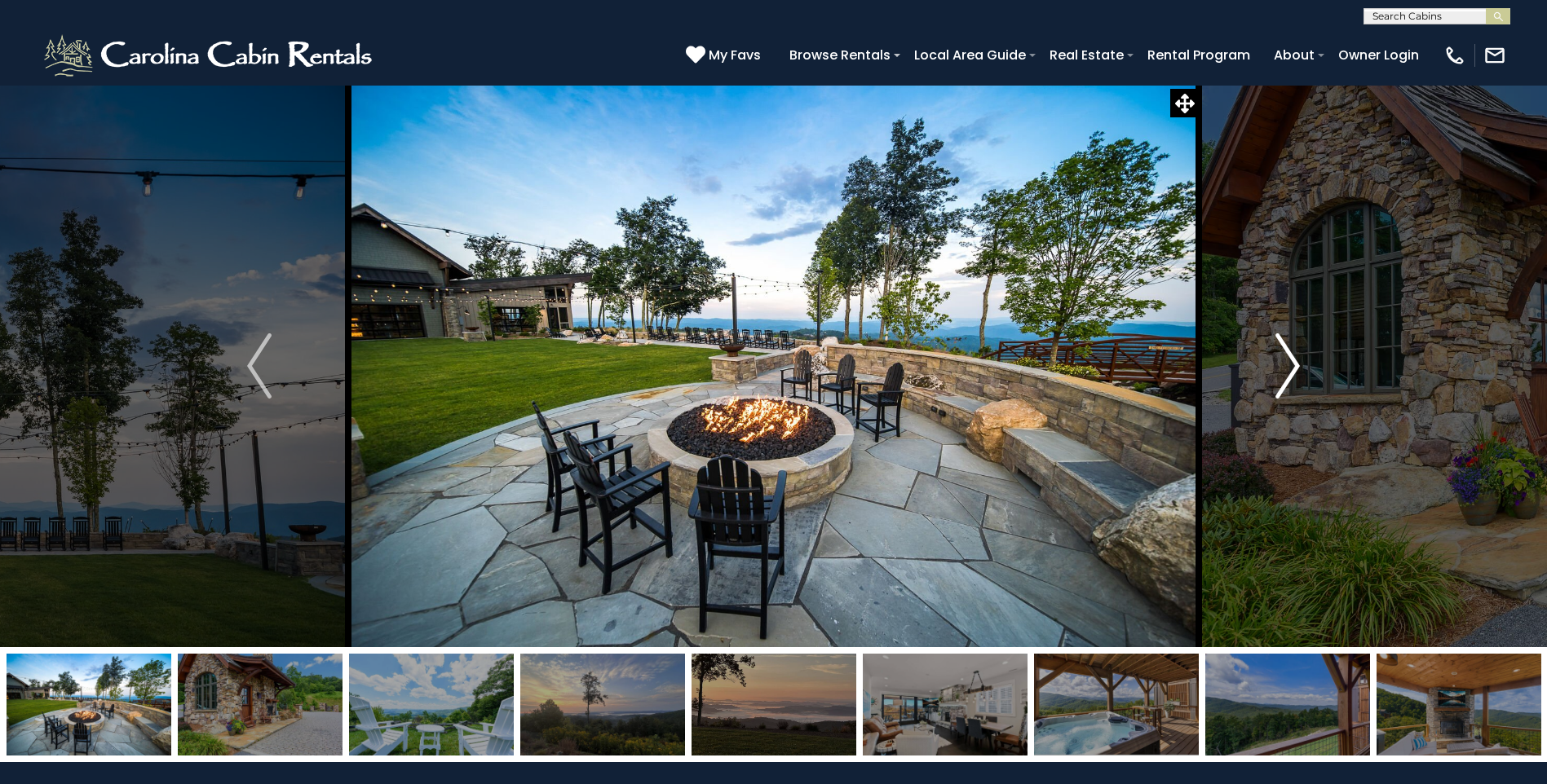
click at [1299, 363] on img "Next" at bounding box center [1287, 366] width 24 height 65
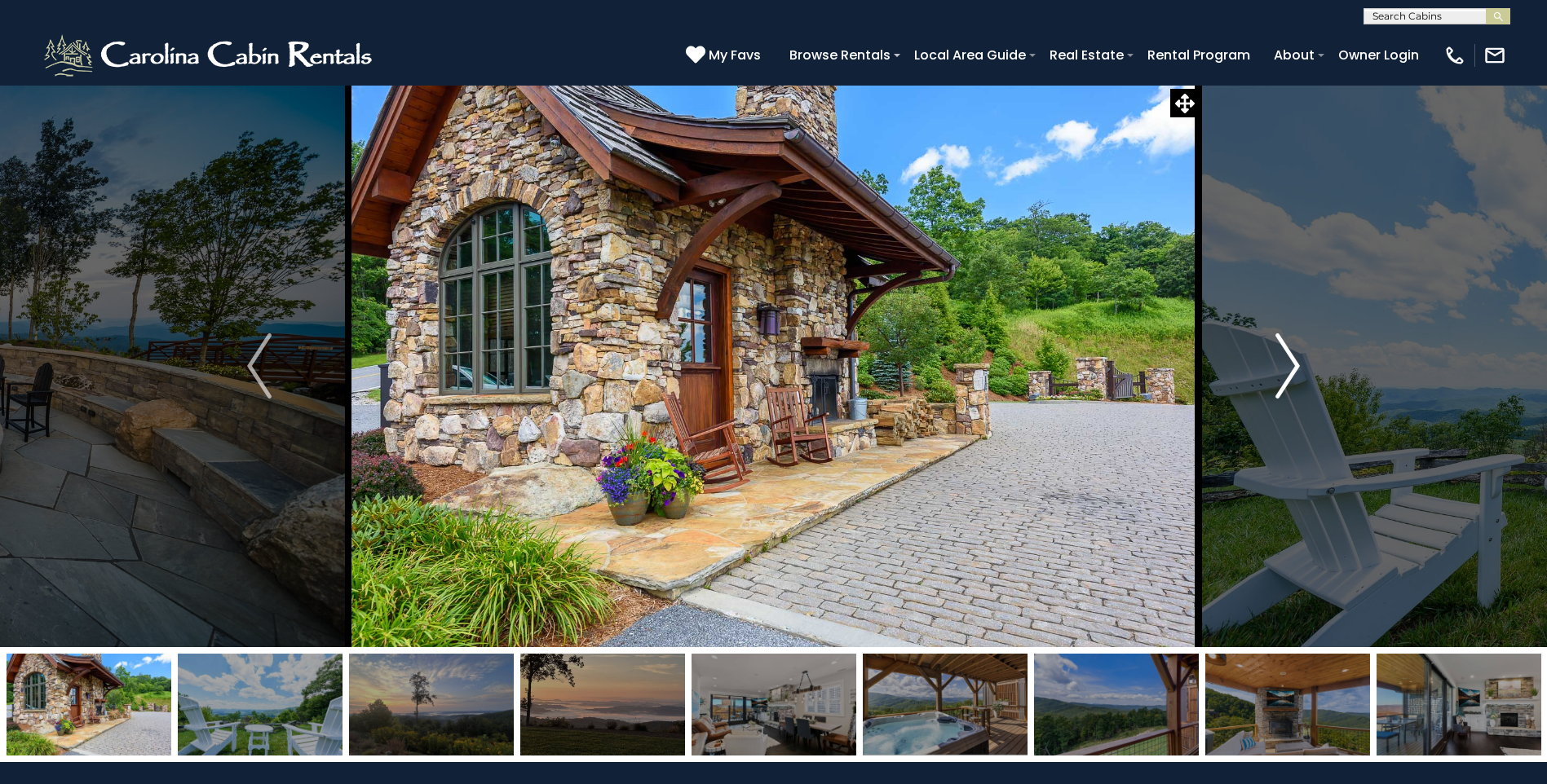
click at [1299, 363] on img "Next" at bounding box center [1287, 366] width 24 height 65
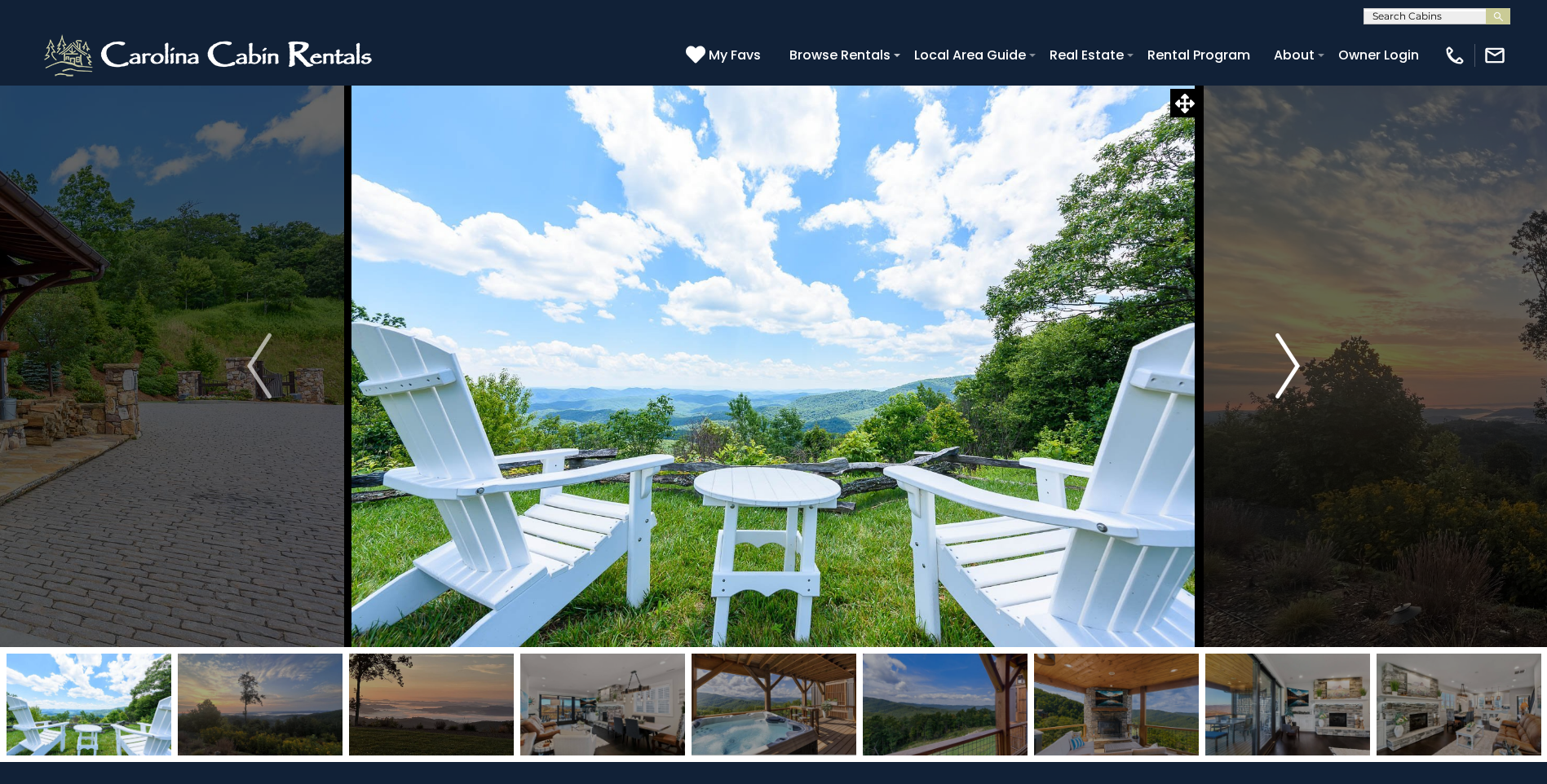
click at [1299, 363] on img "Next" at bounding box center [1287, 366] width 24 height 65
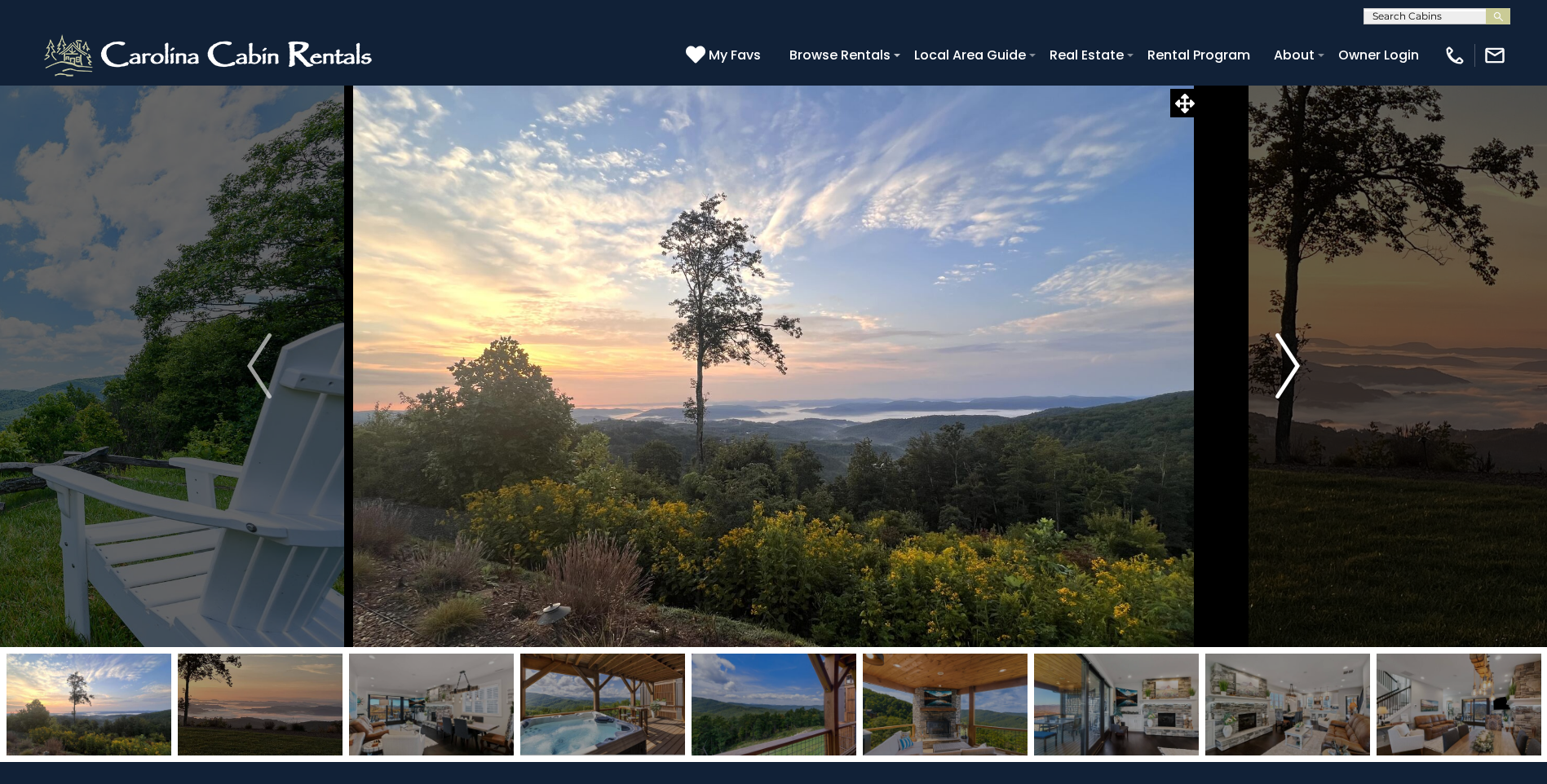
click at [1299, 363] on img "Next" at bounding box center [1287, 366] width 24 height 65
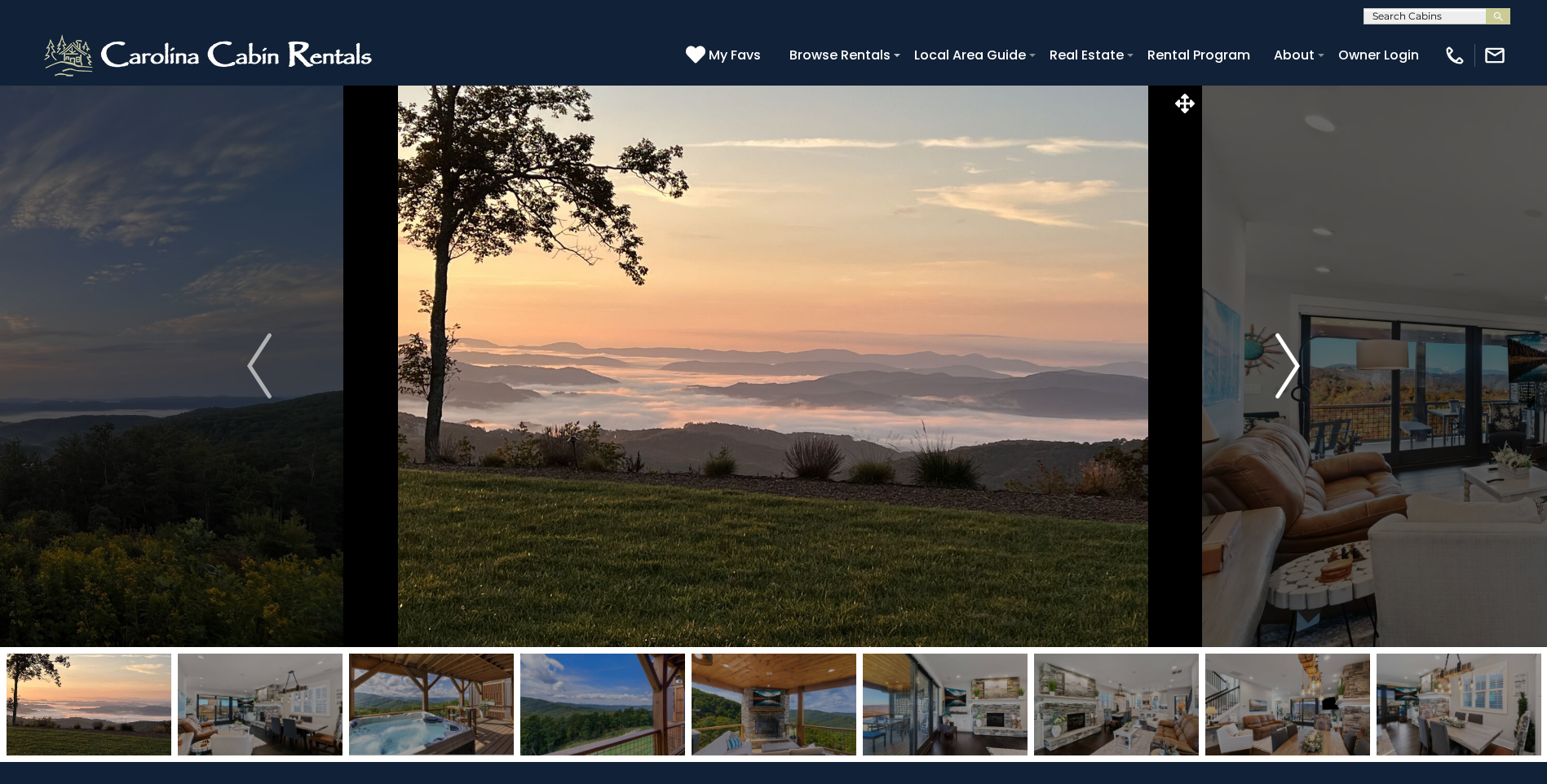
click at [1299, 363] on img "Next" at bounding box center [1287, 366] width 24 height 65
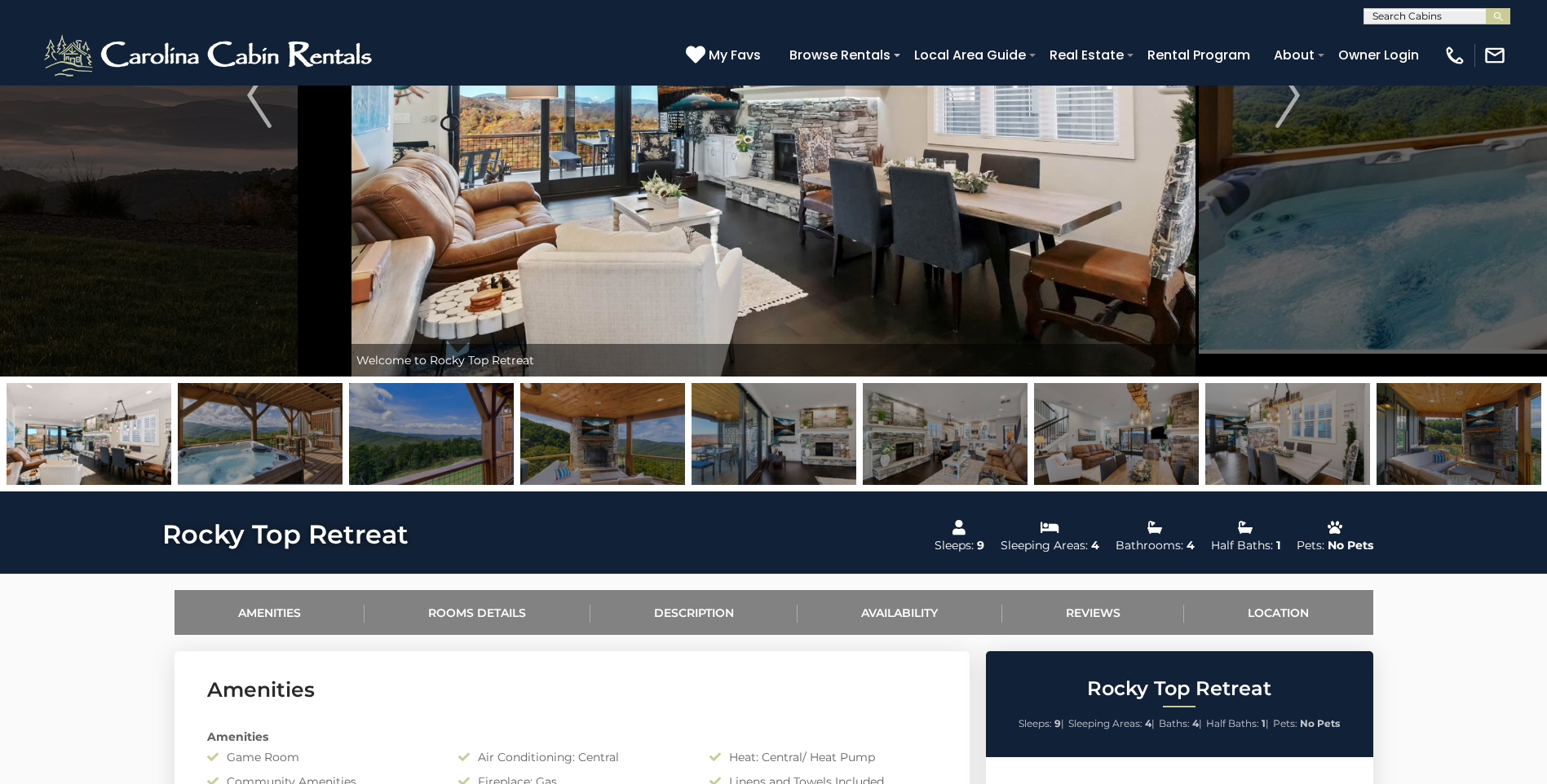
scroll to position [245, 0]
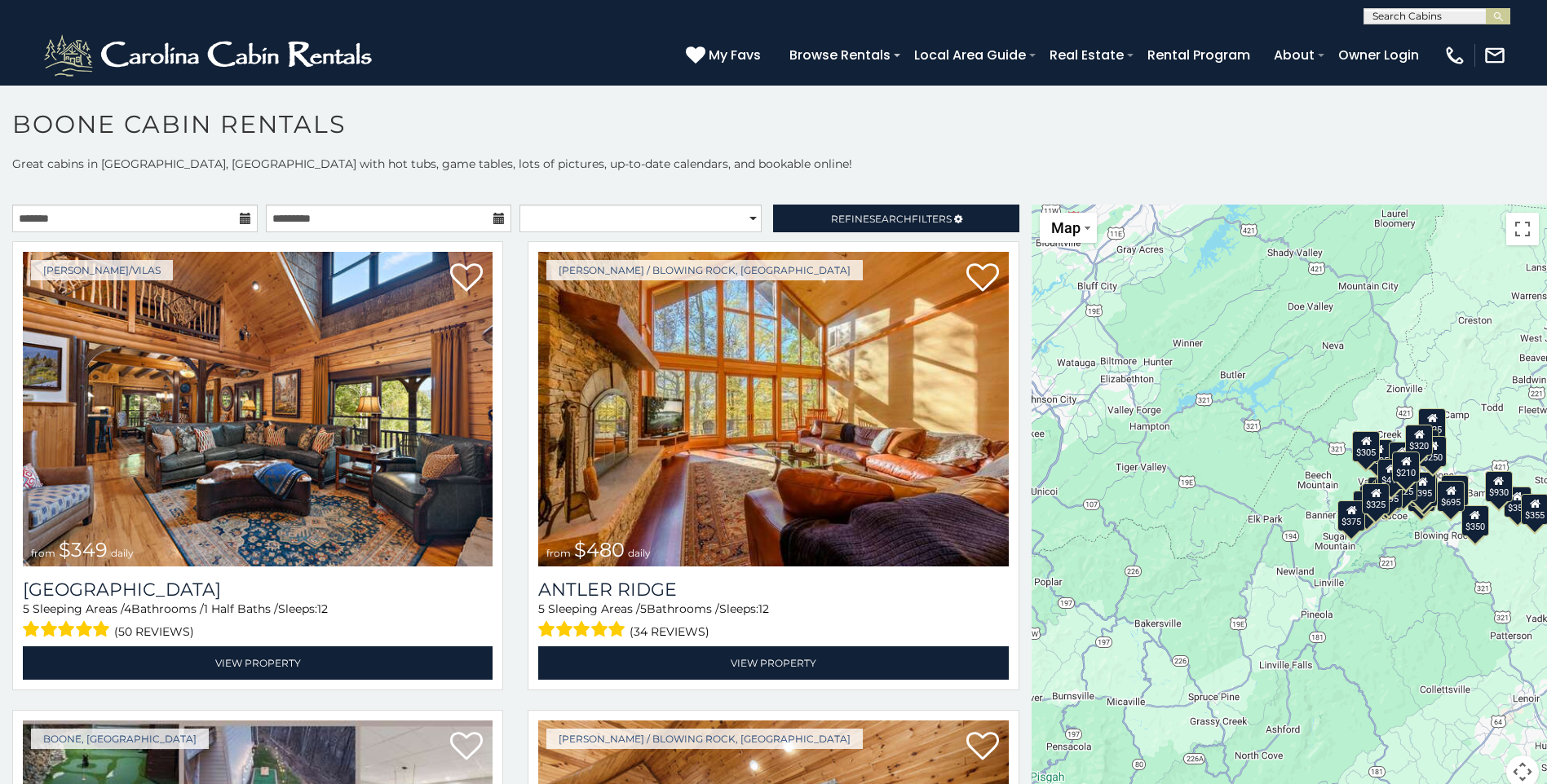
scroll to position [9, 0]
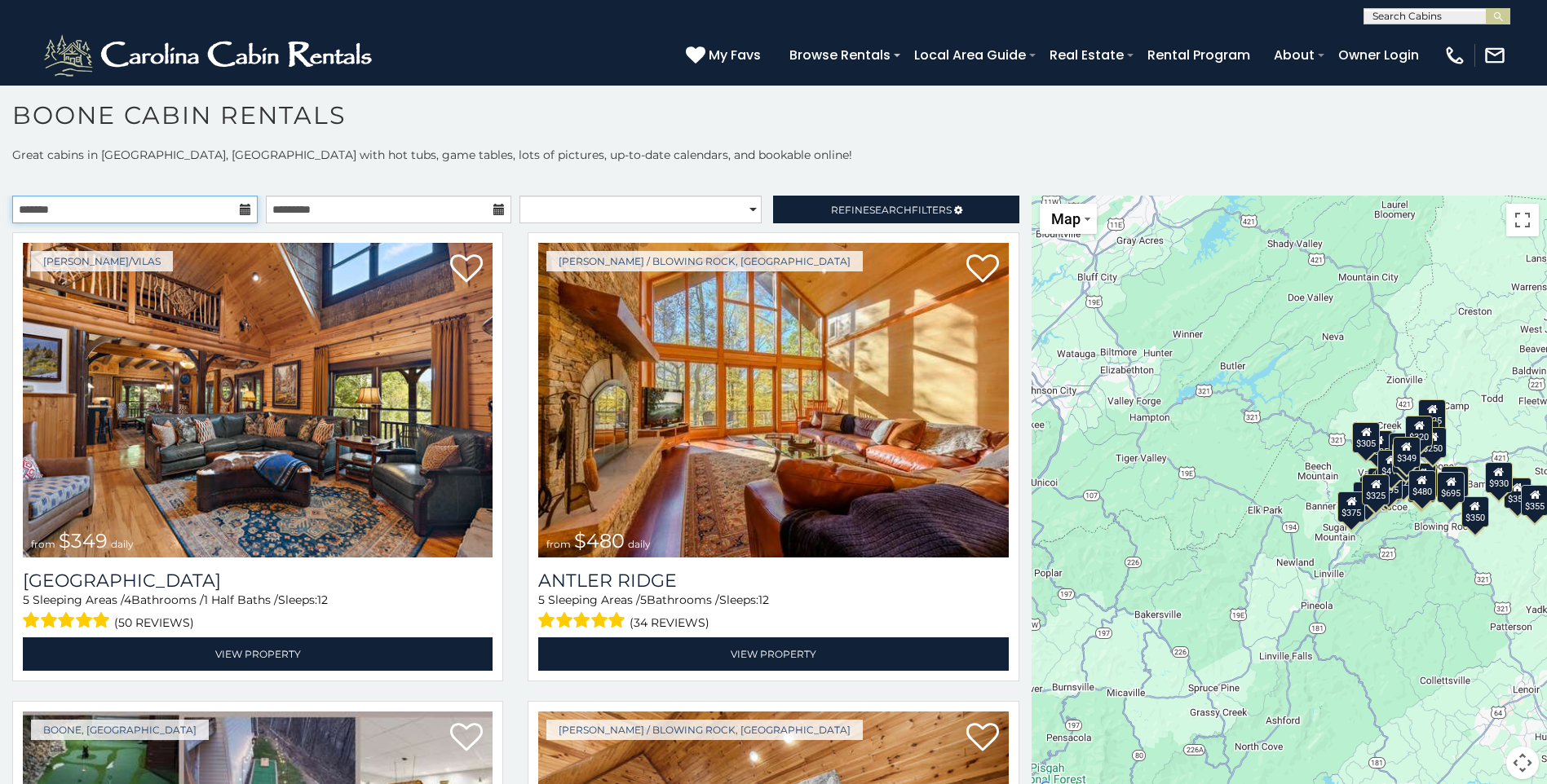
click at [248, 215] on input "text" at bounding box center [136, 210] width 246 height 27
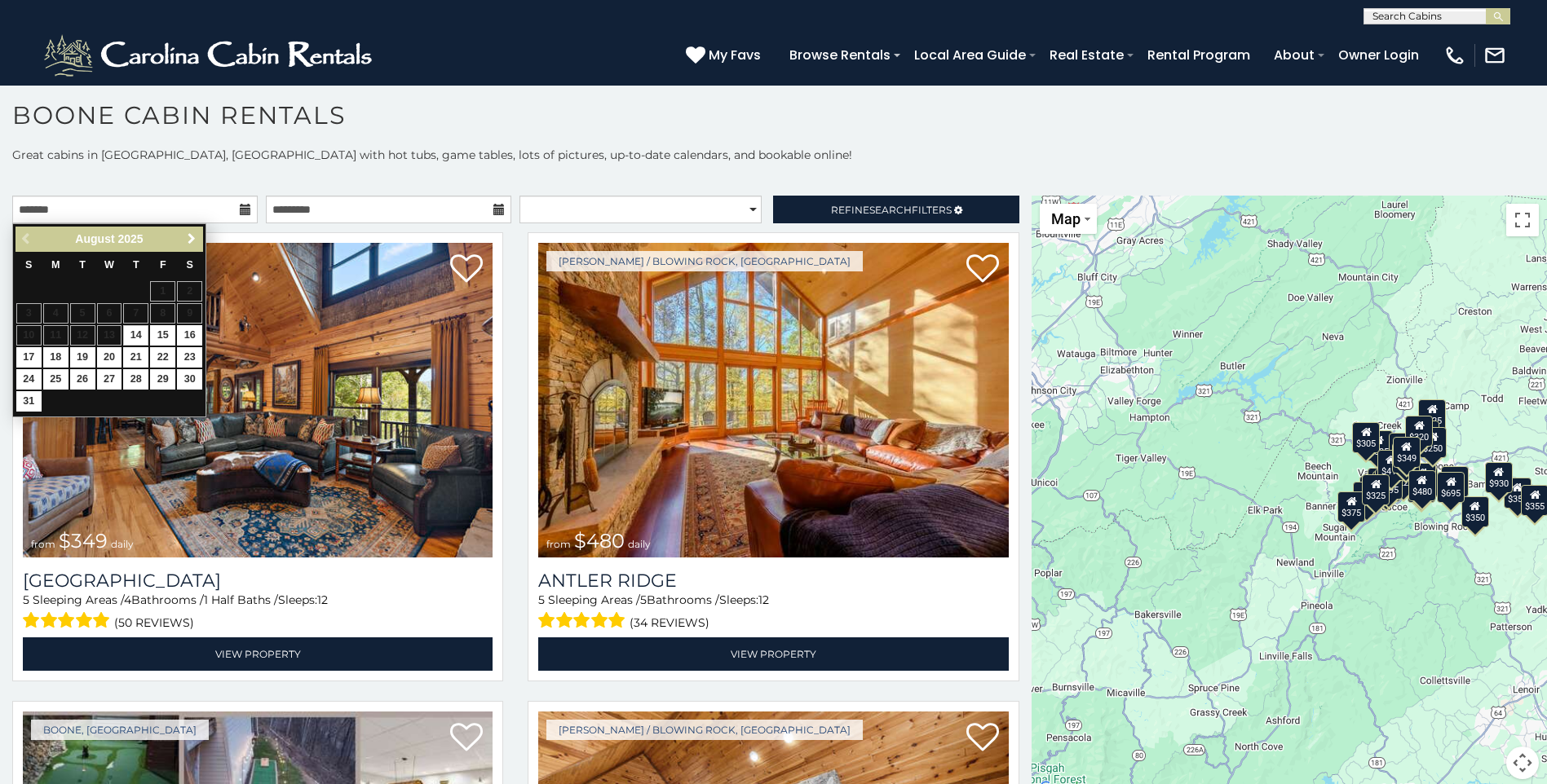
click at [186, 232] on span "Next" at bounding box center [191, 238] width 13 height 13
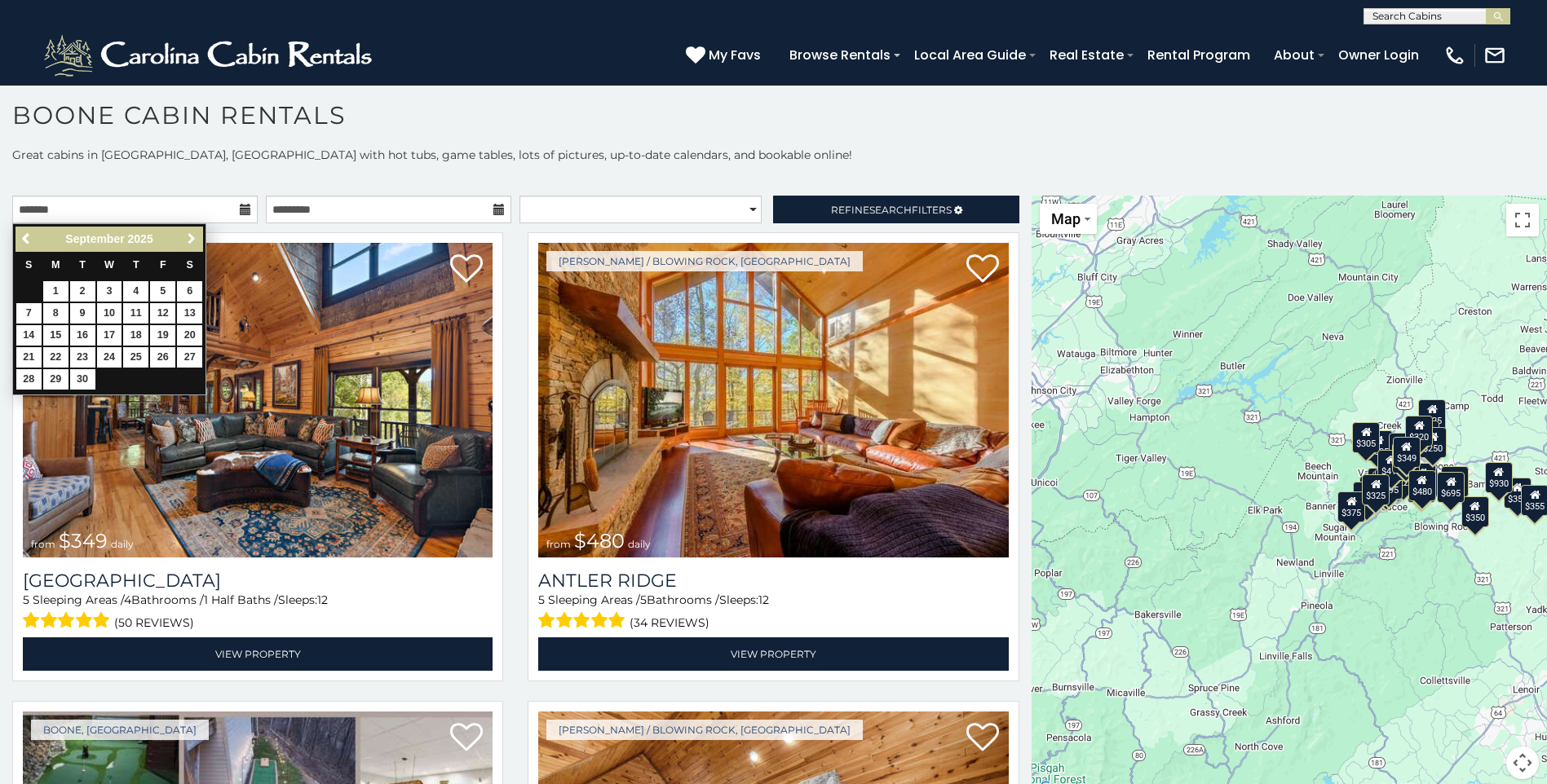
click at [185, 234] on span "Next" at bounding box center [191, 238] width 13 height 13
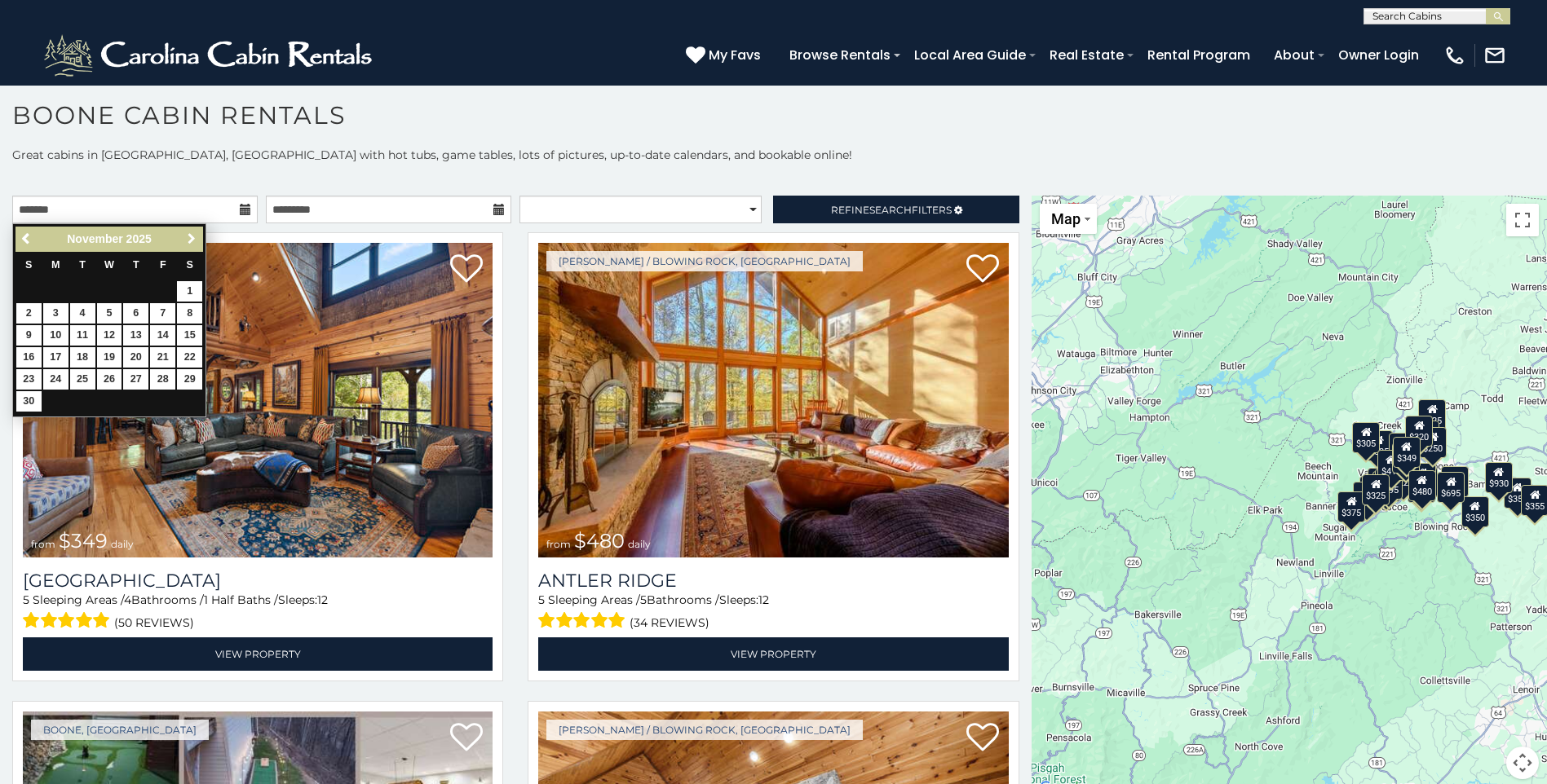
click at [185, 234] on span "Next" at bounding box center [191, 238] width 13 height 13
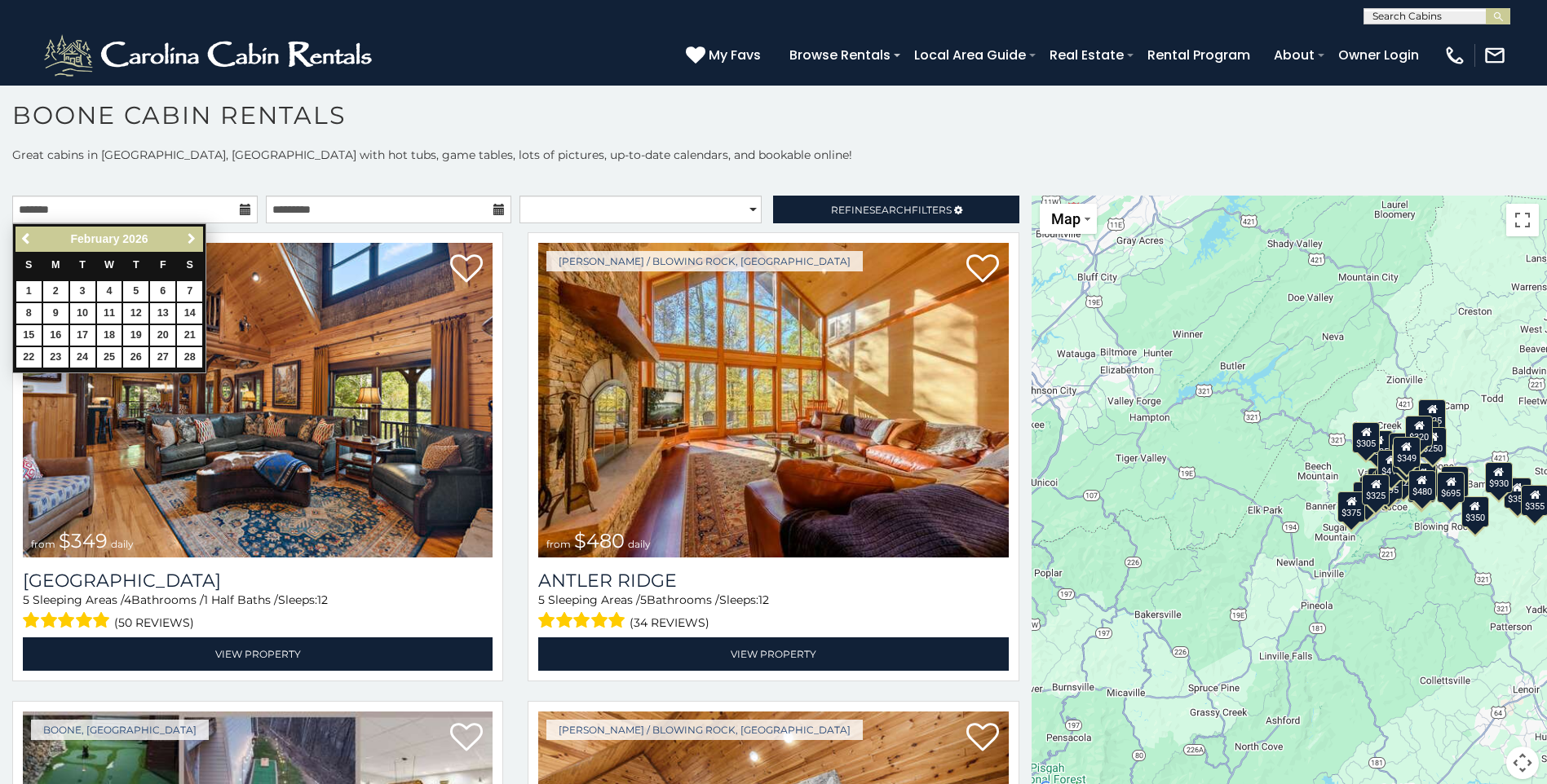
click at [191, 238] on span "Next" at bounding box center [191, 238] width 13 height 13
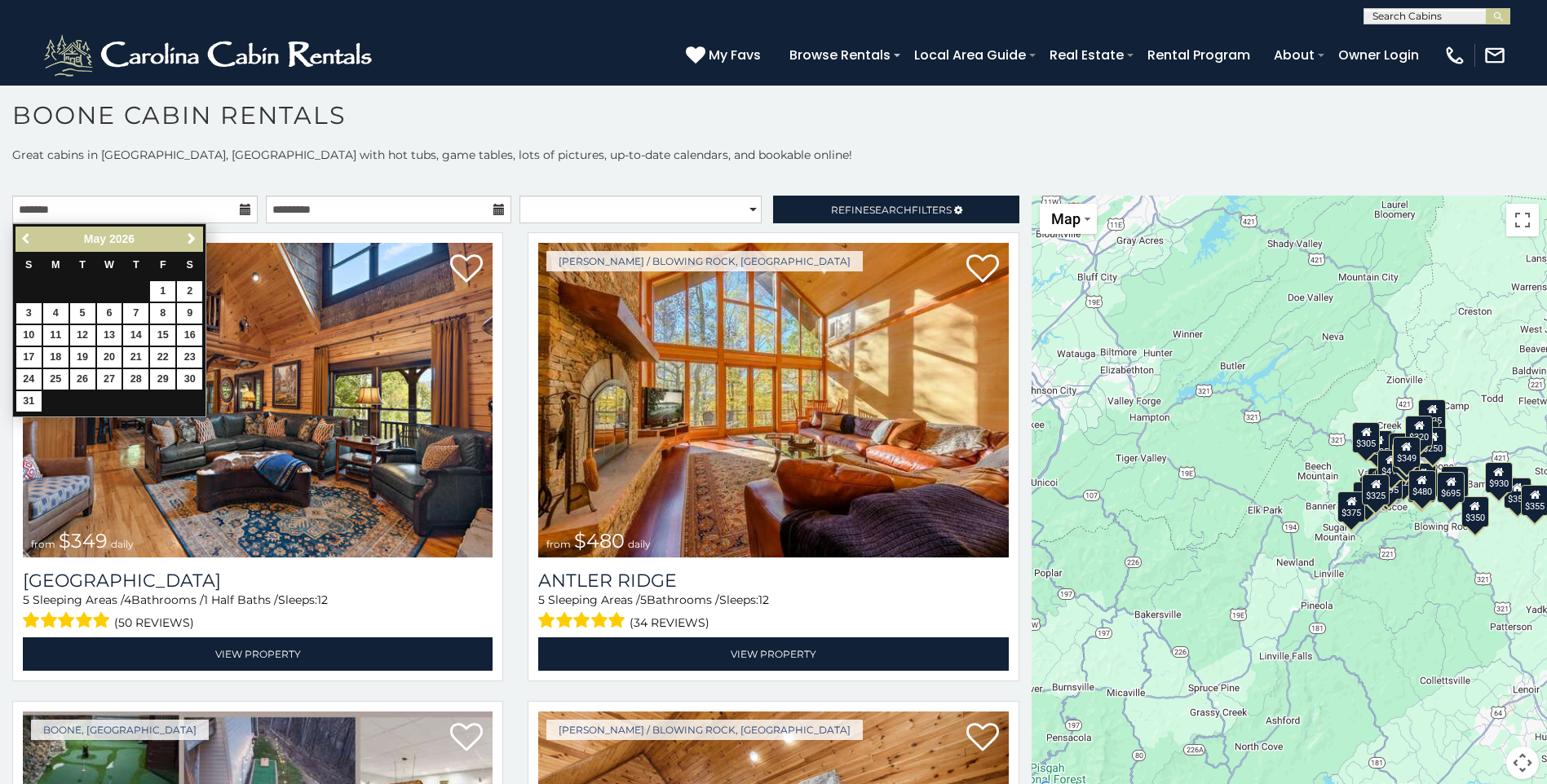
click at [27, 237] on span "Previous" at bounding box center [26, 238] width 13 height 13
click at [138, 309] on link "9" at bounding box center [136, 313] width 25 height 20
type input "**********"
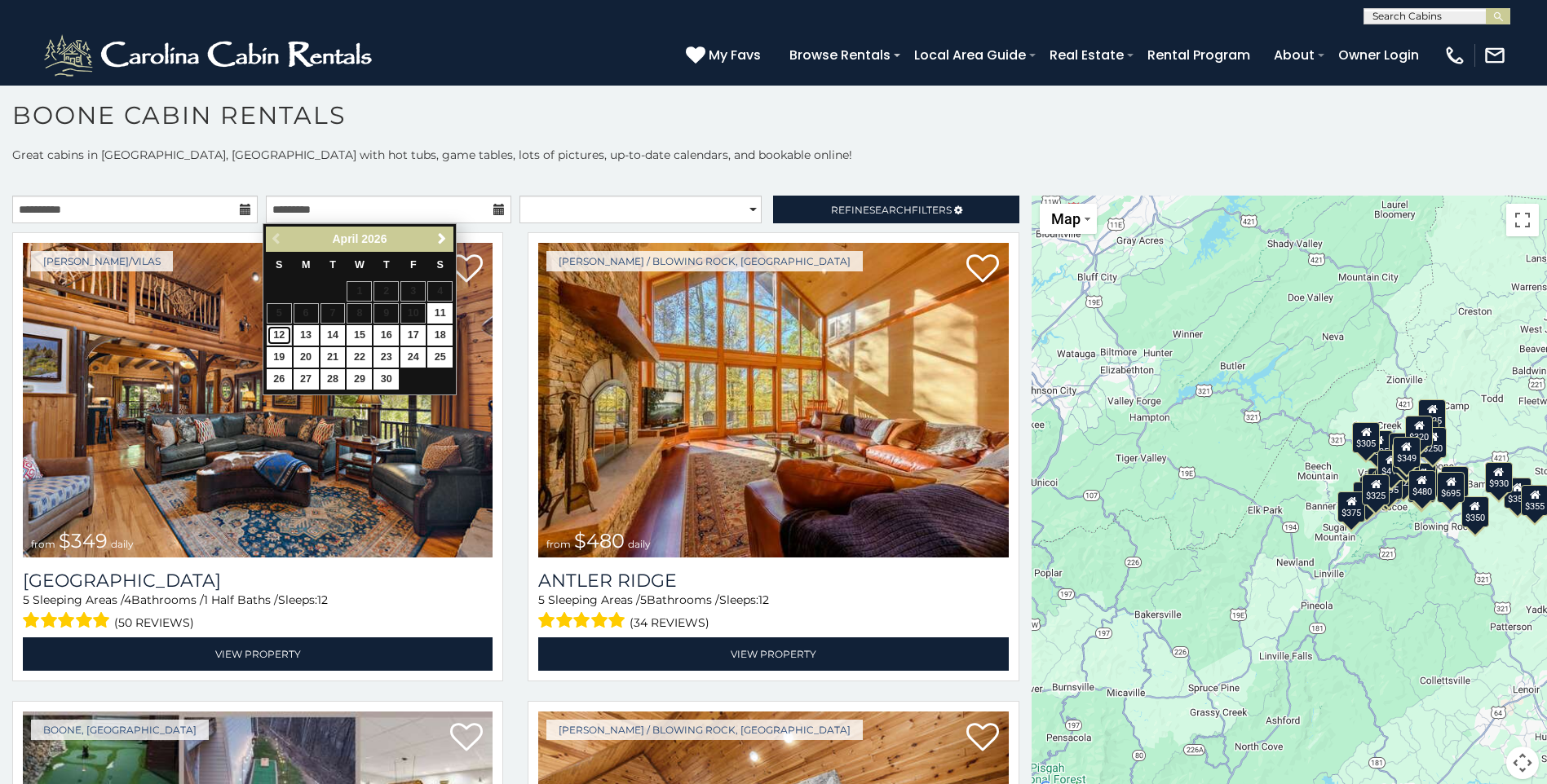
click at [281, 335] on link "12" at bounding box center [279, 334] width 25 height 20
type input "**********"
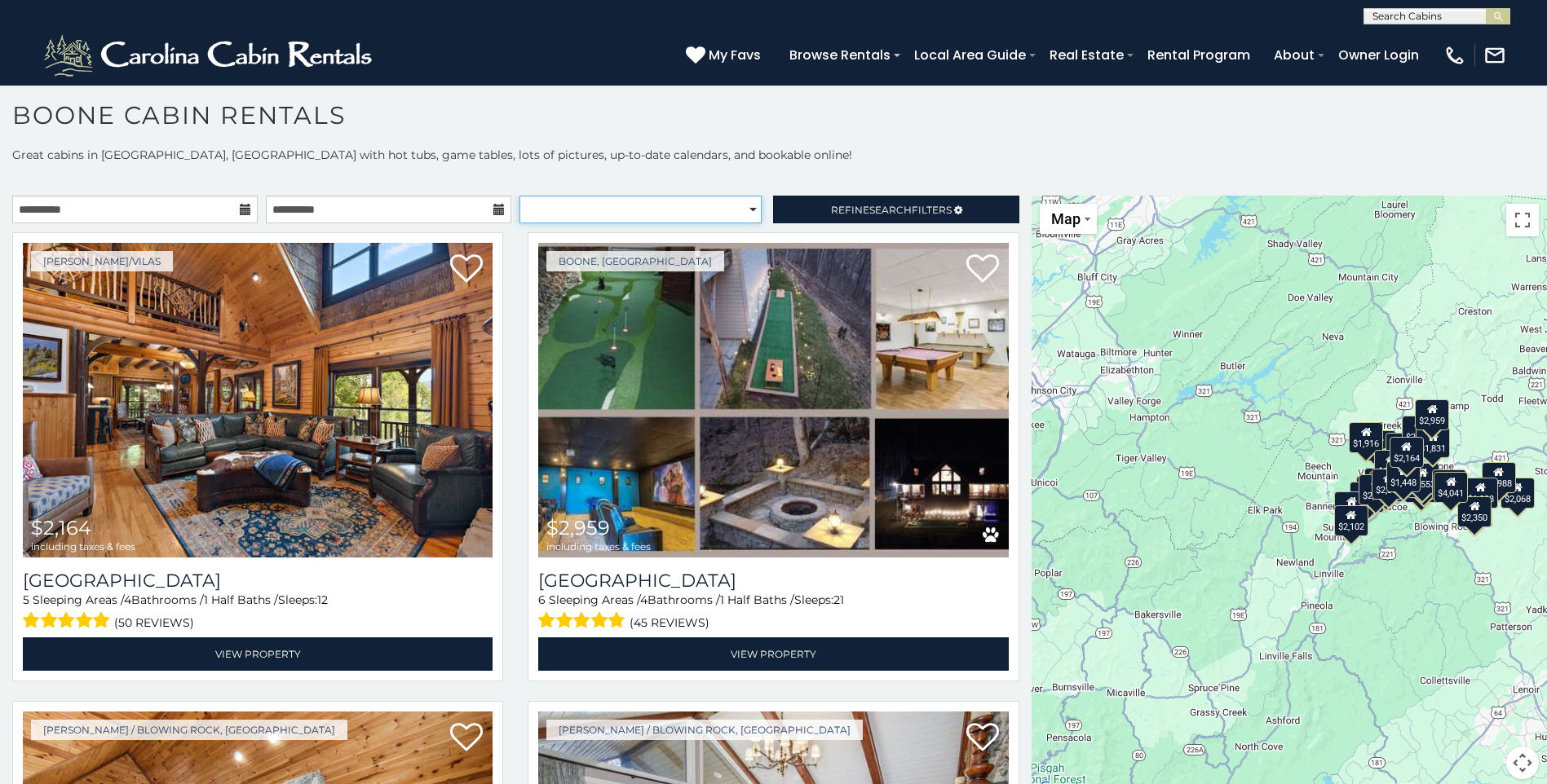
click at [748, 209] on select "**********" at bounding box center [640, 210] width 242 height 27
select select "**********"
click at [519, 196] on select "**********" at bounding box center [640, 210] width 242 height 27
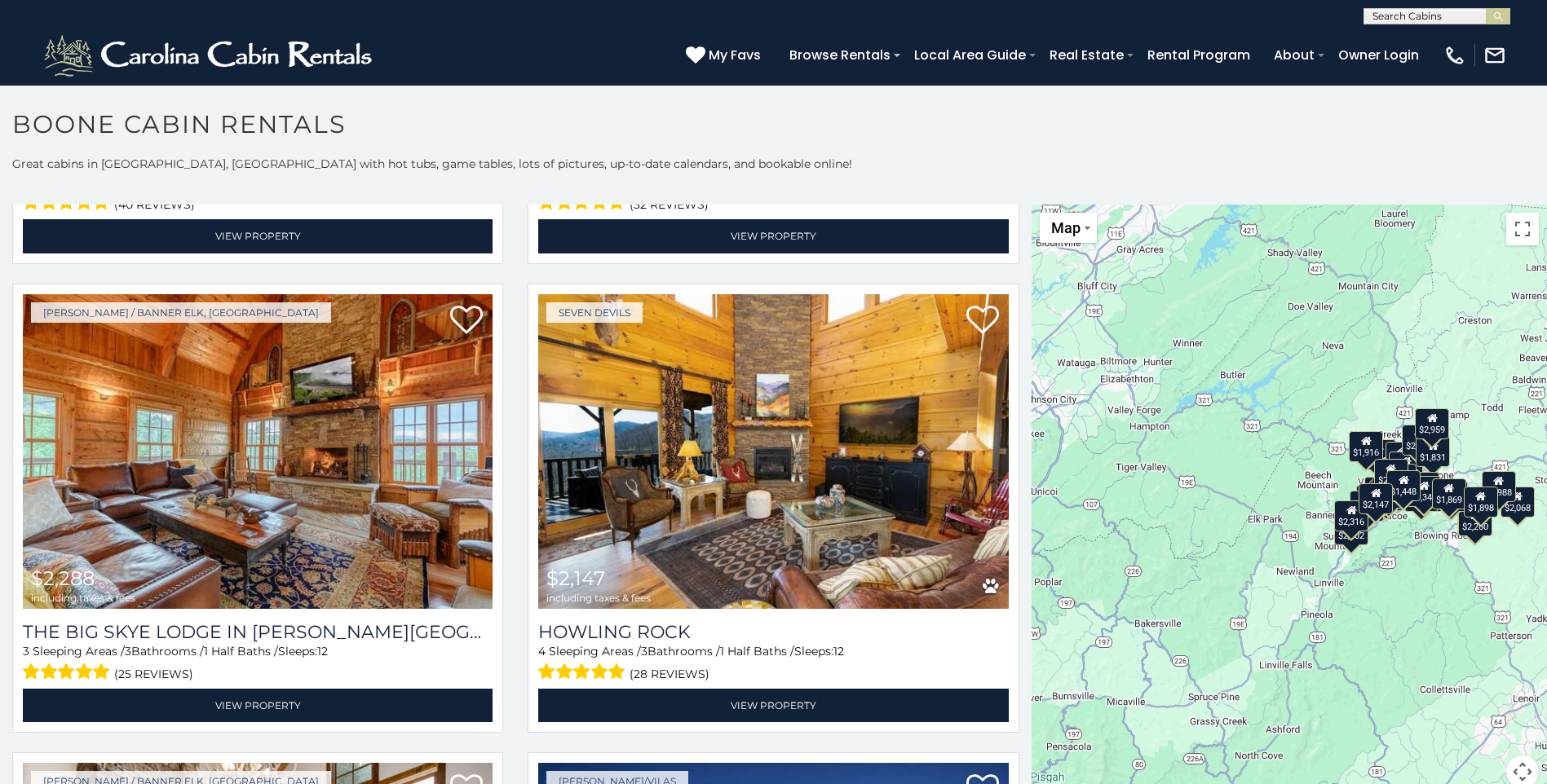
click at [1410, 548] on div "$2,068 $1,966 $2,164 $3,348 $3,410 $2,959 $4,988 $1,448 $1,577 $1,869 $1,916 $1…" at bounding box center [1289, 506] width 515 height 603
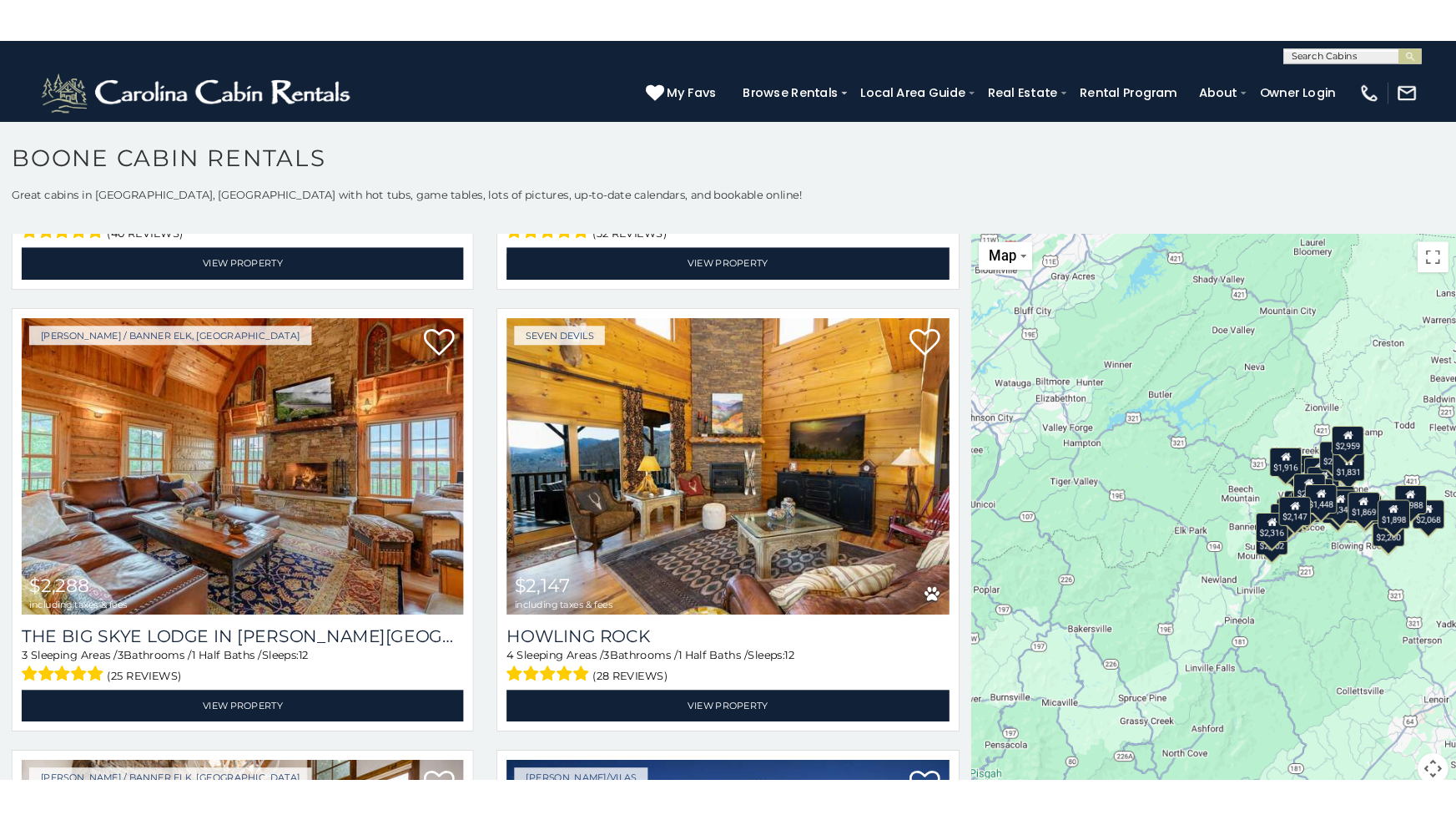
scroll to position [2839, 0]
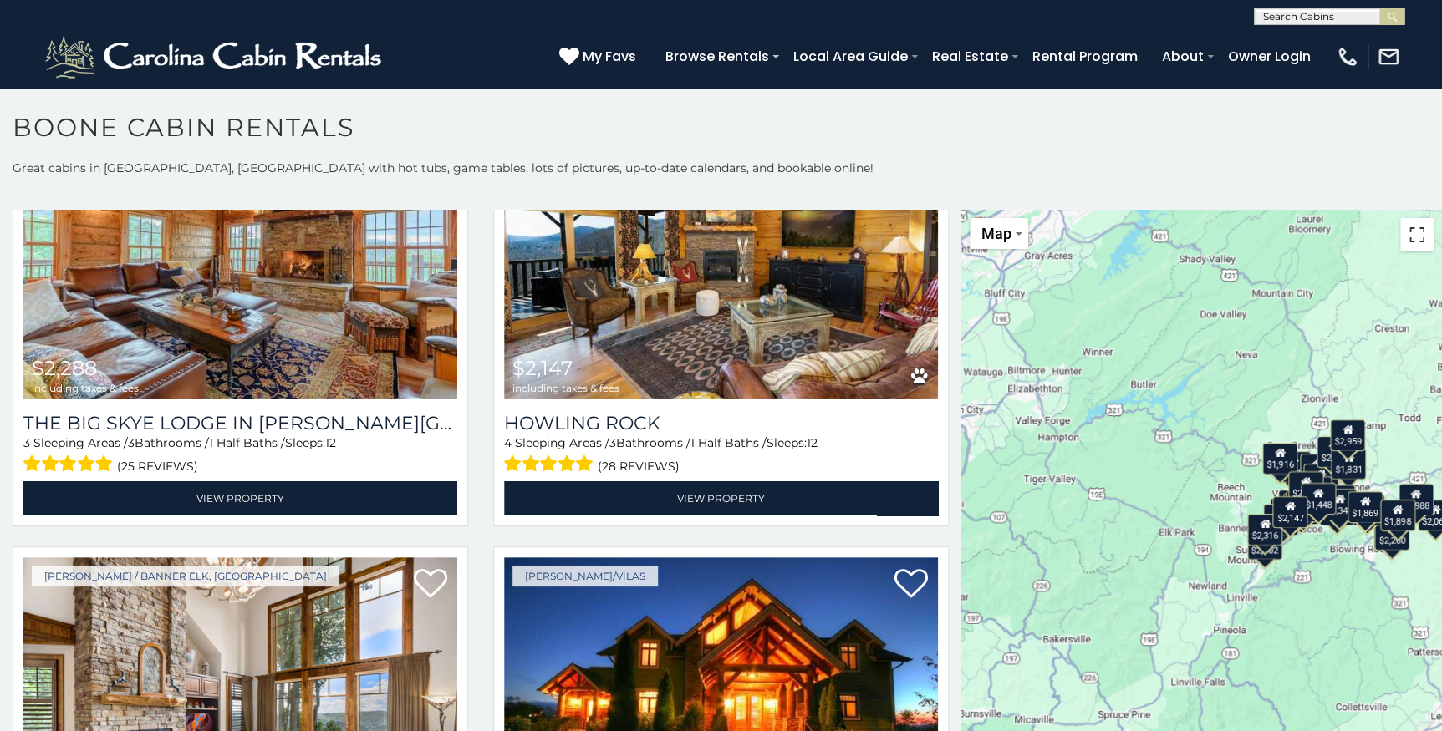
click at [1409, 242] on button "Toggle fullscreen view" at bounding box center [1416, 234] width 33 height 33
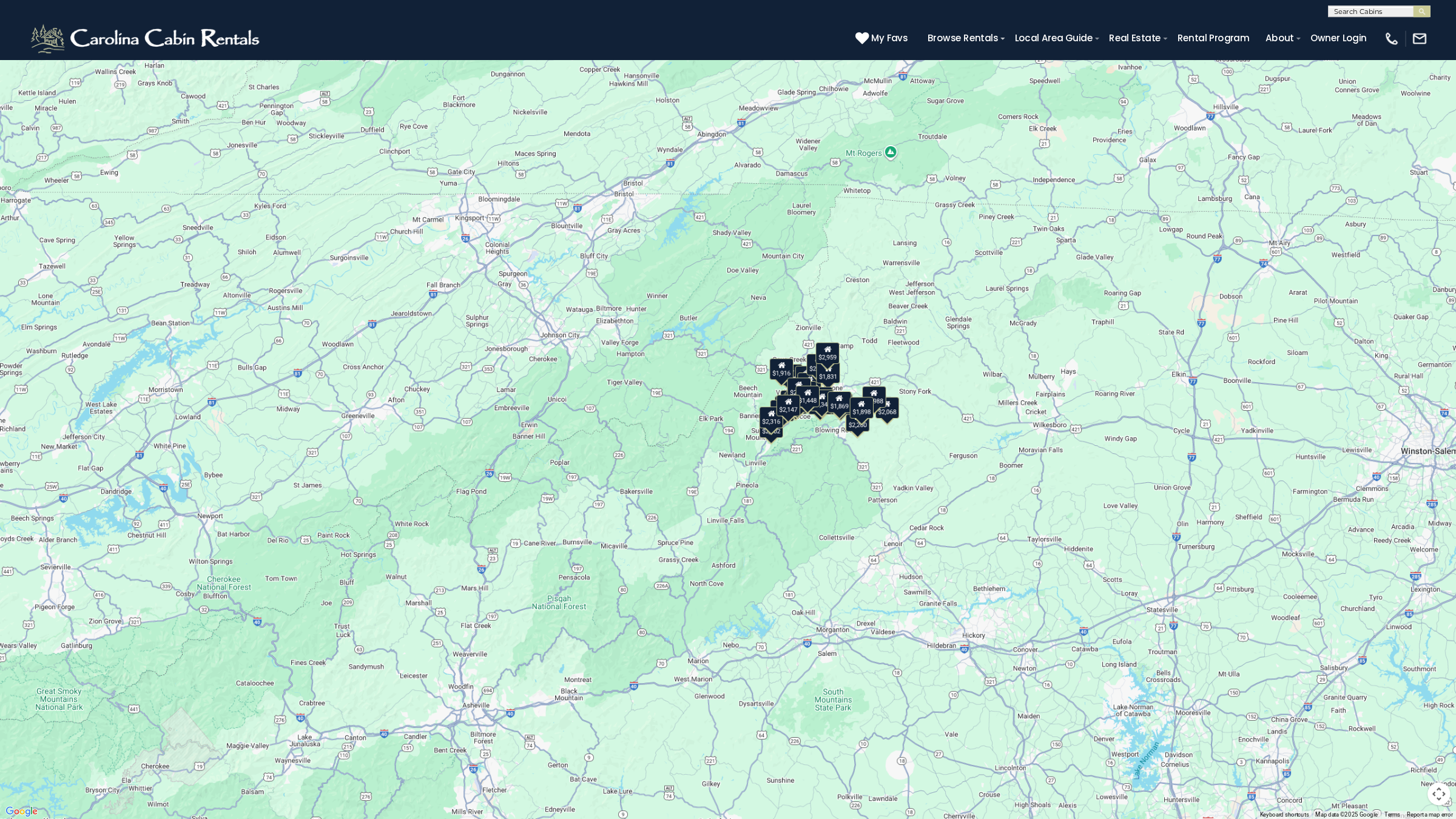
scroll to position [2089, 0]
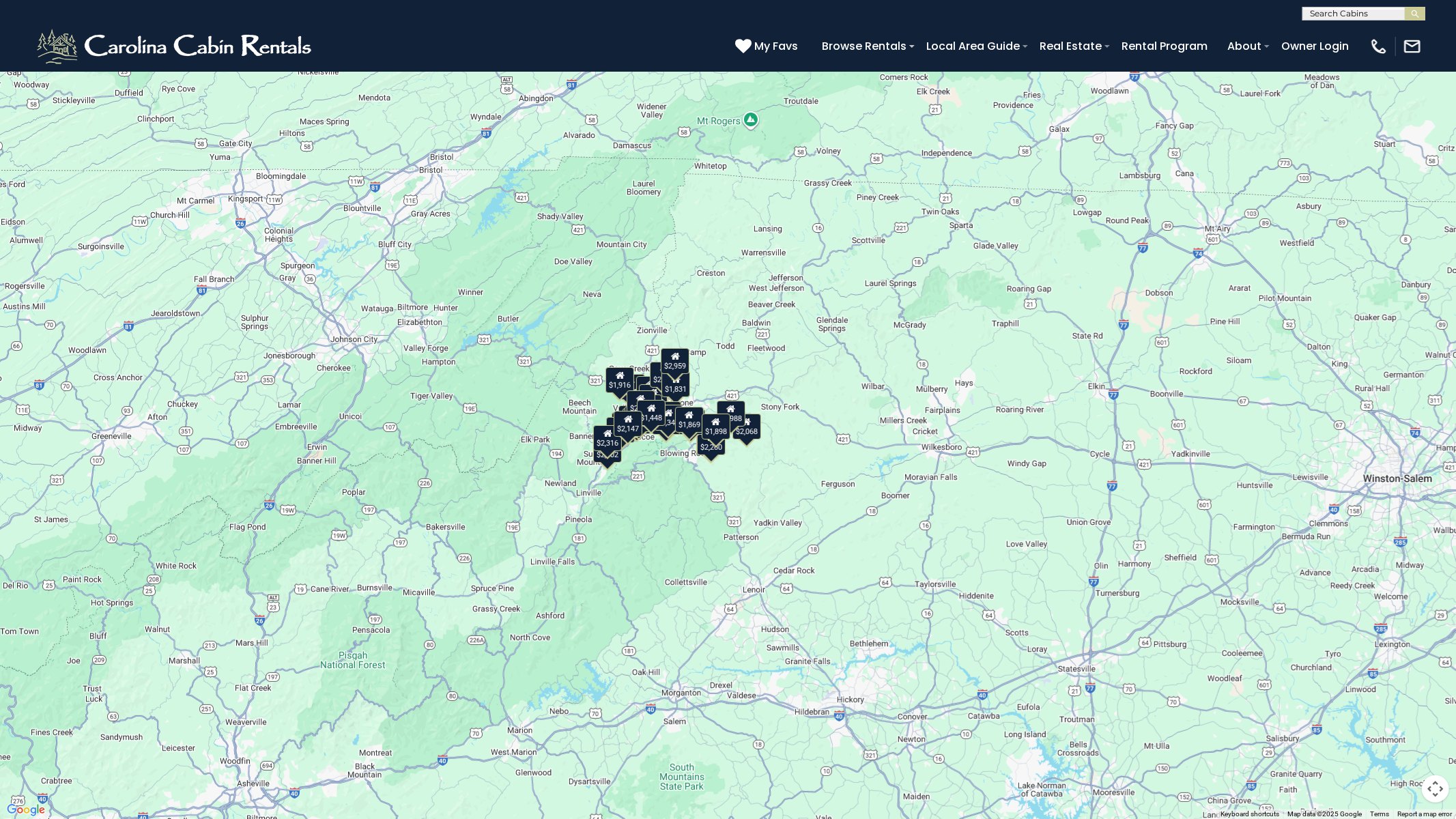
drag, startPoint x: 1128, startPoint y: 354, endPoint x: 685, endPoint y: 387, distance: 444.2
click at [692, 387] on div "$2,068 $1,966 $2,164 $3,348 $3,410 $2,959 $4,988 $1,448 $1,577 $1,869 $1,916 $1…" at bounding box center [728, 409] width 1456 height 819
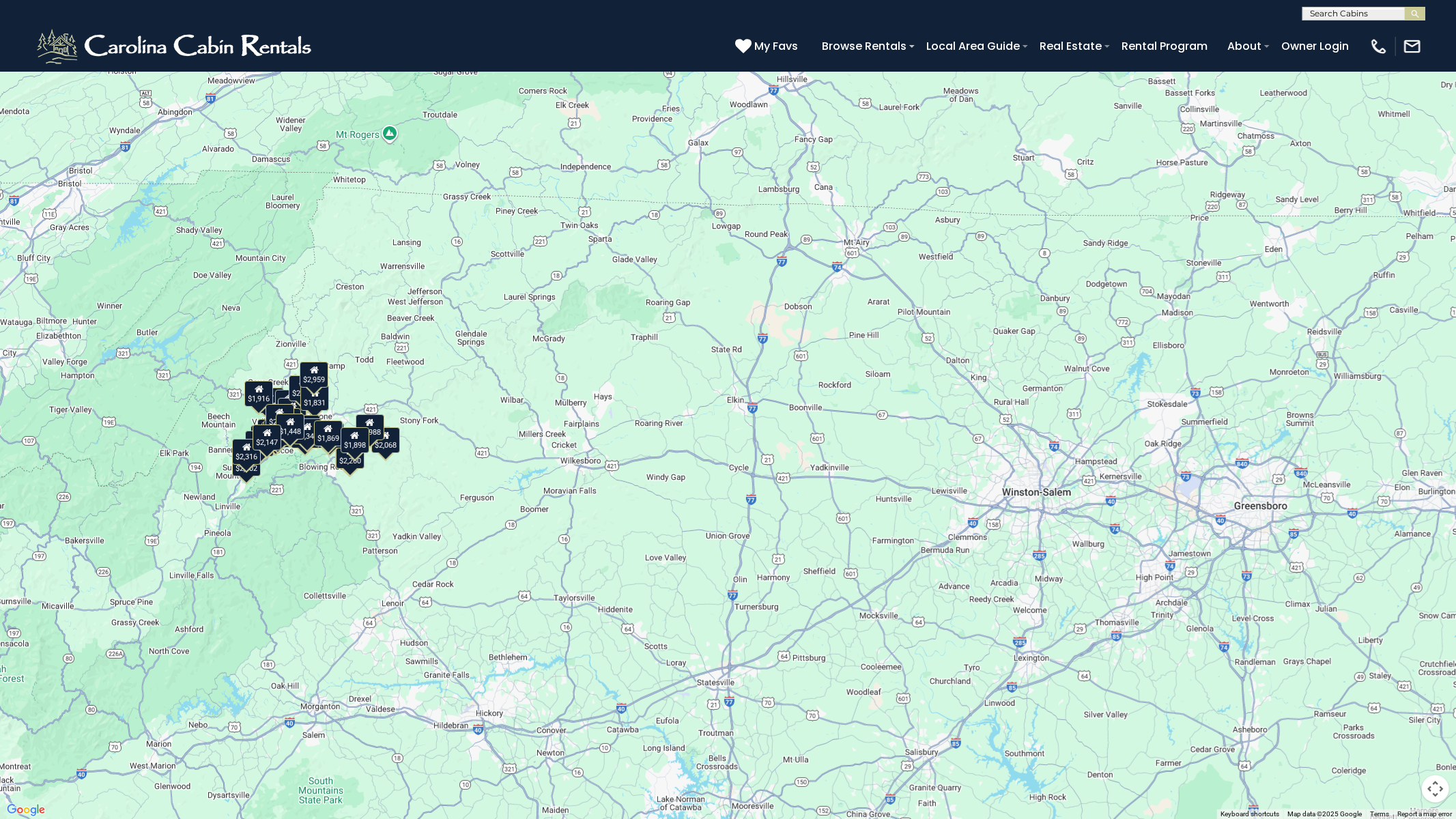
drag, startPoint x: 889, startPoint y: 337, endPoint x: 900, endPoint y: 343, distance: 12.5
click at [900, 343] on div "$2,068 $1,966 $2,164 $3,348 $3,410 $2,959 $4,988 $1,448 $1,577 $1,869 $1,916 $1…" at bounding box center [728, 409] width 1456 height 819
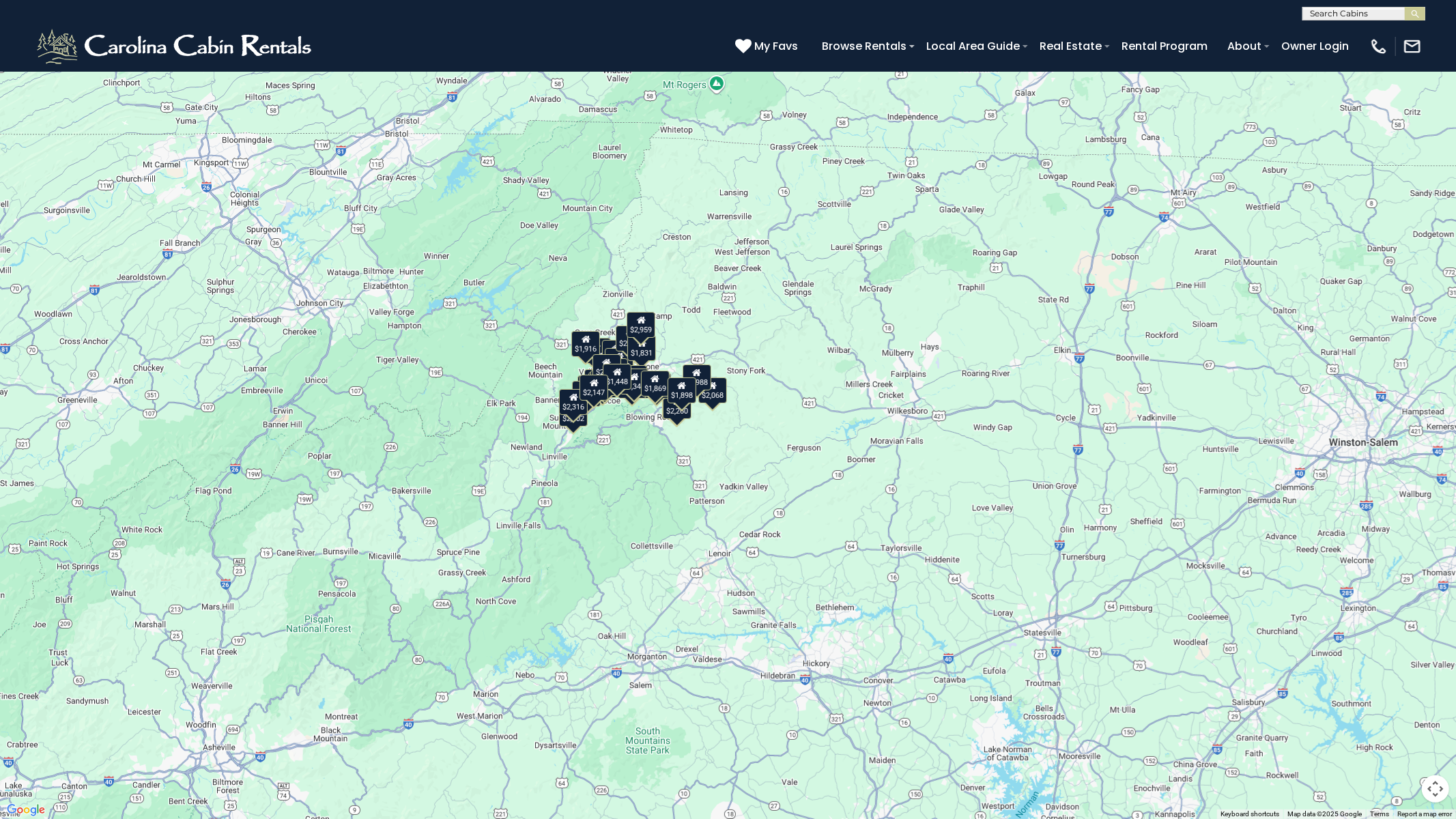
drag, startPoint x: 615, startPoint y: 494, endPoint x: 935, endPoint y: 443, distance: 324.0
click at [935, 443] on div "$2,068 $1,966 $2,164 $3,348 $3,410 $2,959 $4,988 $1,448 $1,577 $1,869 $1,916 $1…" at bounding box center [728, 409] width 1456 height 819
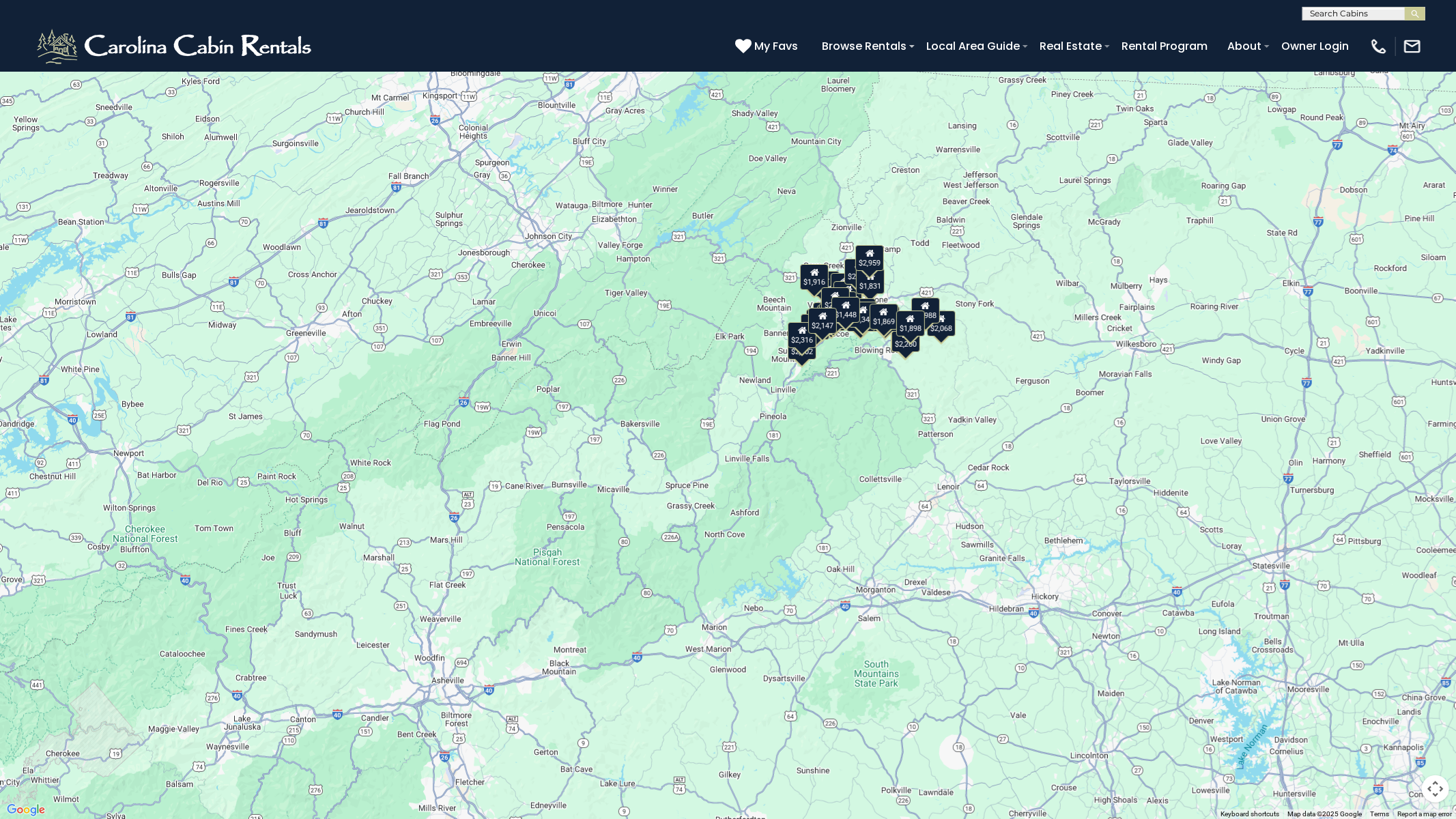
drag, startPoint x: 770, startPoint y: 496, endPoint x: 958, endPoint y: 396, distance: 212.9
click at [958, 396] on div "$2,068 $1,966 $2,164 $3,348 $3,410 $2,959 $4,988 $1,448 $1,577 $1,869 $1,916 $1…" at bounding box center [728, 409] width 1456 height 819
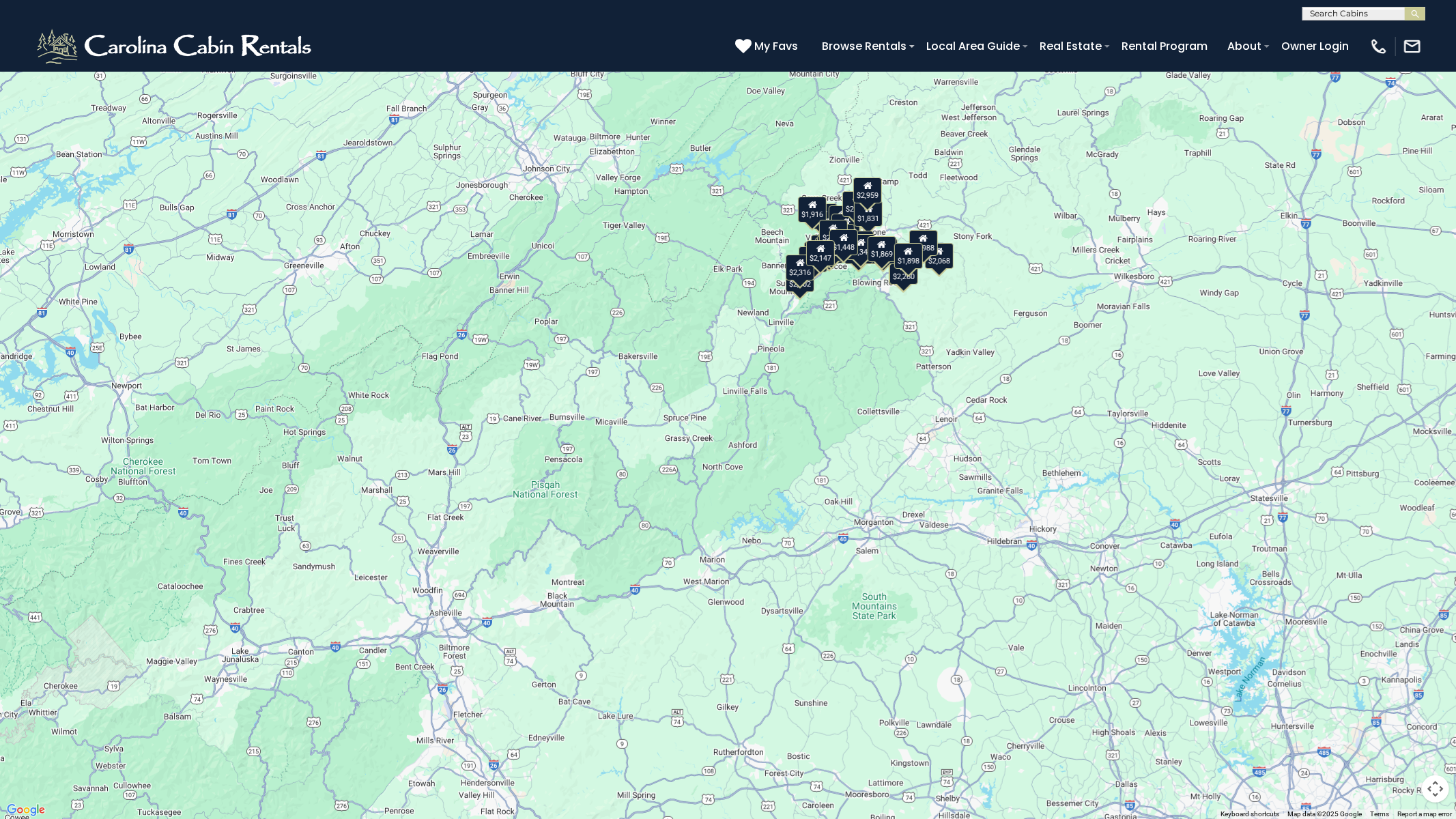
drag, startPoint x: 933, startPoint y: 437, endPoint x: 921, endPoint y: 412, distance: 27.7
click at [921, 412] on div "$2,068 $1,966 $2,164 $3,348 $3,410 $2,959 $4,988 $1,448 $1,577 $1,869 $1,916 $1…" at bounding box center [728, 409] width 1456 height 819
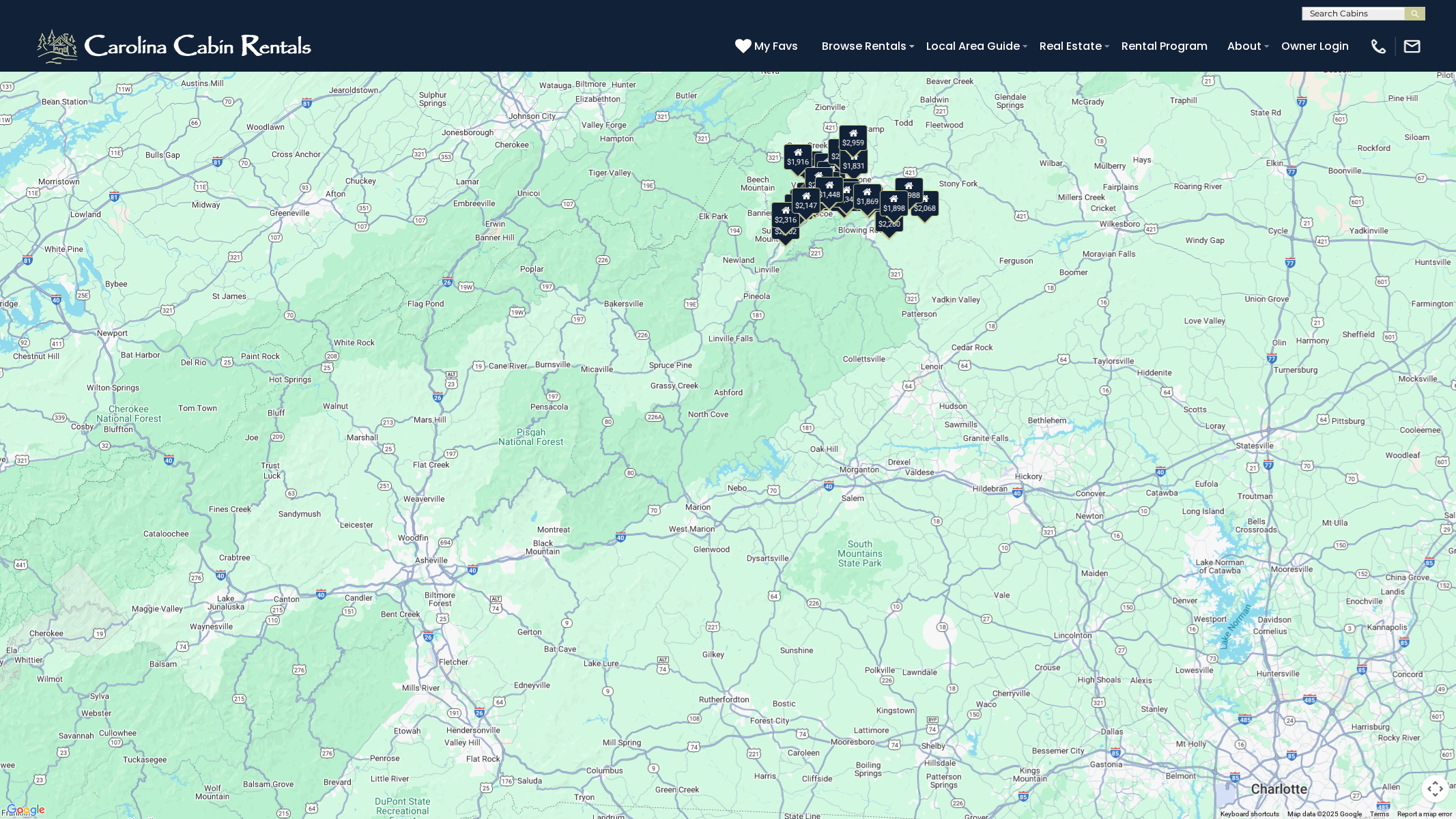
drag, startPoint x: 916, startPoint y: 417, endPoint x: 897, endPoint y: 354, distance: 65.8
click at [897, 354] on div "$2,068 $1,966 $2,164 $3,348 $3,410 $2,959 $4,988 $1,448 $1,577 $1,869 $1,916 $1…" at bounding box center [728, 409] width 1456 height 819
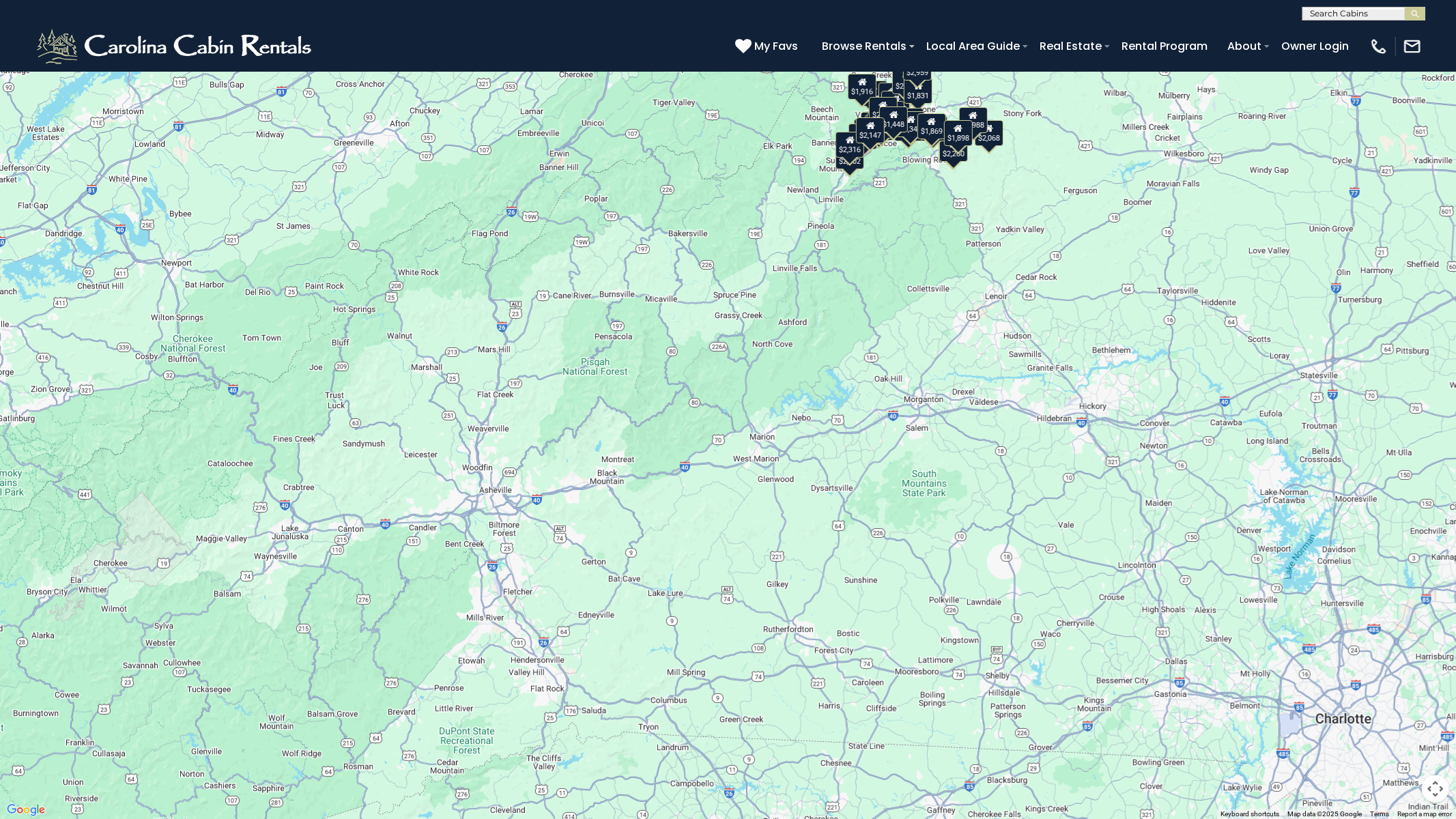
drag, startPoint x: 823, startPoint y: 381, endPoint x: 924, endPoint y: 304, distance: 127.0
click at [924, 308] on div "$2,068 $1,966 $2,164 $3,348 $3,410 $2,959 $4,988 $1,448 $1,577 $1,869 $1,916 $1…" at bounding box center [728, 409] width 1456 height 819
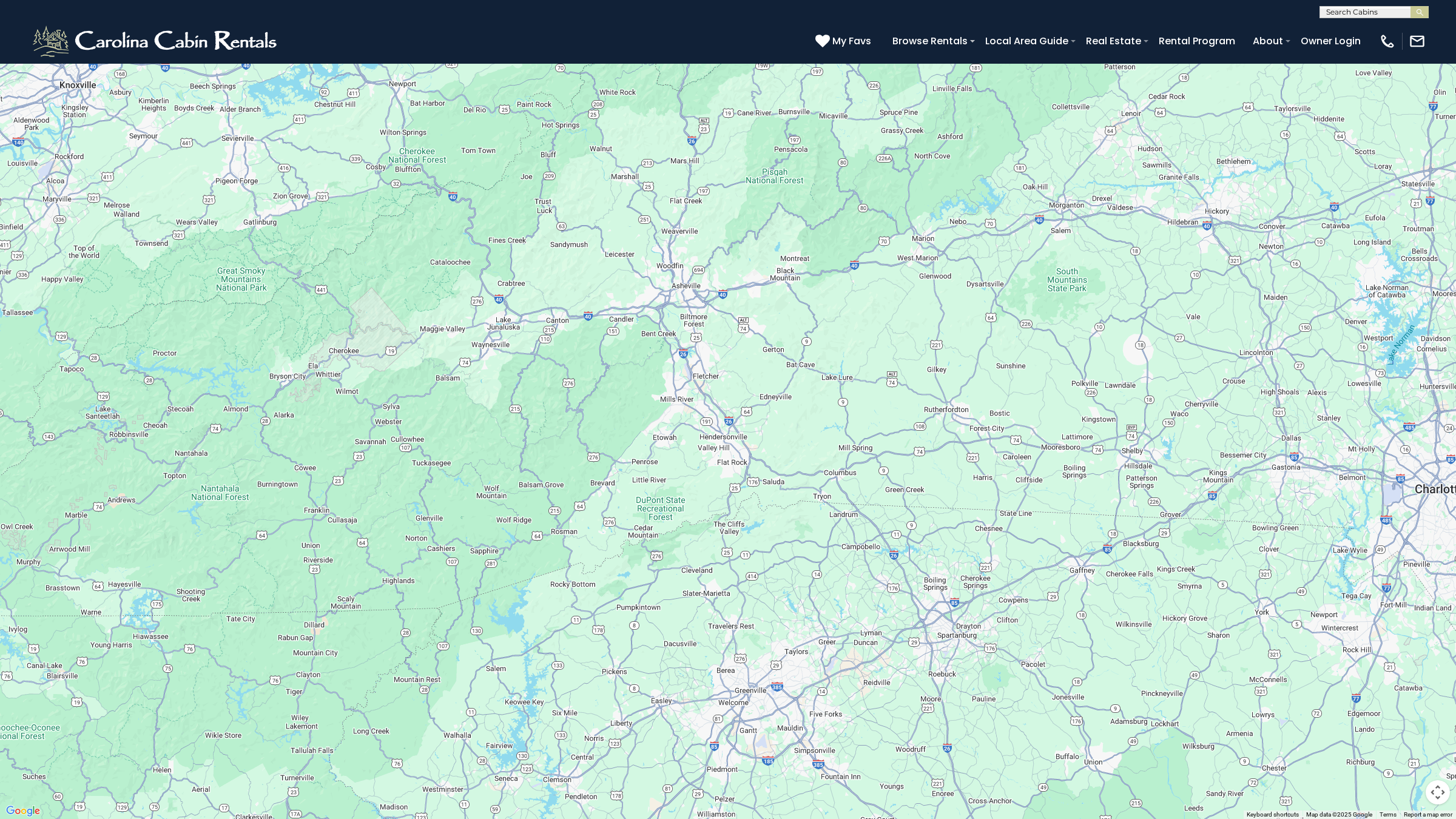
drag, startPoint x: 864, startPoint y: 412, endPoint x: 946, endPoint y: 250, distance: 181.6
click at [944, 261] on div "$2,068 $1,966 $2,164 $3,348 $3,410 $2,959 $4,988 $1,448 $1,577 $1,869 $1,916 $1…" at bounding box center [728, 410] width 1456 height 819
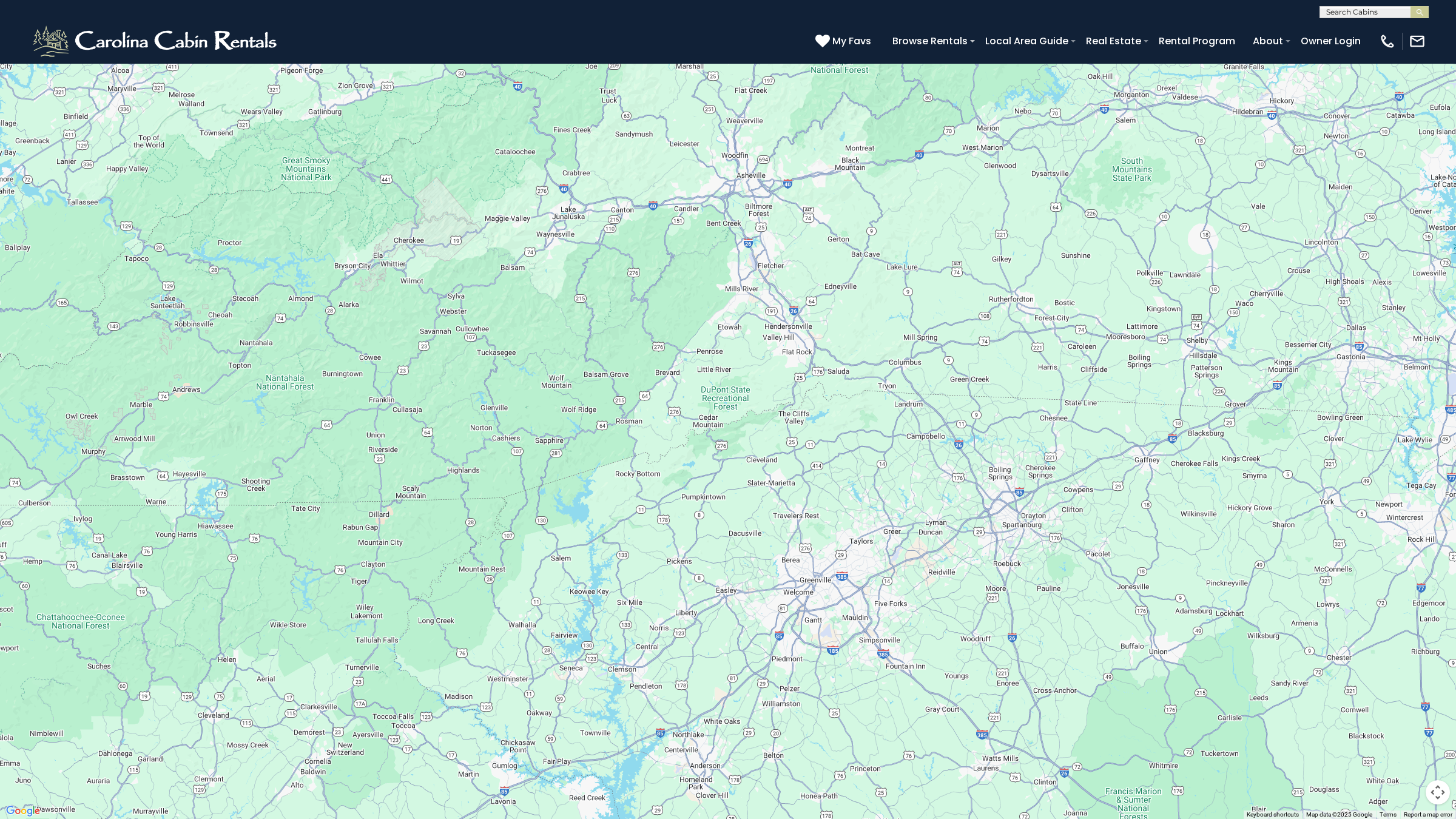
drag, startPoint x: 932, startPoint y: 301, endPoint x: 1013, endPoint y: 437, distance: 158.3
click at [1013, 437] on div "$2,068 $1,966 $2,164 $3,348 $3,410 $2,959 $4,988 $1,448 $1,577 $1,869 $1,916 $1…" at bounding box center [728, 410] width 1456 height 819
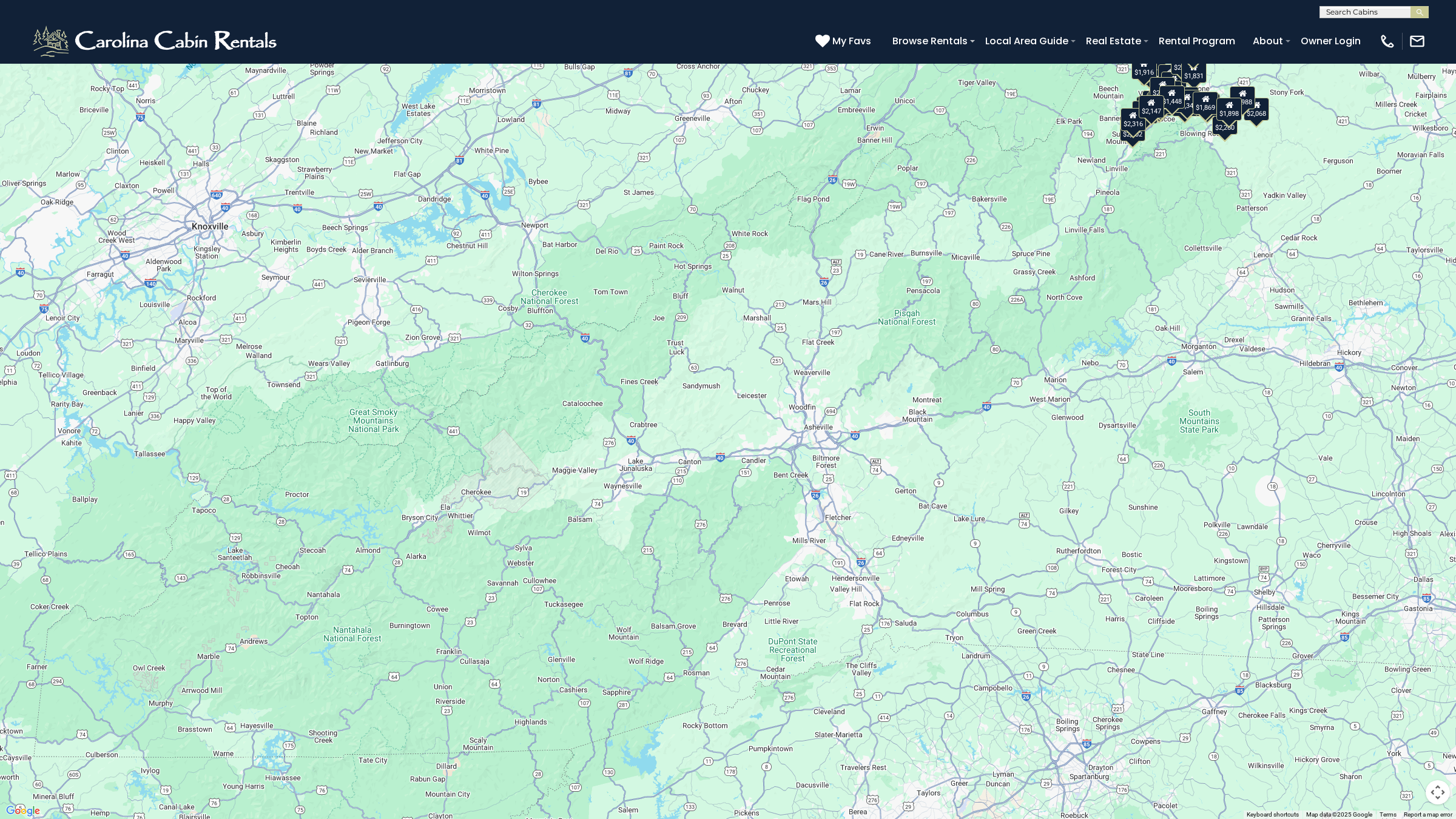
drag, startPoint x: 1029, startPoint y: 335, endPoint x: 1008, endPoint y: 441, distance: 108.1
click at [1008, 441] on div "$2,068 $1,966 $2,164 $3,348 $3,410 $2,959 $4,988 $1,448 $1,577 $1,869 $1,916 $1…" at bounding box center [728, 410] width 1456 height 819
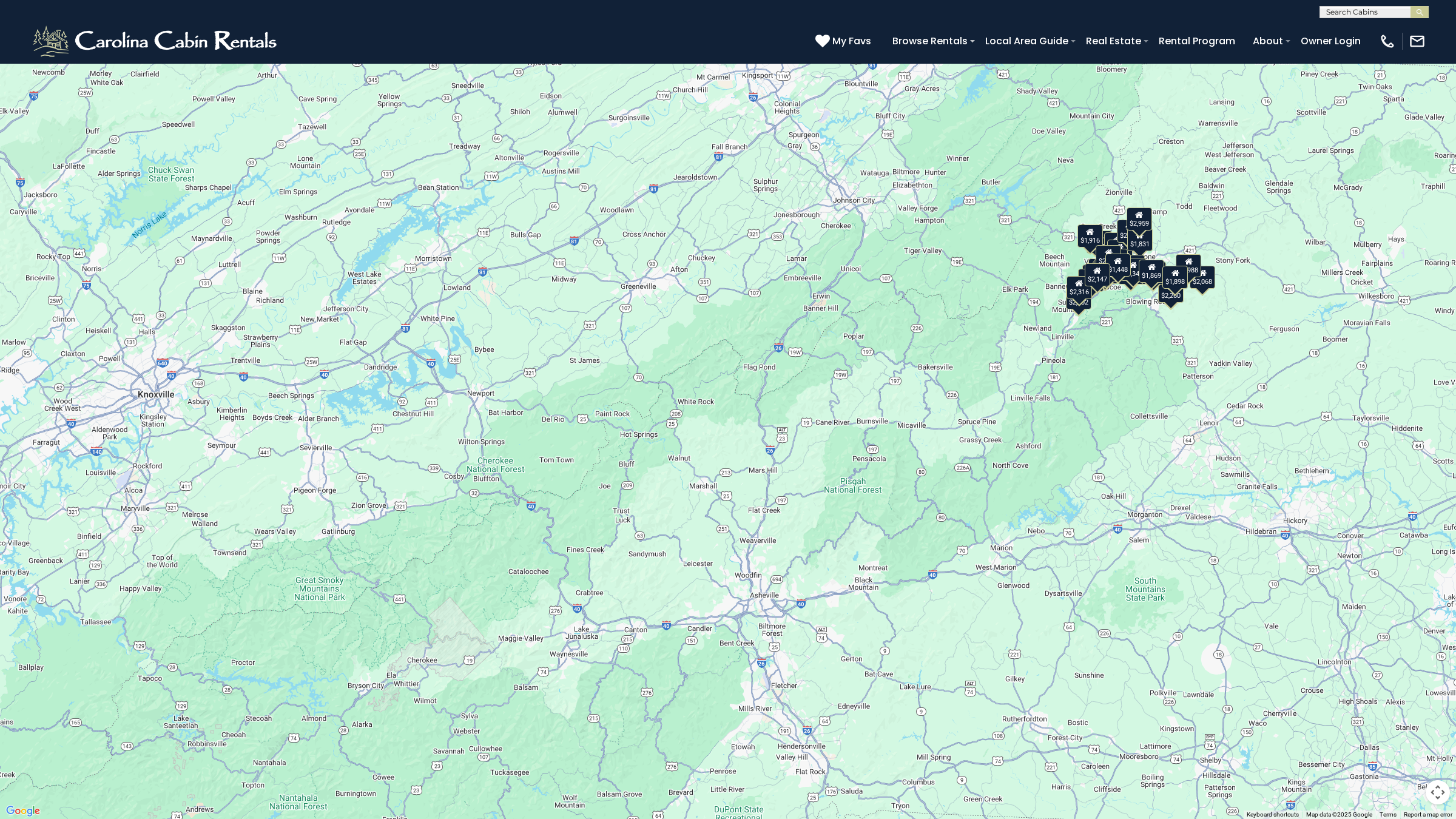
drag, startPoint x: 1051, startPoint y: 330, endPoint x: 996, endPoint y: 492, distance: 171.1
click at [996, 492] on div "$2,068 $1,966 $2,164 $3,348 $3,410 $2,959 $4,988 $1,448 $1,577 $1,869 $1,916 $1…" at bounding box center [728, 410] width 1456 height 819
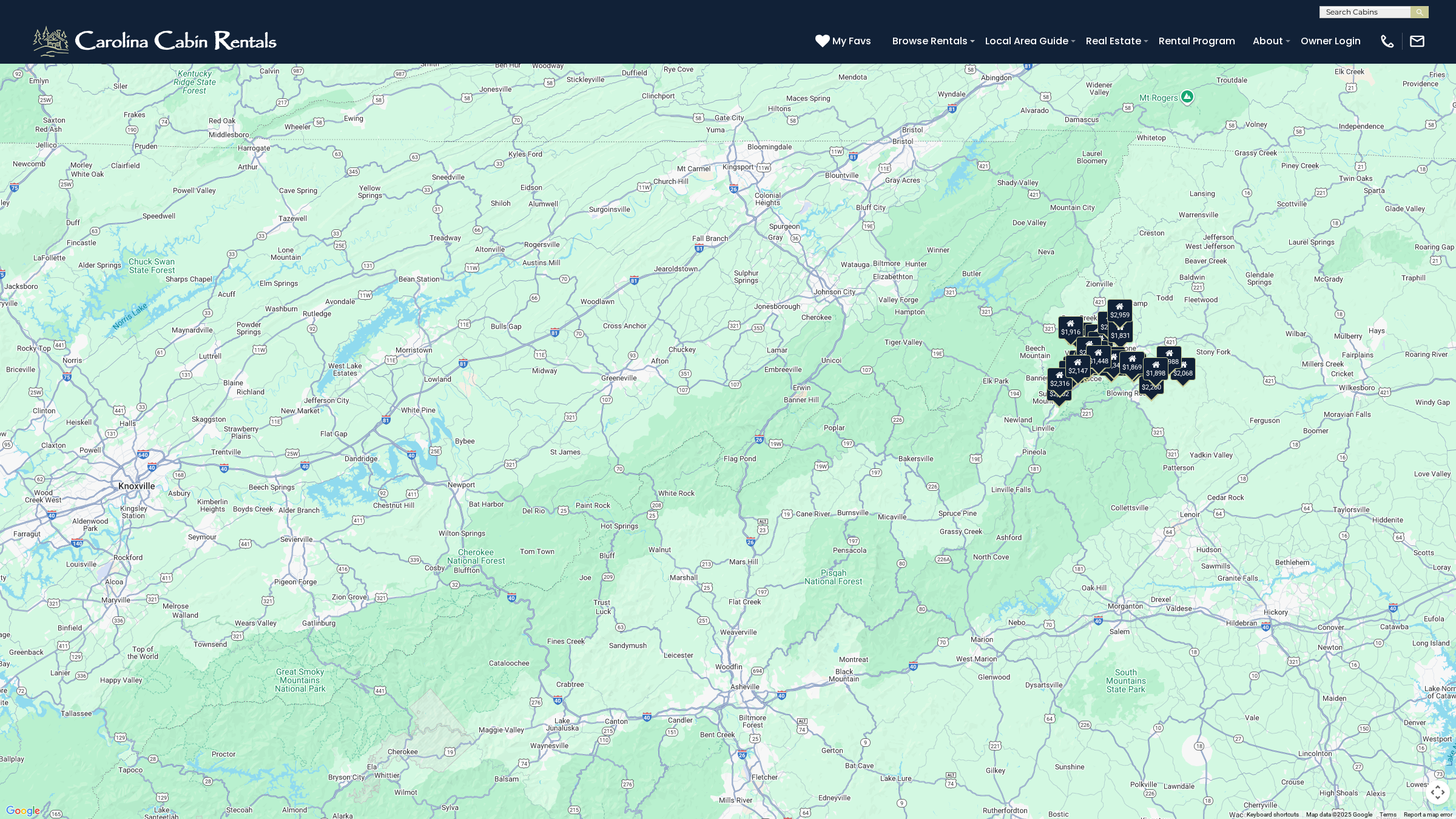
drag, startPoint x: 1025, startPoint y: 425, endPoint x: 1016, endPoint y: 496, distance: 71.6
click at [1016, 496] on div "$2,068 $1,966 $2,164 $3,348 $3,410 $2,959 $4,988 $1,448 $1,577 $1,869 $1,916 $1…" at bounding box center [728, 410] width 1456 height 819
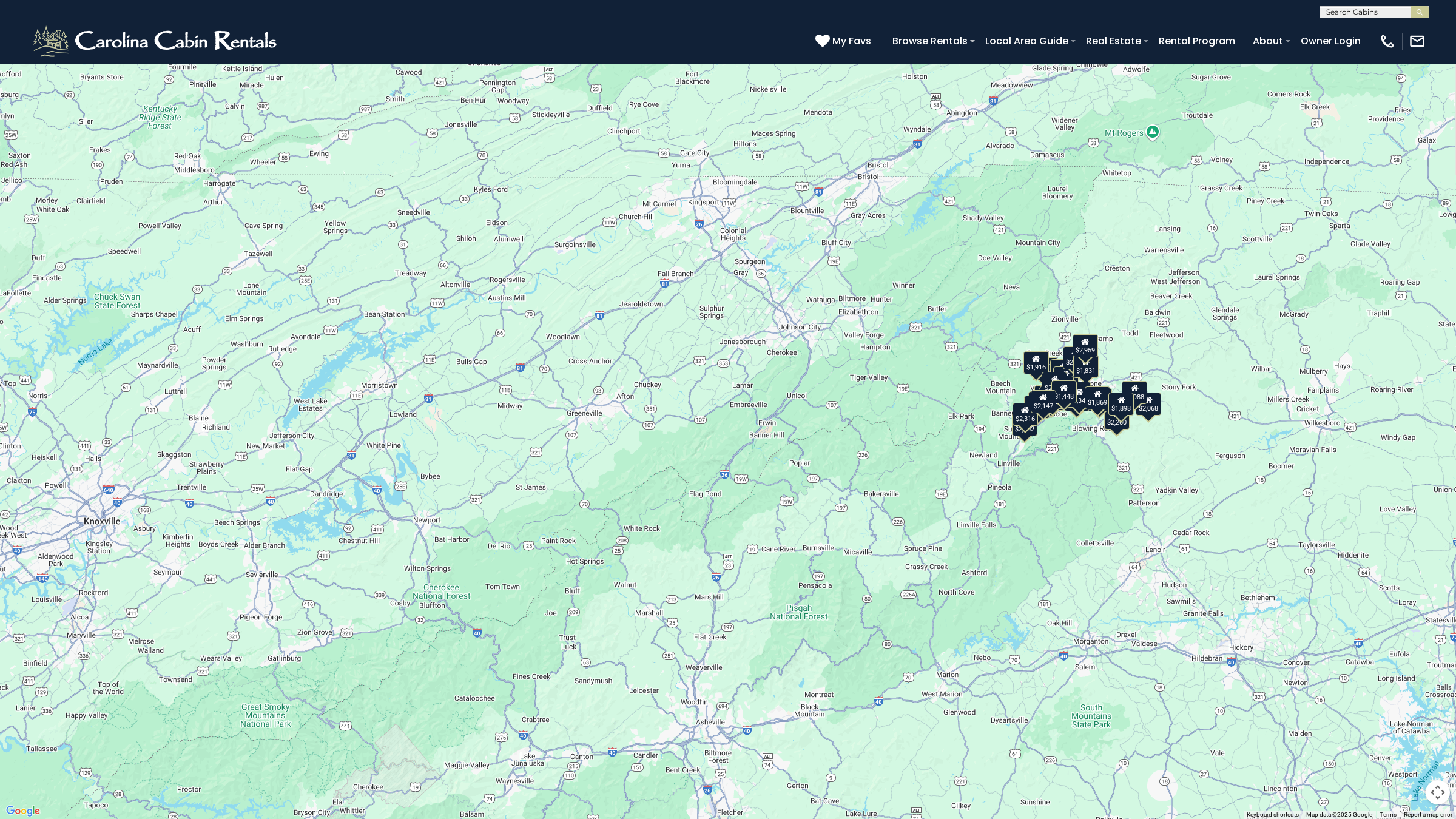
drag, startPoint x: 1076, startPoint y: 471, endPoint x: 992, endPoint y: 553, distance: 117.4
click at [992, 553] on div "$2,068 $1,966 $2,164 $3,348 $3,410 $2,959 $4,988 $1,448 $1,577 $1,869 $1,916 $1…" at bounding box center [728, 410] width 1456 height 819
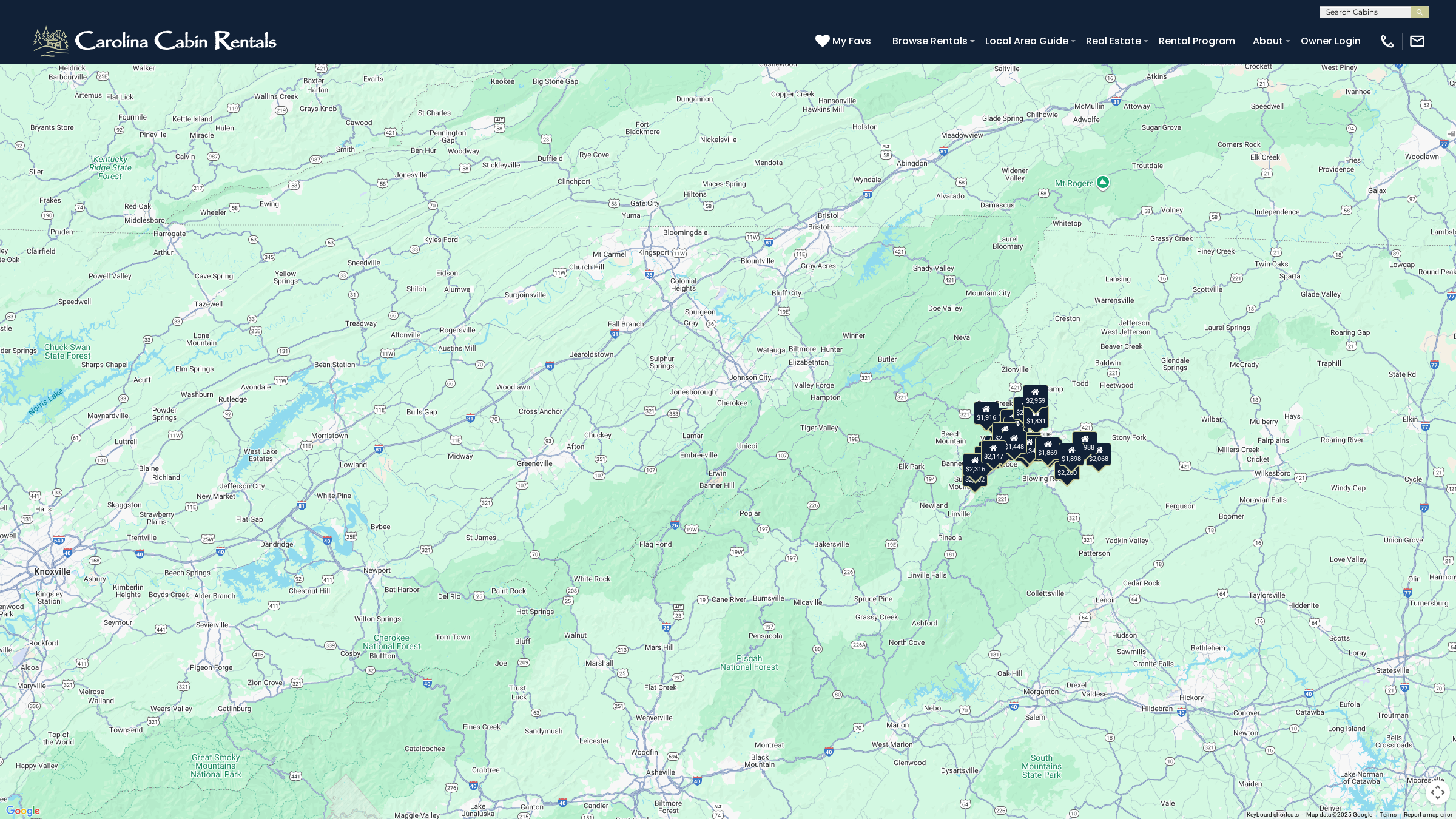
click at [1150, 21] on button "Toggle fullscreen view" at bounding box center [1437, 17] width 24 height 24
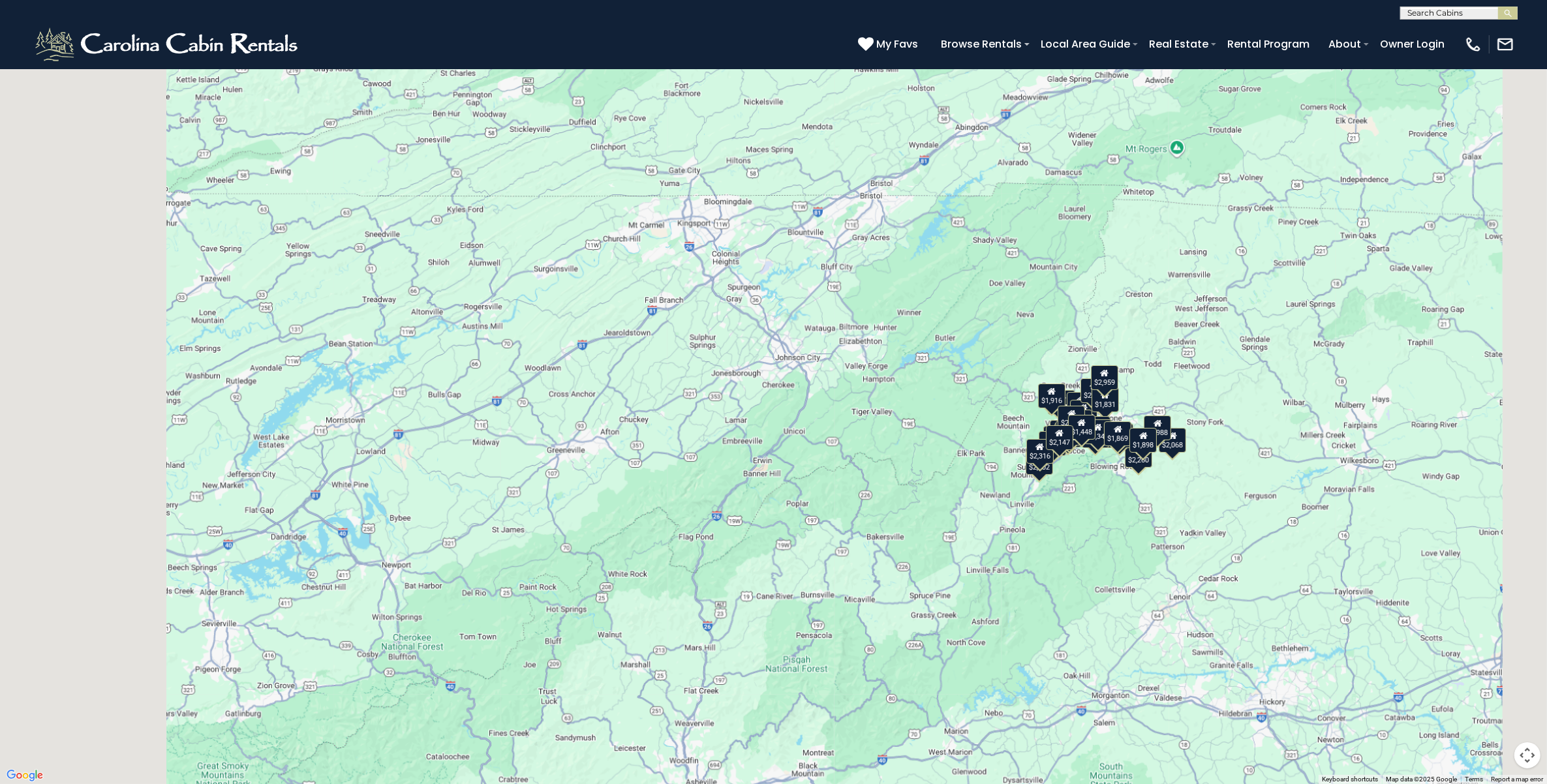
scroll to position [2227, 0]
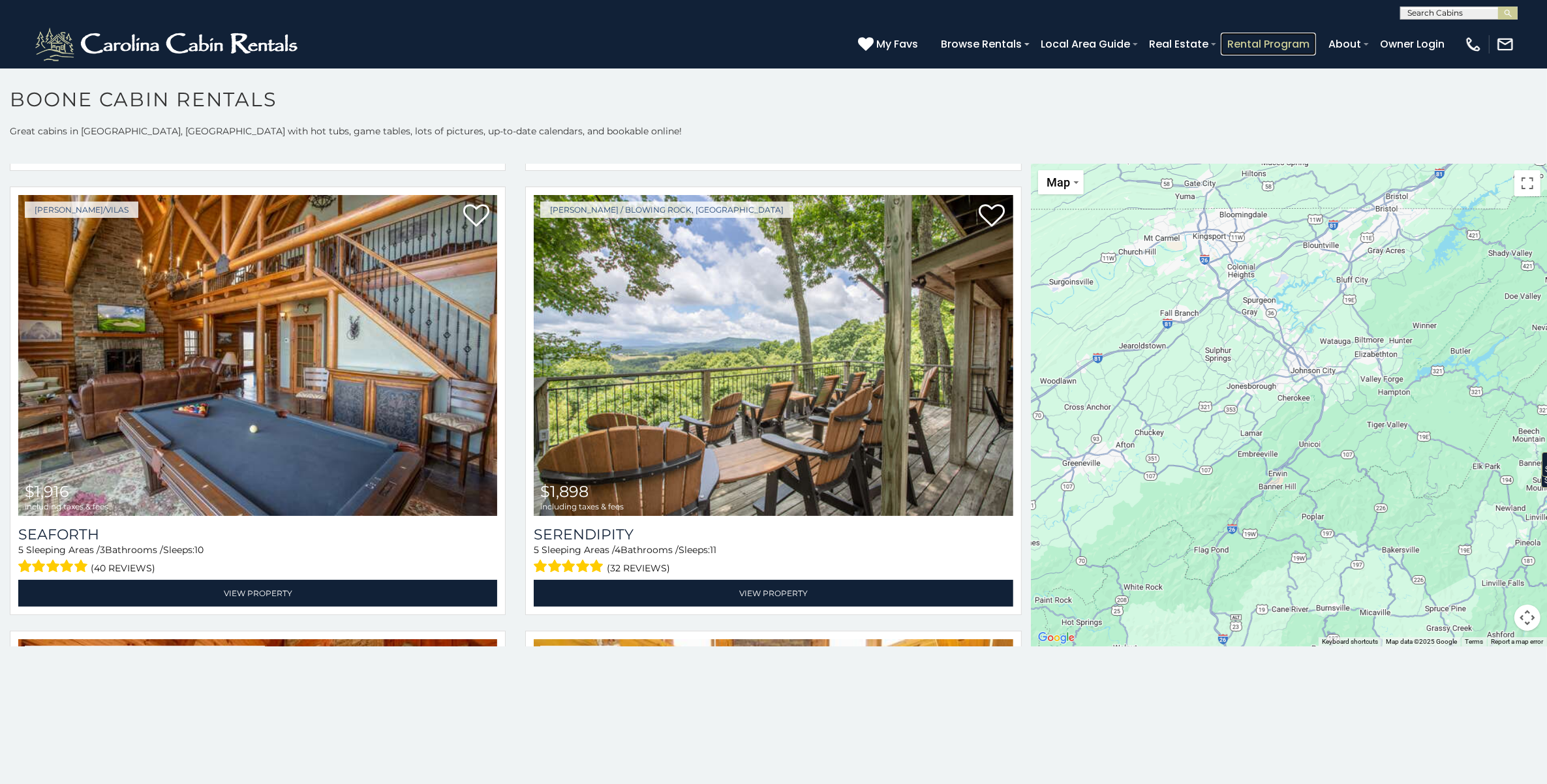
click at [1237, 46] on link "Rental Program" at bounding box center [1268, 44] width 95 height 23
